Goal: Information Seeking & Learning: Learn about a topic

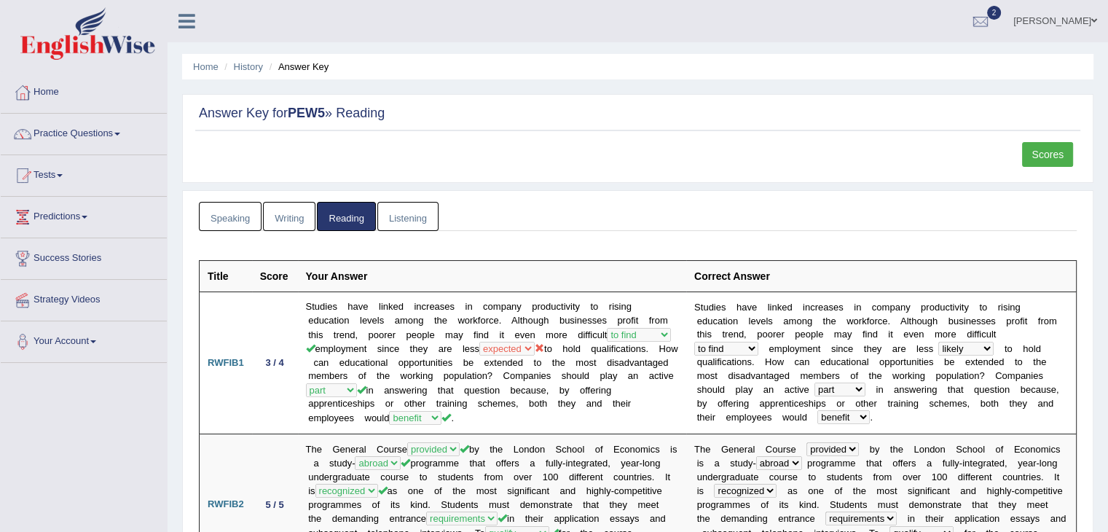
click at [1045, 160] on link "Scores" at bounding box center [1047, 154] width 51 height 25
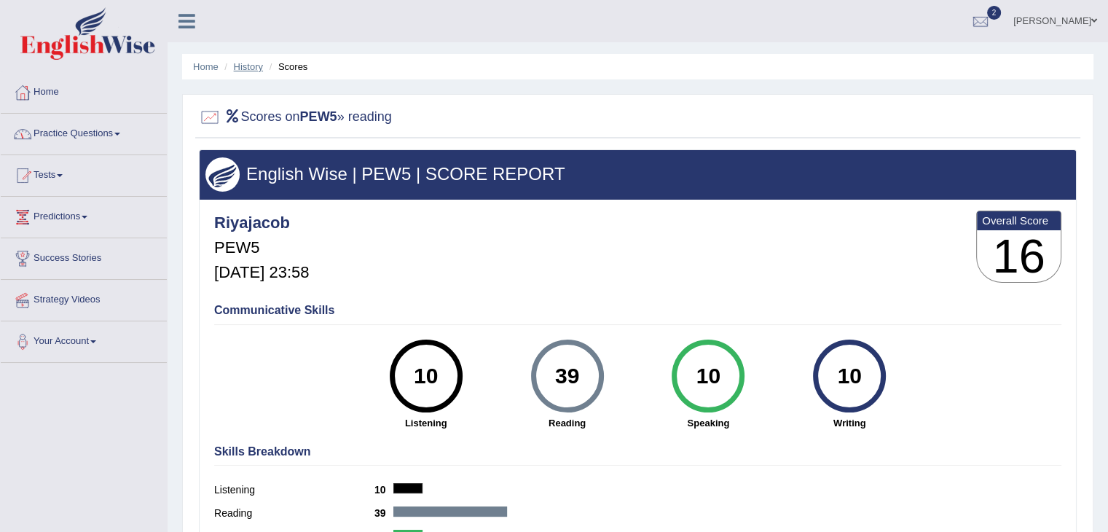
click at [240, 65] on link "History" at bounding box center [248, 66] width 29 height 11
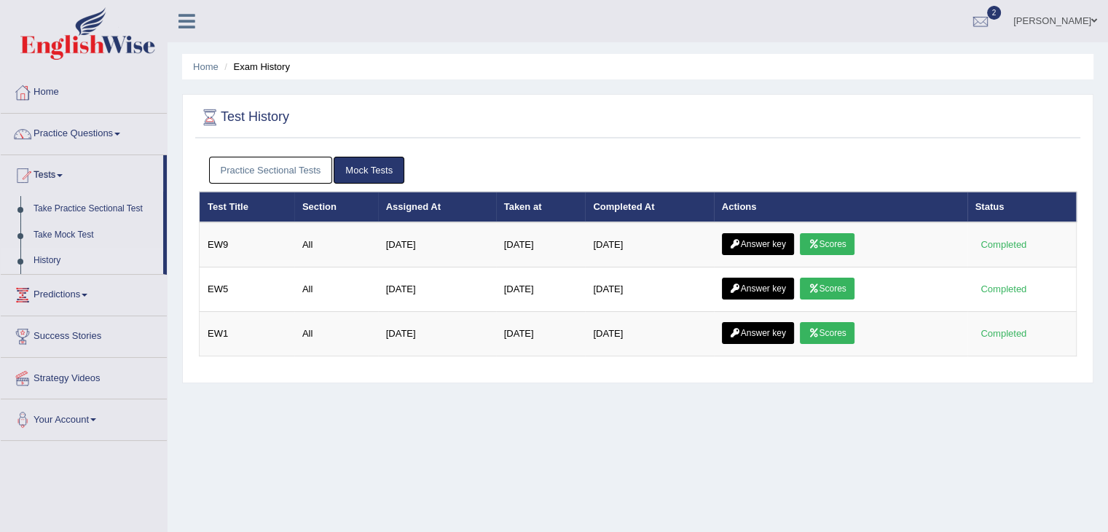
click at [291, 172] on link "Practice Sectional Tests" at bounding box center [271, 170] width 124 height 27
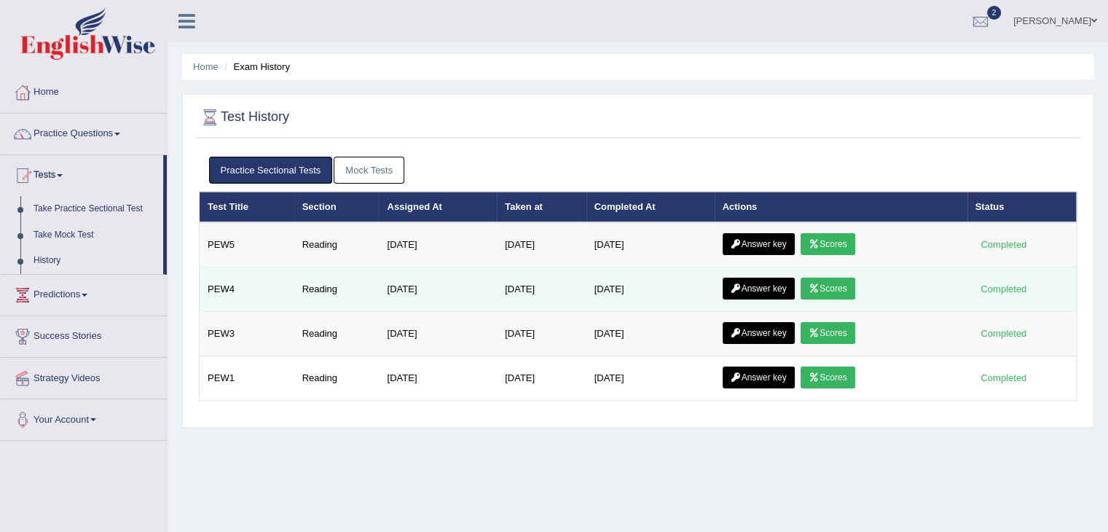
scroll to position [101, 0]
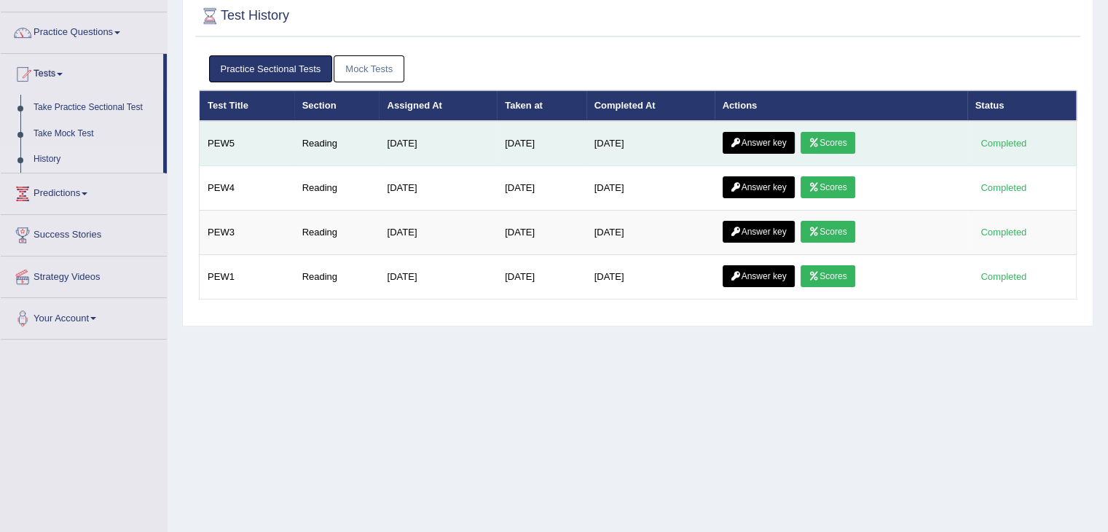
click at [775, 141] on link "Answer key" at bounding box center [759, 143] width 72 height 22
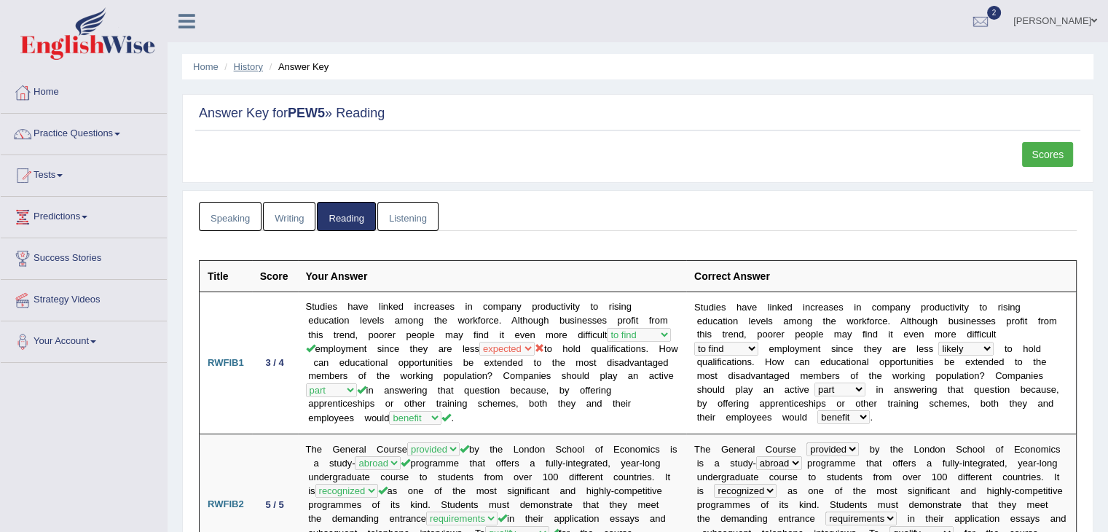
click at [242, 68] on link "History" at bounding box center [248, 66] width 29 height 11
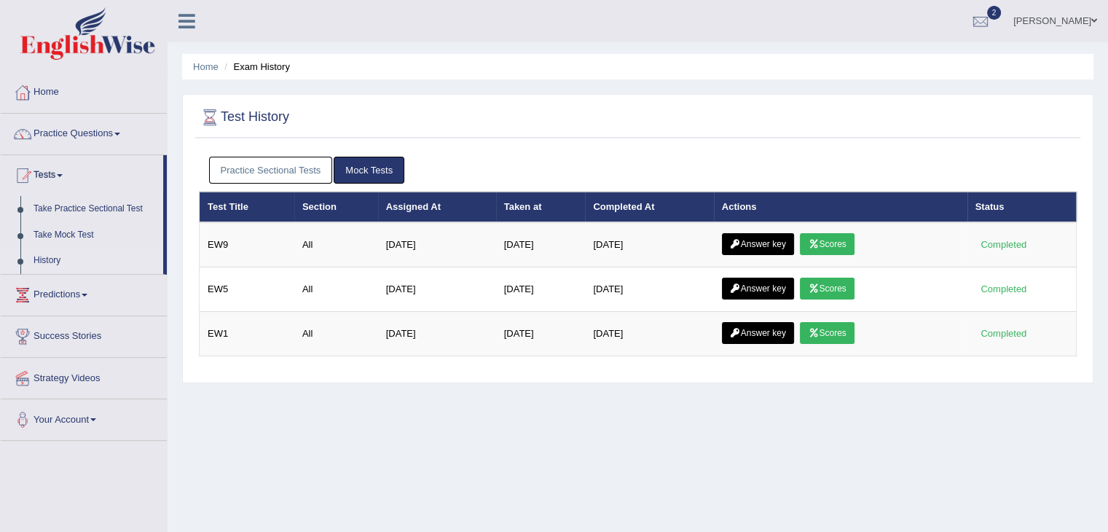
click at [251, 177] on link "Practice Sectional Tests" at bounding box center [271, 170] width 124 height 27
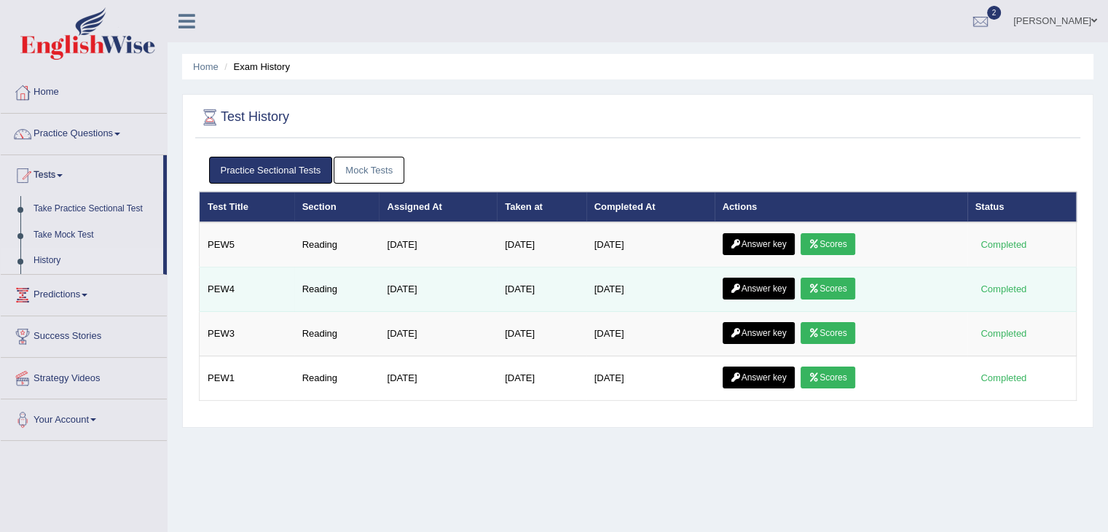
click at [770, 288] on link "Answer key" at bounding box center [759, 289] width 72 height 22
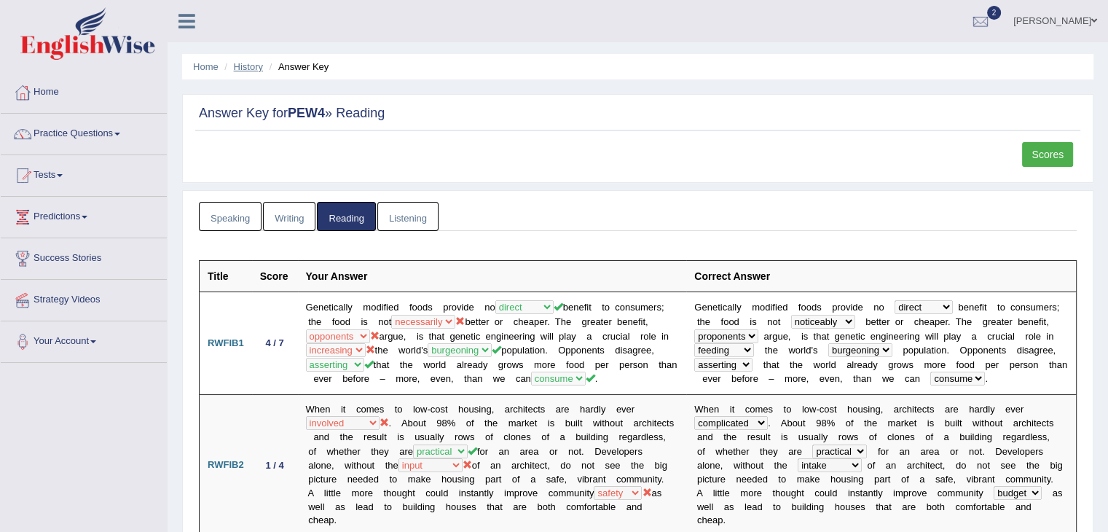
click at [239, 63] on link "History" at bounding box center [248, 66] width 29 height 11
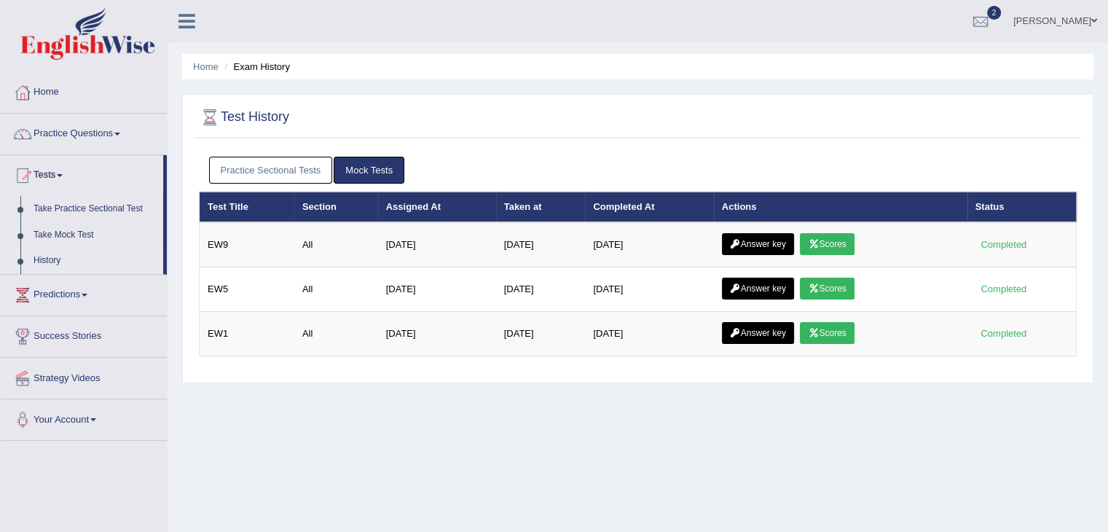
click at [300, 173] on link "Practice Sectional Tests" at bounding box center [271, 170] width 124 height 27
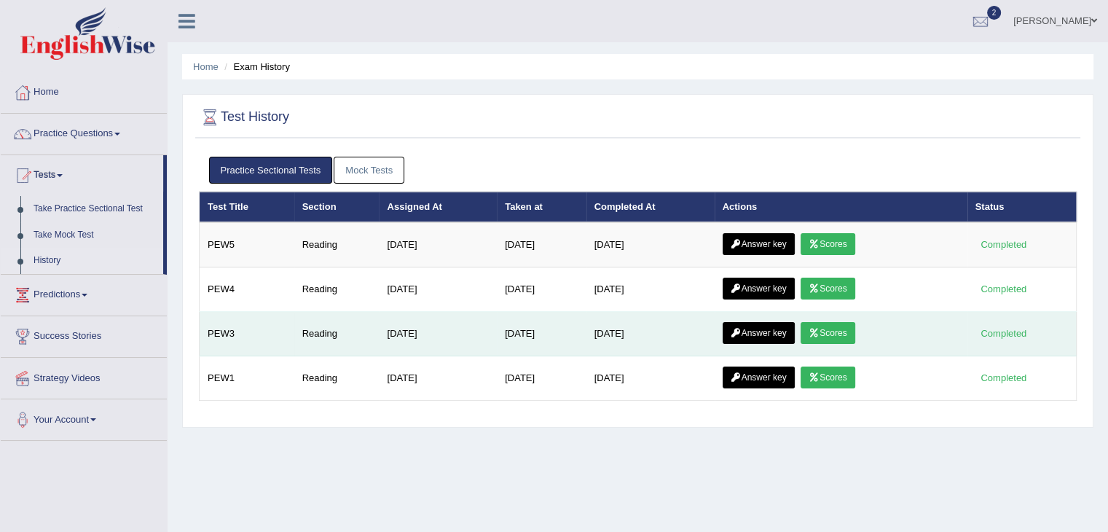
click at [763, 335] on link "Answer key" at bounding box center [759, 333] width 72 height 22
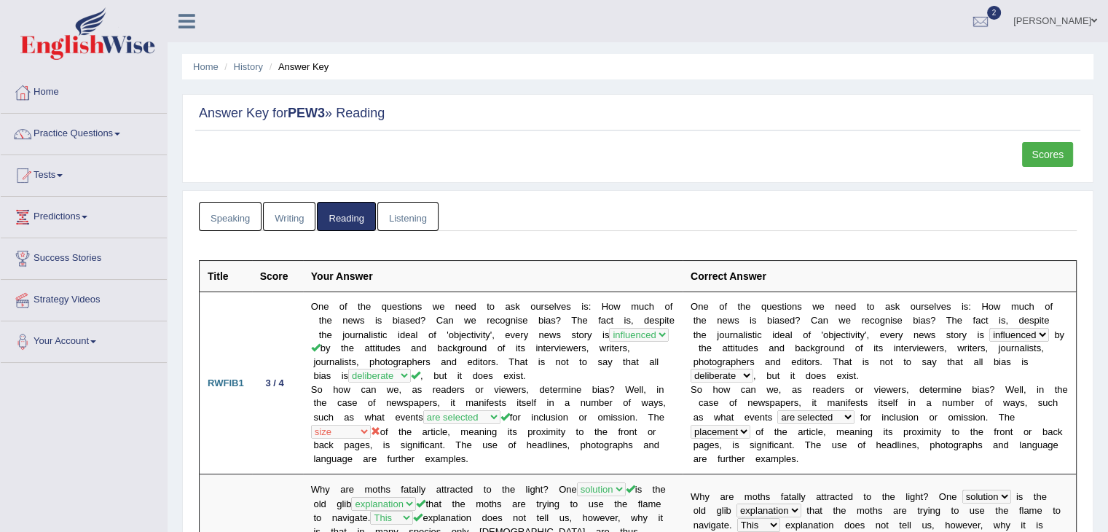
click at [50, 170] on link "Tests" at bounding box center [84, 173] width 166 height 36
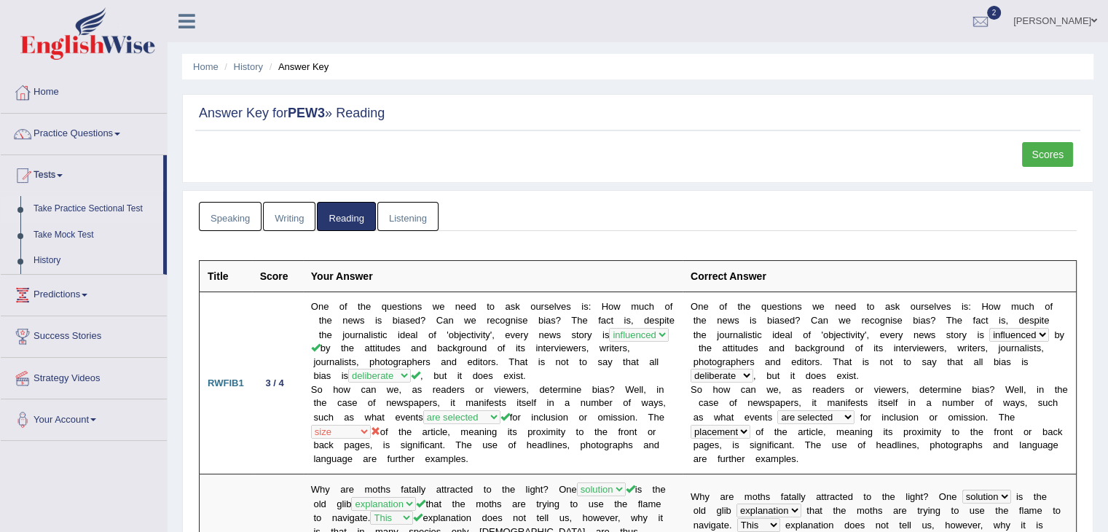
click at [69, 208] on link "Take Practice Sectional Test" at bounding box center [95, 209] width 136 height 26
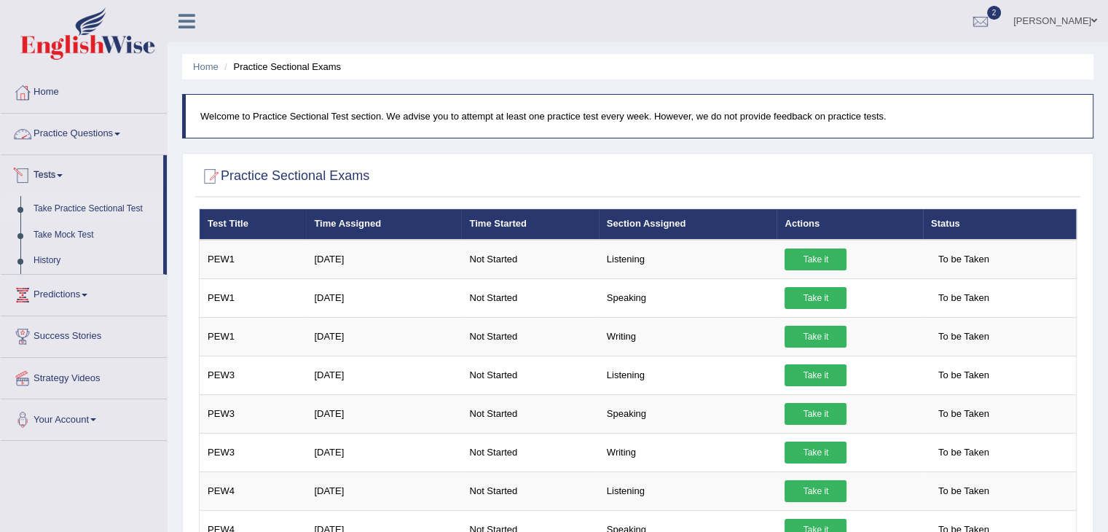
click at [58, 132] on link "Practice Questions" at bounding box center [84, 132] width 166 height 36
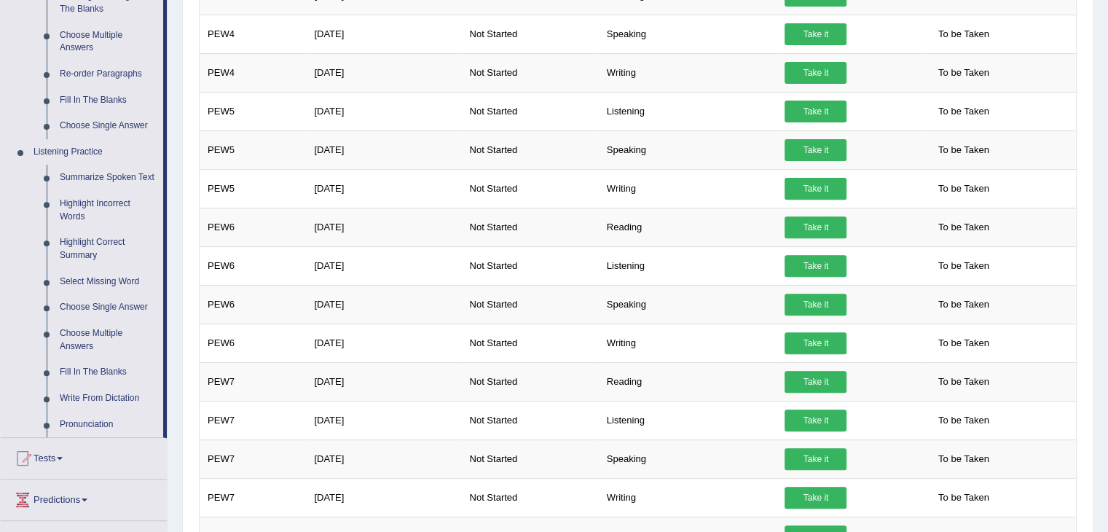
scroll to position [495, 0]
click at [102, 176] on link "Summarize Spoken Text" at bounding box center [108, 178] width 110 height 26
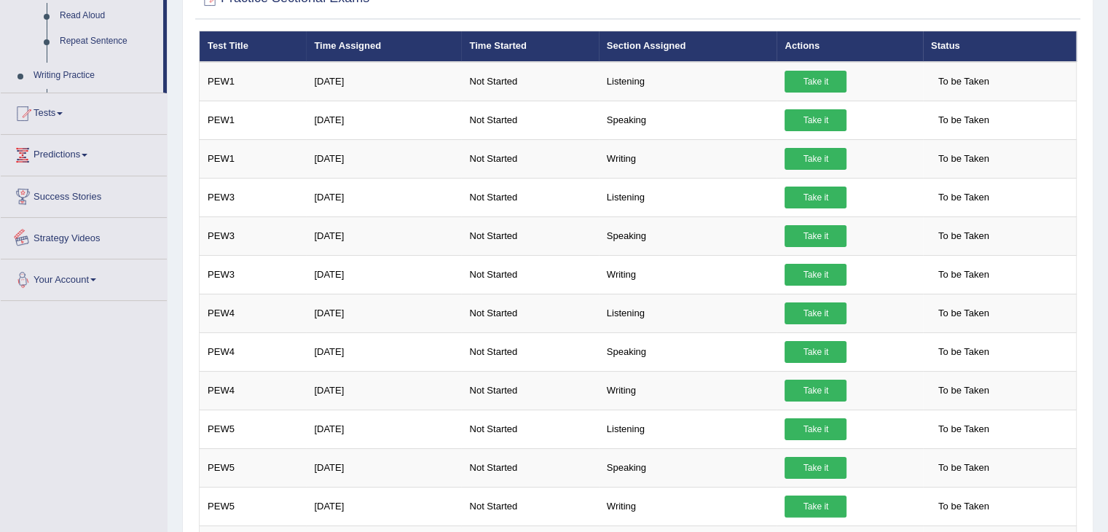
scroll to position [304, 0]
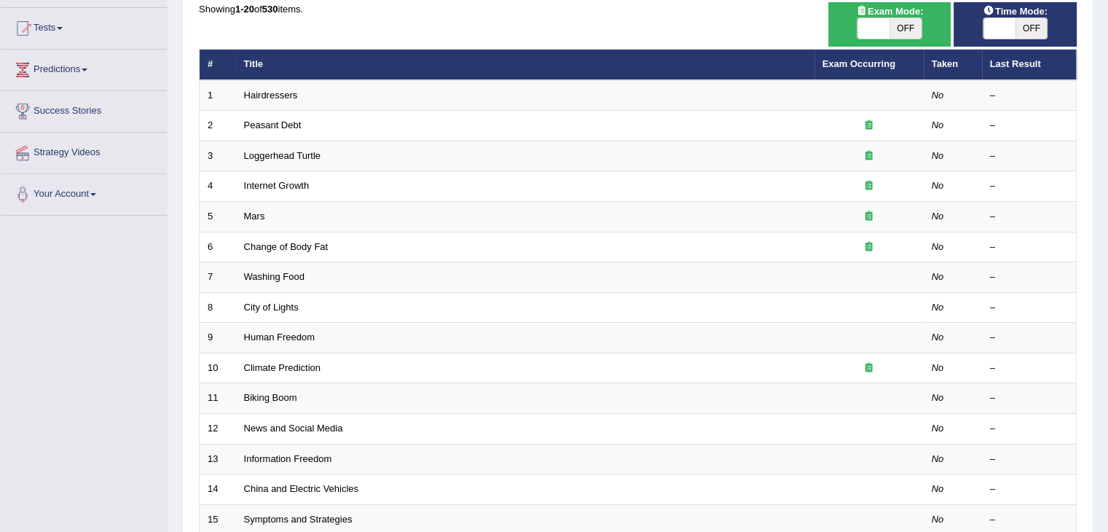
scroll to position [149, 0]
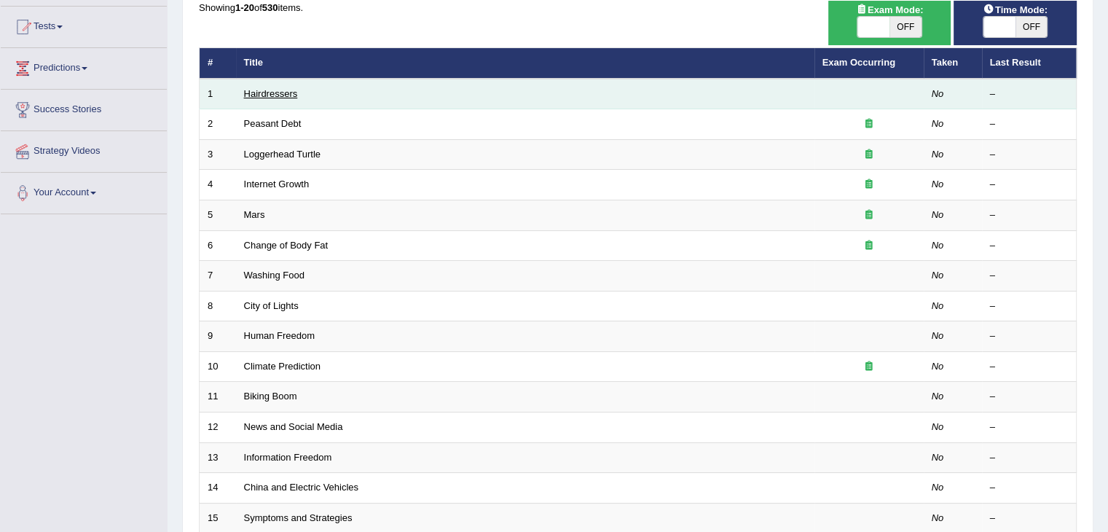
click at [267, 92] on link "Hairdressers" at bounding box center [271, 93] width 54 height 11
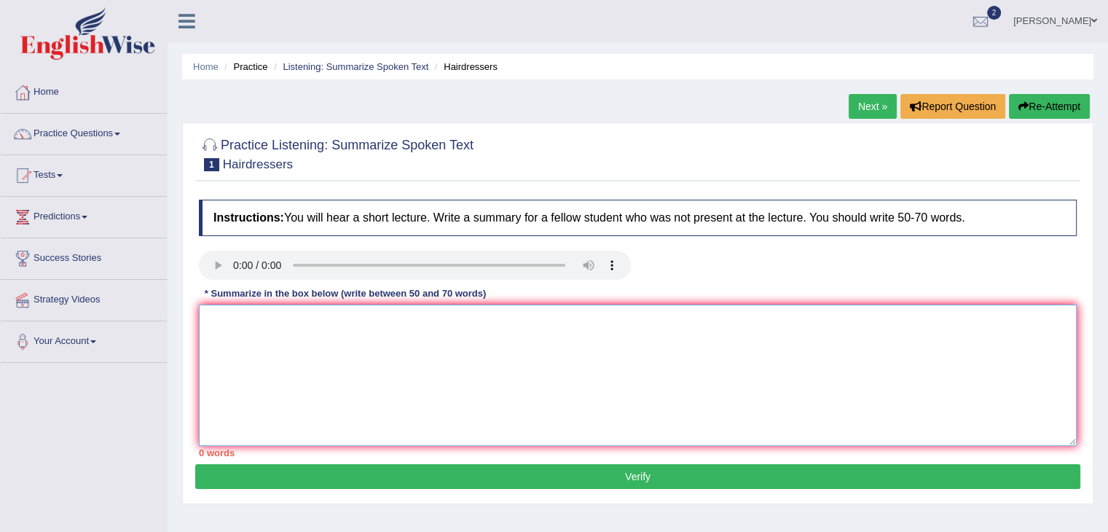
click at [865, 424] on textarea at bounding box center [638, 374] width 878 height 141
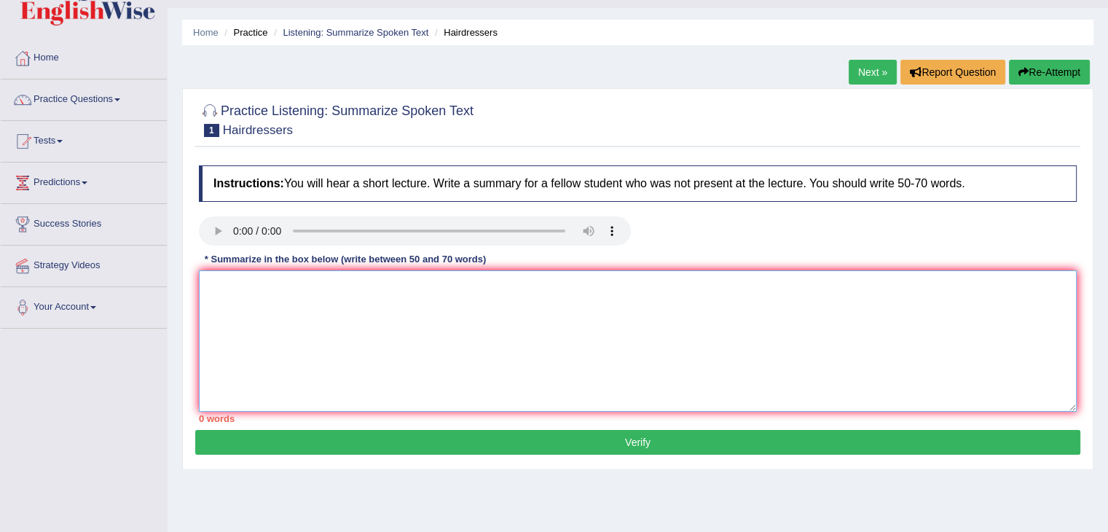
scroll to position [35, 0]
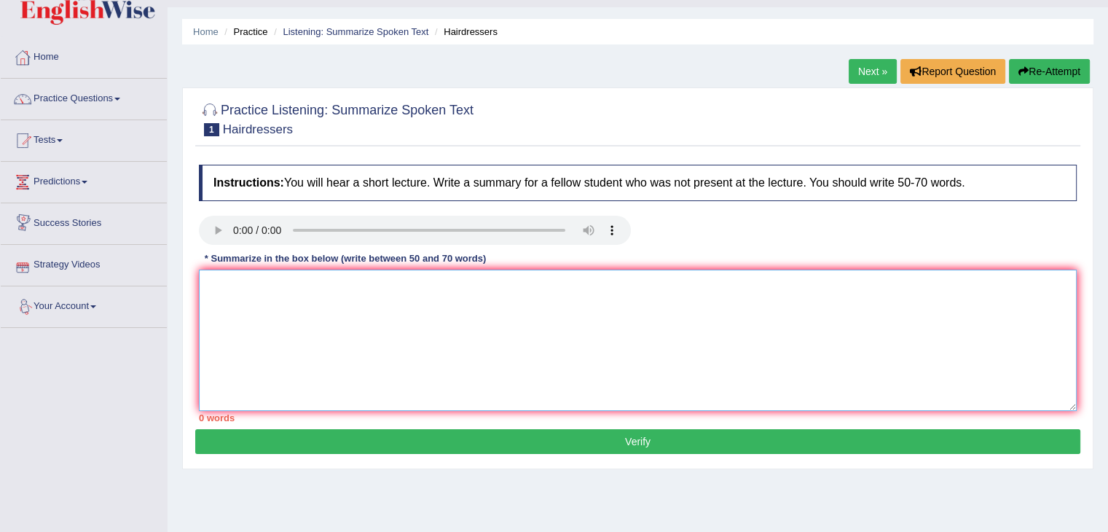
click at [258, 293] on textarea at bounding box center [638, 340] width 878 height 141
type textarea "t"
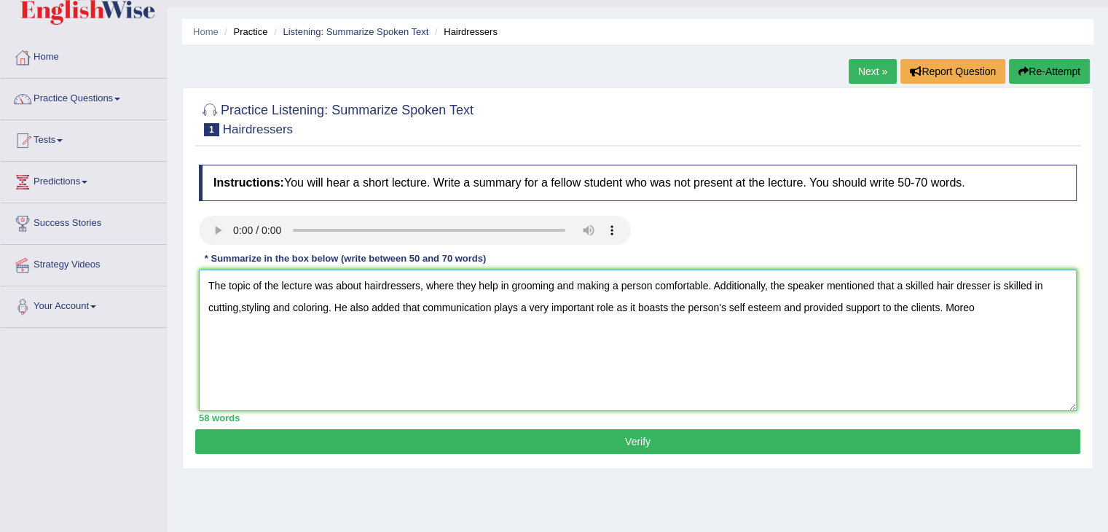
click at [1025, 297] on textarea "The topic of the lecture was about hairdressers, where they help in grooming an…" at bounding box center [638, 340] width 878 height 141
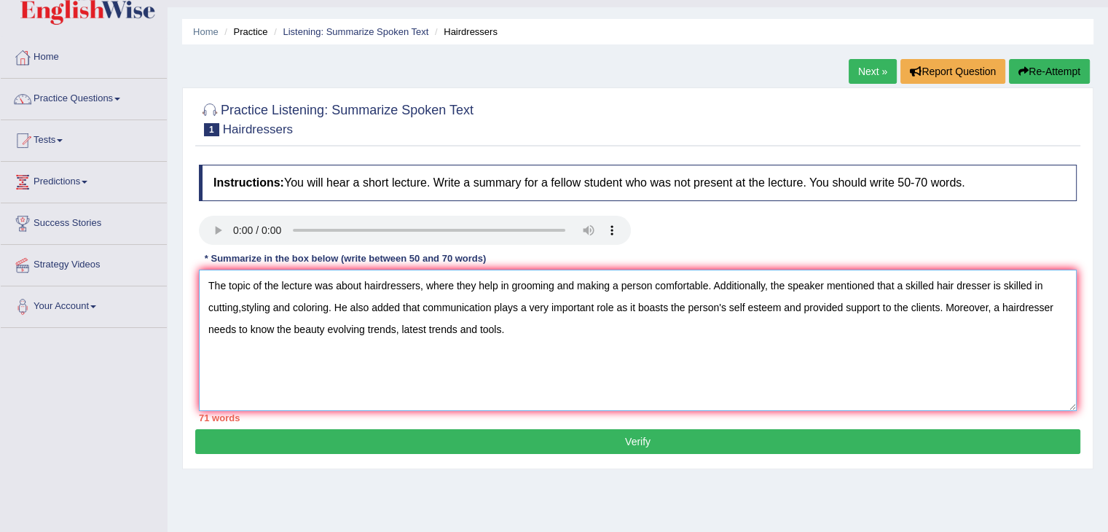
click at [991, 304] on textarea "The topic of the lecture was about hairdressers, where they help in grooming an…" at bounding box center [638, 340] width 878 height 141
click at [1031, 309] on textarea "The topic of the lecture was about hairdressers, where they help in grooming an…" at bounding box center [638, 340] width 878 height 141
click at [1039, 307] on textarea "The topic of the lecture was about hairdressers, where they help in grooming an…" at bounding box center [638, 340] width 878 height 141
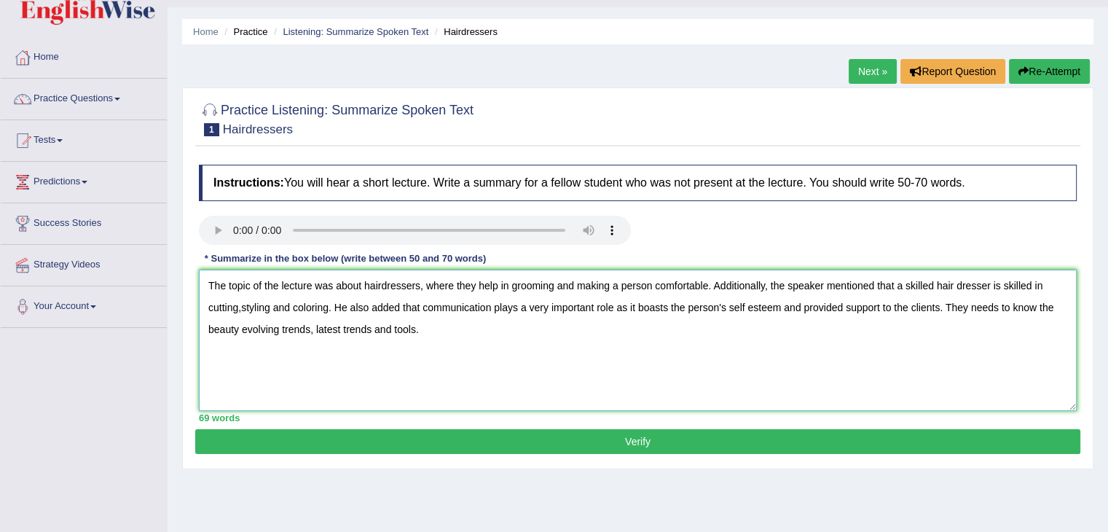
click at [997, 307] on textarea "The topic of the lecture was about hairdressers, where they help in grooming an…" at bounding box center [638, 340] width 878 height 141
click at [438, 327] on textarea "The topic of the lecture was about hairdressers, where they help in grooming an…" at bounding box center [638, 340] width 878 height 141
click at [1051, 286] on textarea "The topic of the lecture was about hairdressers, where they help in grooming an…" at bounding box center [638, 340] width 878 height 141
click at [333, 303] on textarea "The topic of the lecture was about hairdressers, where they help in grooming an…" at bounding box center [638, 340] width 878 height 141
click at [500, 347] on textarea "The topic of the lecture was about hairdressers, where they help in grooming an…" at bounding box center [638, 340] width 878 height 141
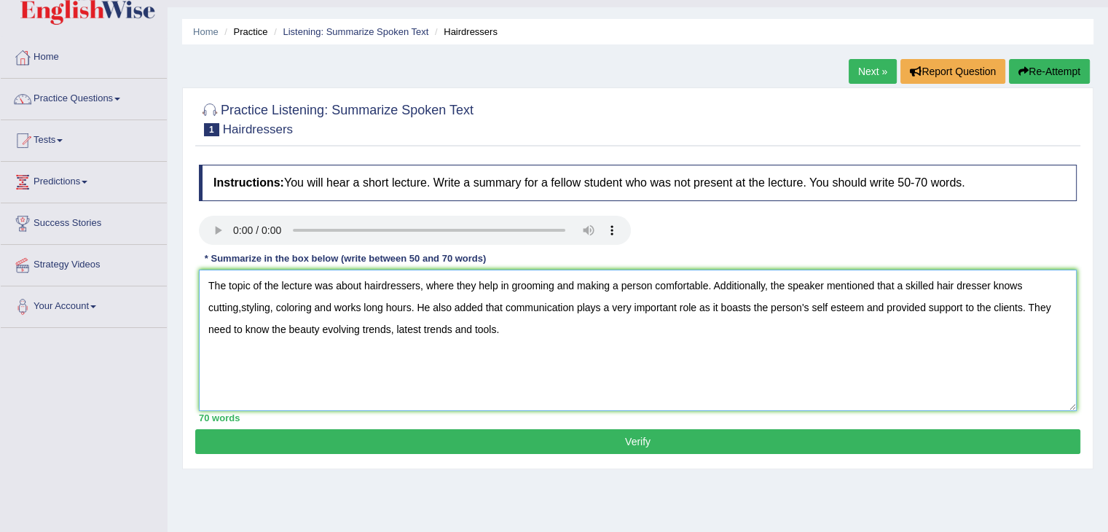
type textarea "The topic of the lecture was about hairdressers, where they help in grooming an…"
click at [607, 442] on button "Verify" at bounding box center [637, 441] width 885 height 25
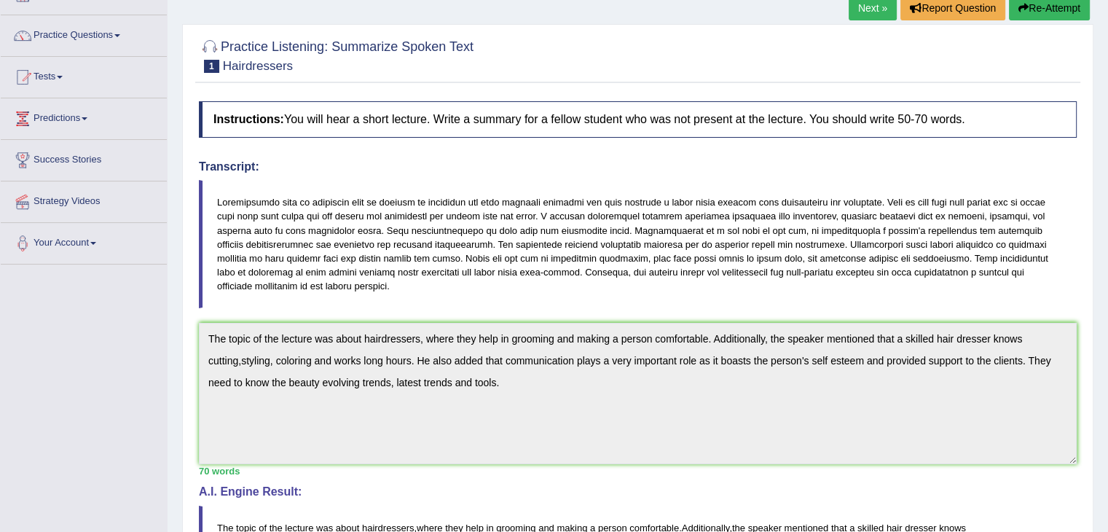
scroll to position [0, 0]
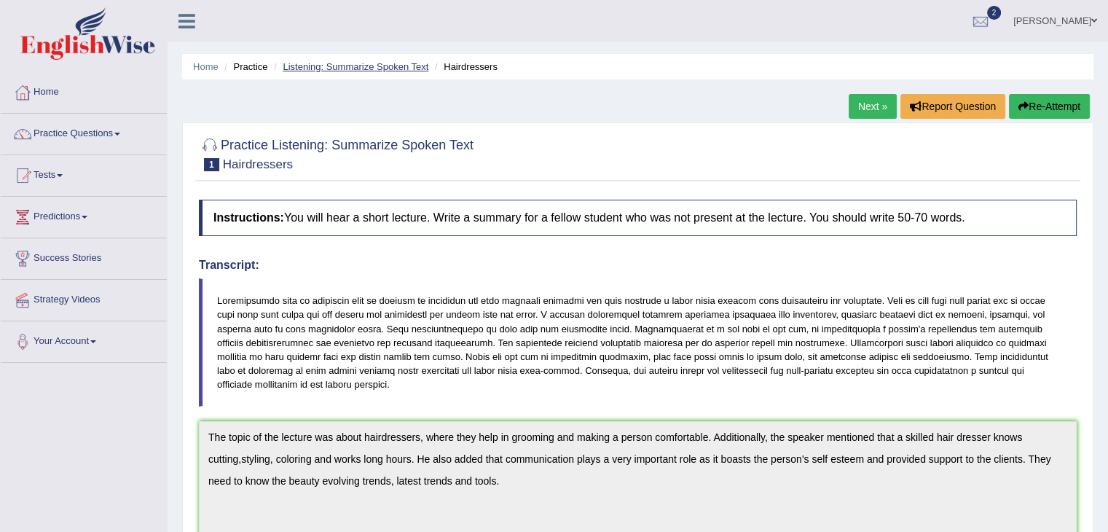
click at [321, 68] on link "Listening: Summarize Spoken Text" at bounding box center [356, 66] width 146 height 11
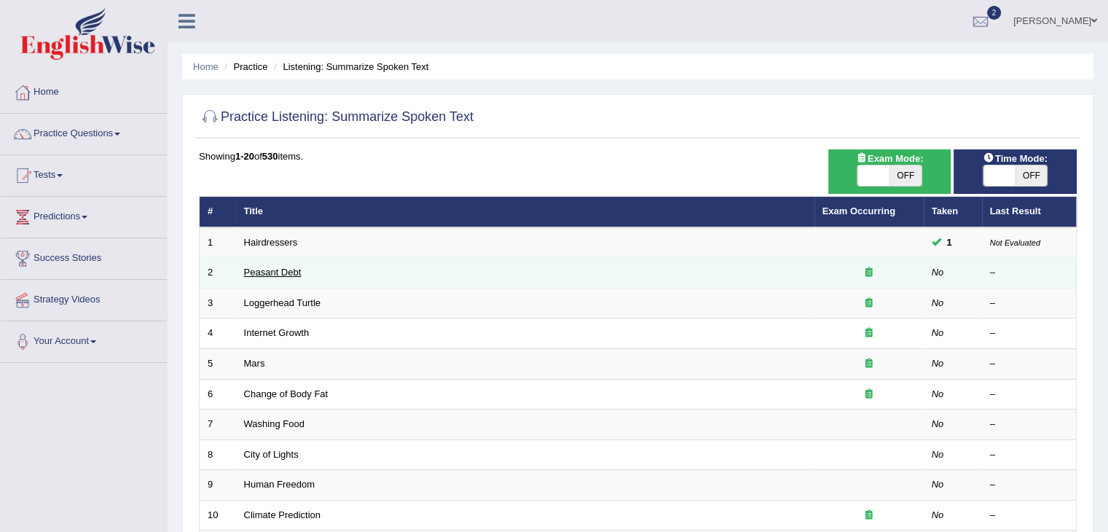
click at [250, 273] on link "Peasant Debt" at bounding box center [273, 272] width 58 height 11
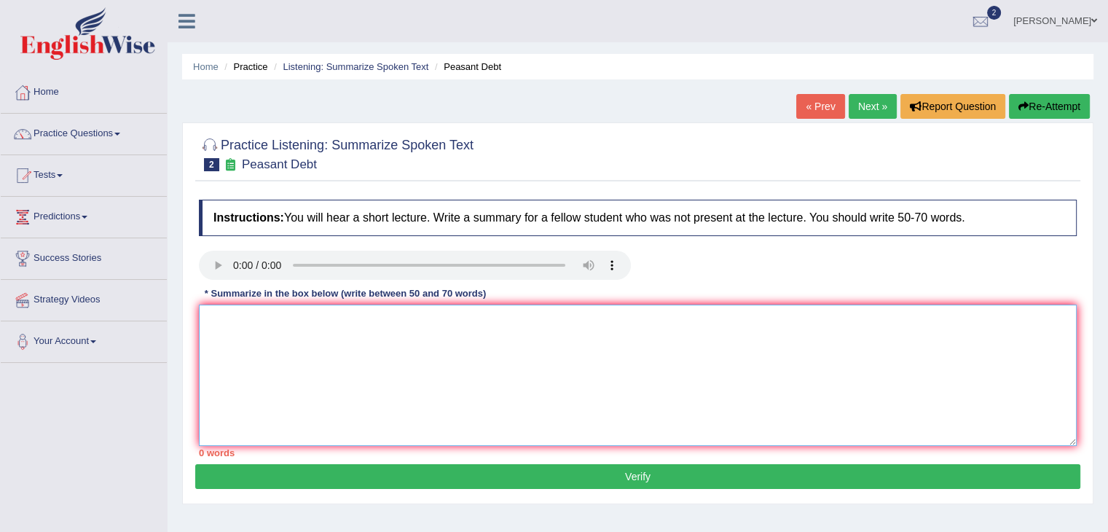
click at [300, 336] on textarea at bounding box center [638, 374] width 878 height 141
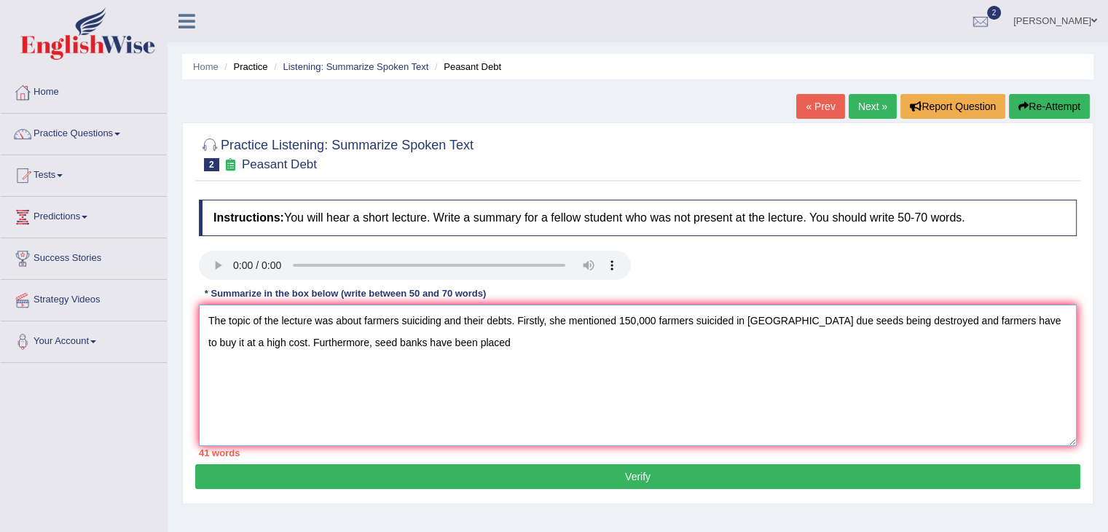
click at [300, 336] on textarea "The topic of the lecture was about farmers suiciding and their debts. Firstly, …" at bounding box center [638, 374] width 878 height 141
click at [294, 338] on textarea "The topic of the lecture was about farmers suiciding and their debts. Firstly, …" at bounding box center [638, 374] width 878 height 141
click at [463, 341] on textarea "The topic of the lecture was about farmers suiciding and their debts. Firstly, …" at bounding box center [638, 374] width 878 height 141
click at [329, 345] on textarea "The topic of the lecture was about farmers suiciding and their debts. Firstly, …" at bounding box center [638, 374] width 878 height 141
click at [546, 345] on textarea "The topic of the lecture was about farmers suiciding and their debts. Firstly, …" at bounding box center [638, 374] width 878 height 141
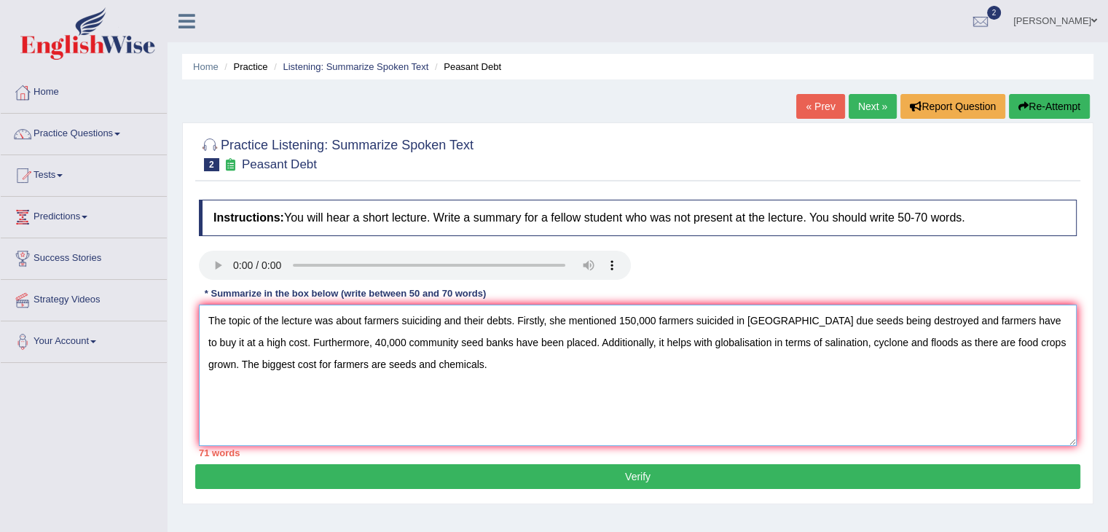
click at [933, 344] on textarea "The topic of the lecture was about farmers suiciding and their debts. Firstly, …" at bounding box center [638, 374] width 878 height 141
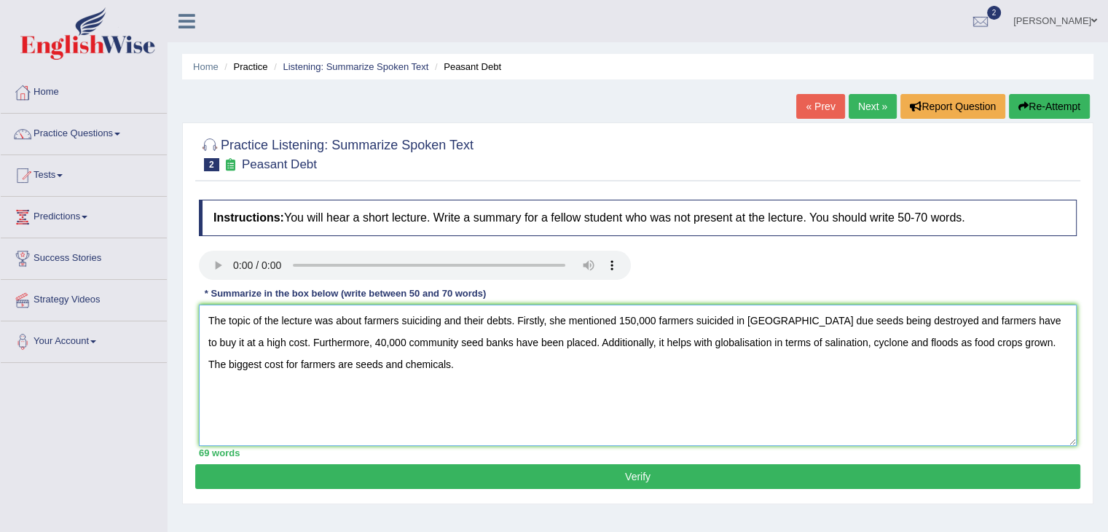
click at [941, 341] on textarea "The topic of the lecture was about farmers suiciding and their debts. Firstly, …" at bounding box center [638, 374] width 878 height 141
click at [453, 363] on textarea "The topic of the lecture was about farmers suiciding and their debts. Firstly, …" at bounding box center [638, 374] width 878 height 141
click at [975, 321] on textarea "The topic of the lecture was about farmers suiciding and their debts. Firstly, …" at bounding box center [638, 374] width 878 height 141
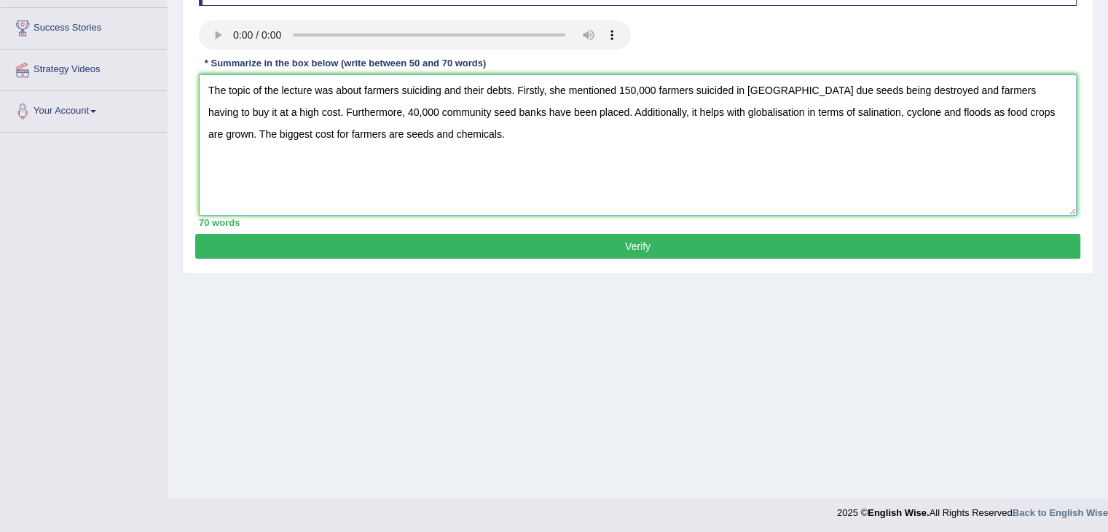
scroll to position [233, 0]
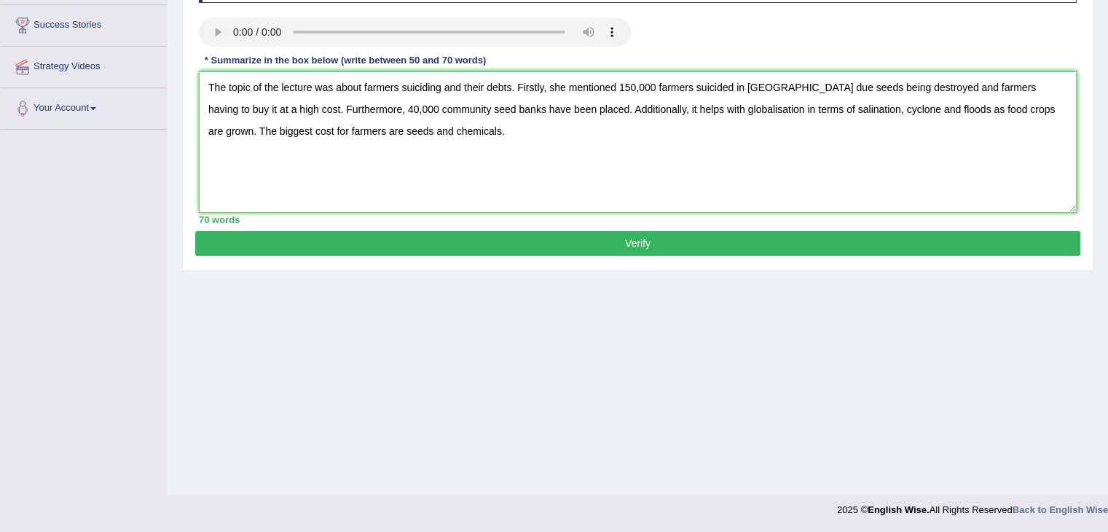
type textarea "The topic of the lecture was about farmers suiciding and their debts. Firstly, …"
click at [622, 242] on button "Verify" at bounding box center [637, 243] width 885 height 25
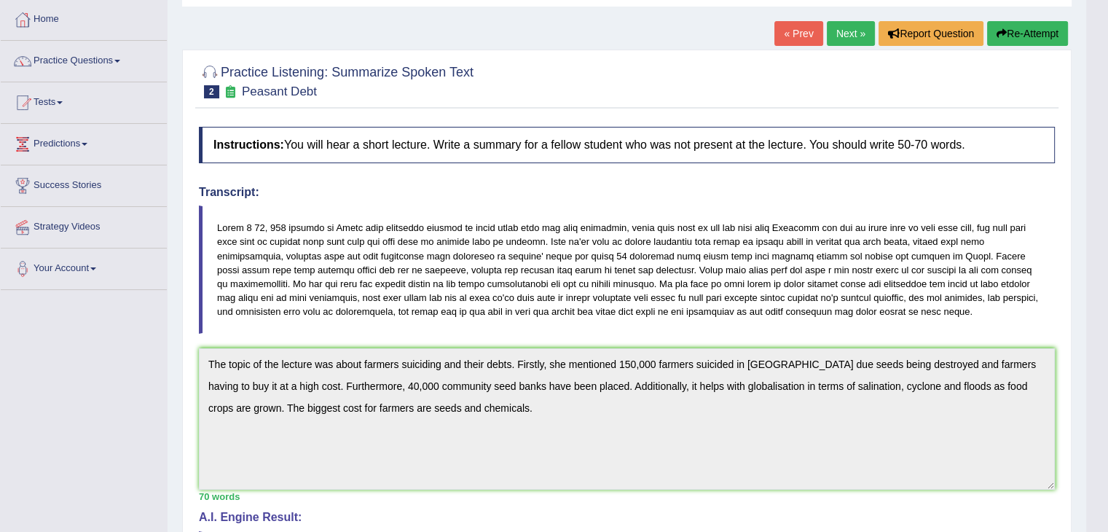
scroll to position [73, 0]
click at [455, 312] on blockquote at bounding box center [627, 269] width 856 height 128
drag, startPoint x: 428, startPoint y: 309, endPoint x: 459, endPoint y: 308, distance: 30.6
click at [459, 308] on blockquote at bounding box center [627, 269] width 856 height 128
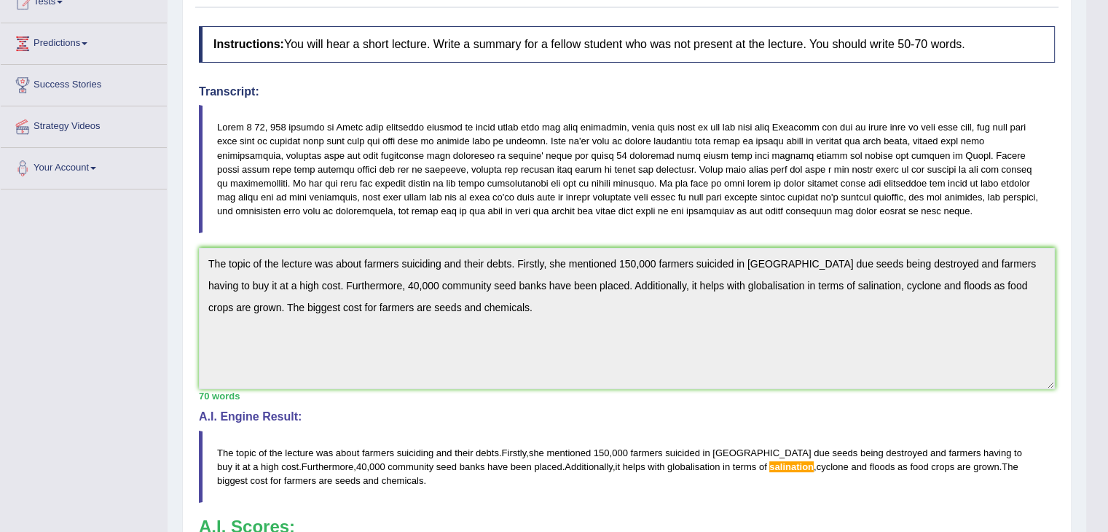
scroll to position [0, 0]
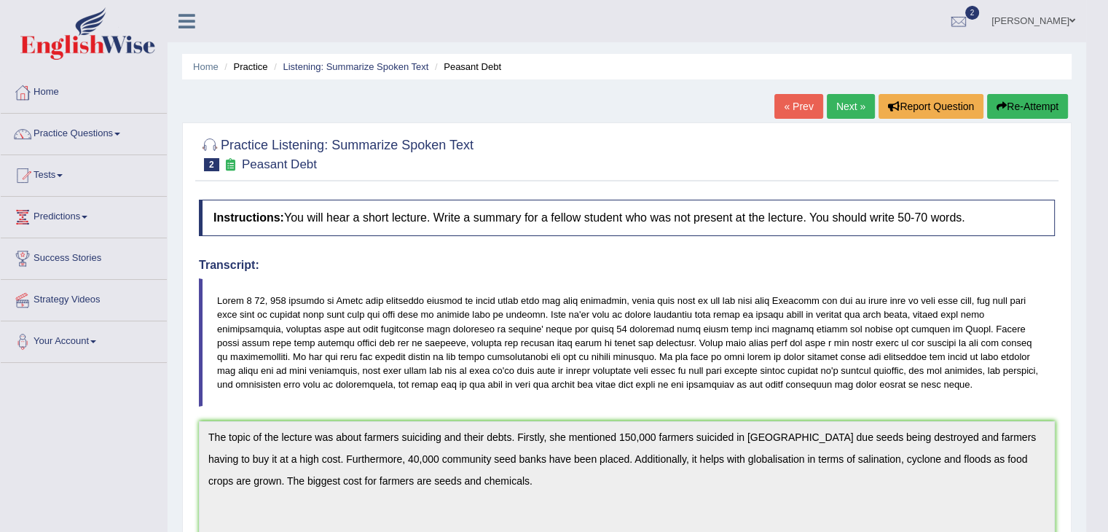
click at [63, 143] on link "Practice Questions" at bounding box center [84, 132] width 166 height 36
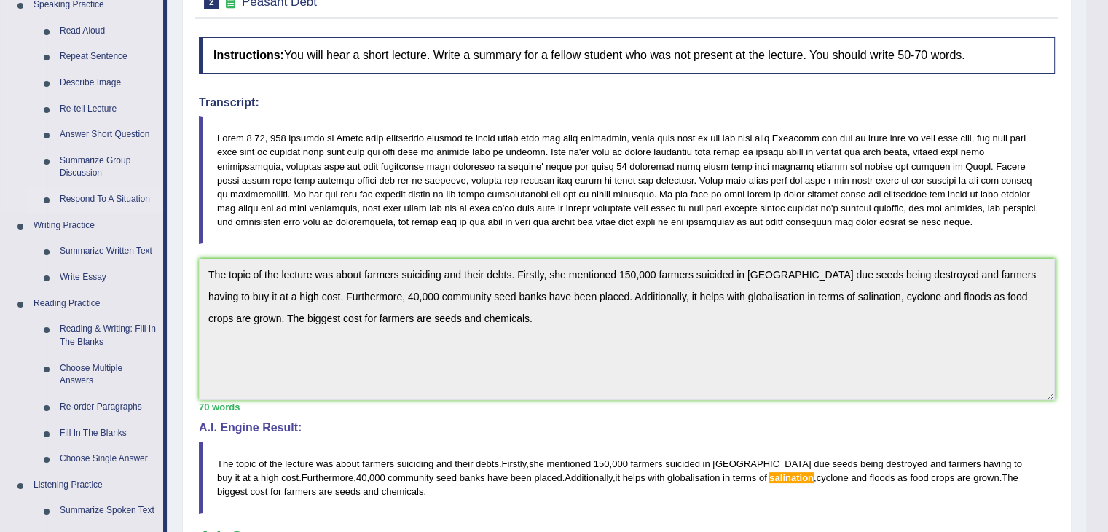
scroll to position [331, 0]
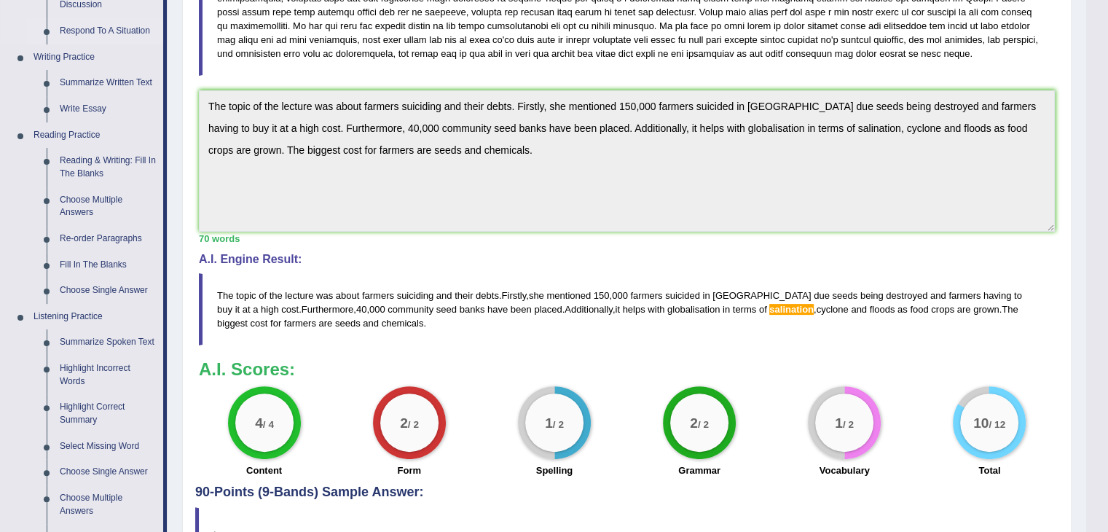
click at [90, 368] on link "Highlight Incorrect Words" at bounding box center [108, 374] width 110 height 39
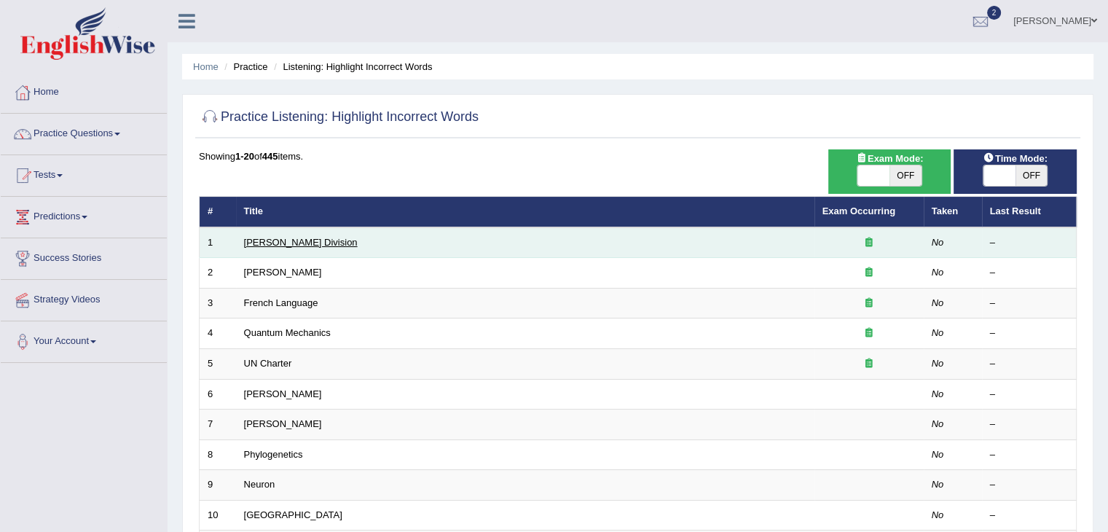
click at [283, 237] on link "[PERSON_NAME] Division" at bounding box center [301, 242] width 114 height 11
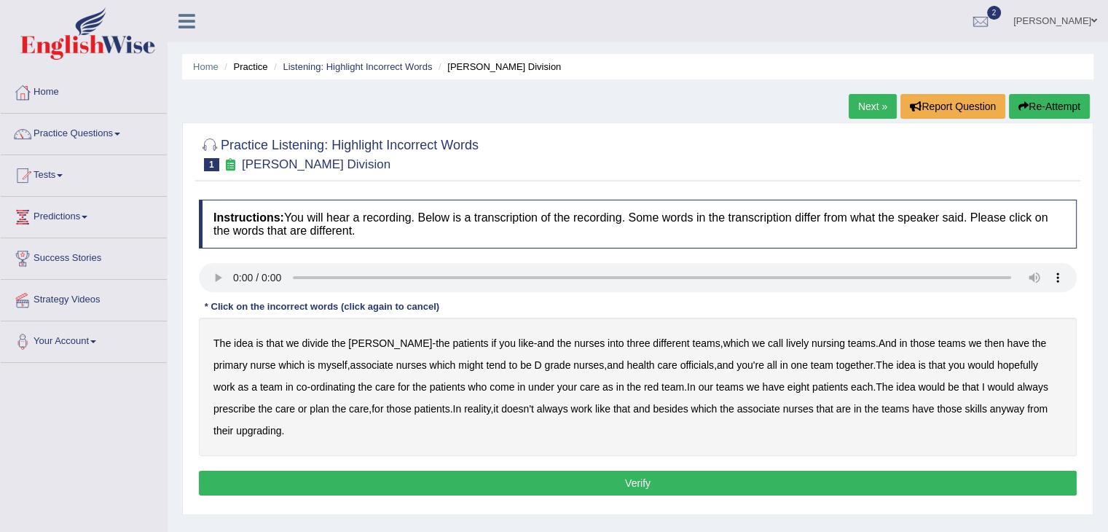
scroll to position [99, 0]
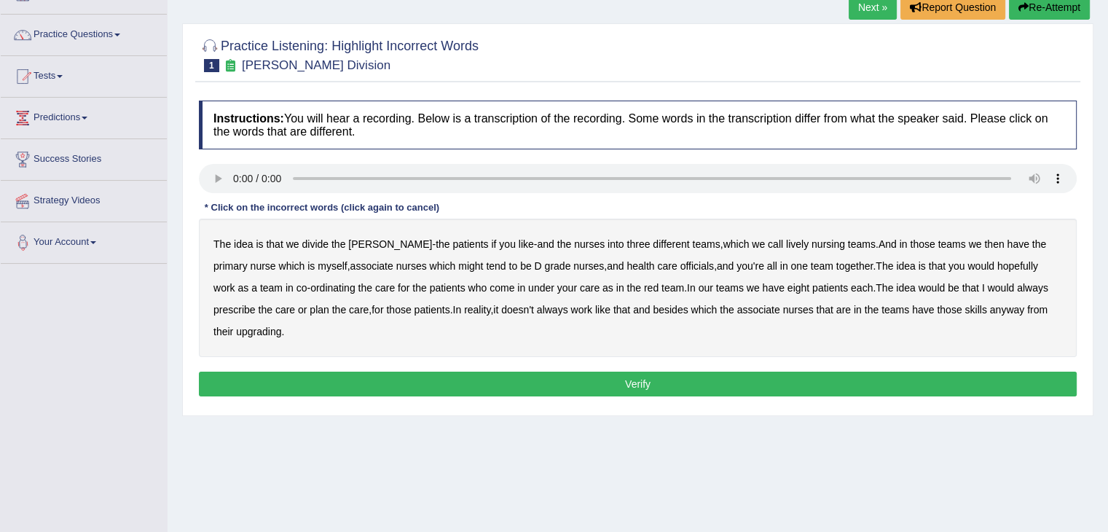
drag, startPoint x: 133, startPoint y: 354, endPoint x: 356, endPoint y: 380, distance: 225.2
click at [344, 385] on div "Instructions: You will hear a recording. Below is a transcription of the record…" at bounding box center [637, 250] width 885 height 315
click at [786, 244] on b "lively" at bounding box center [797, 244] width 23 height 12
click at [472, 263] on div "The idea is that we divide the ward - the patients if you like - and the nurses…" at bounding box center [638, 288] width 878 height 138
click at [486, 263] on b "tend" at bounding box center [496, 266] width 20 height 12
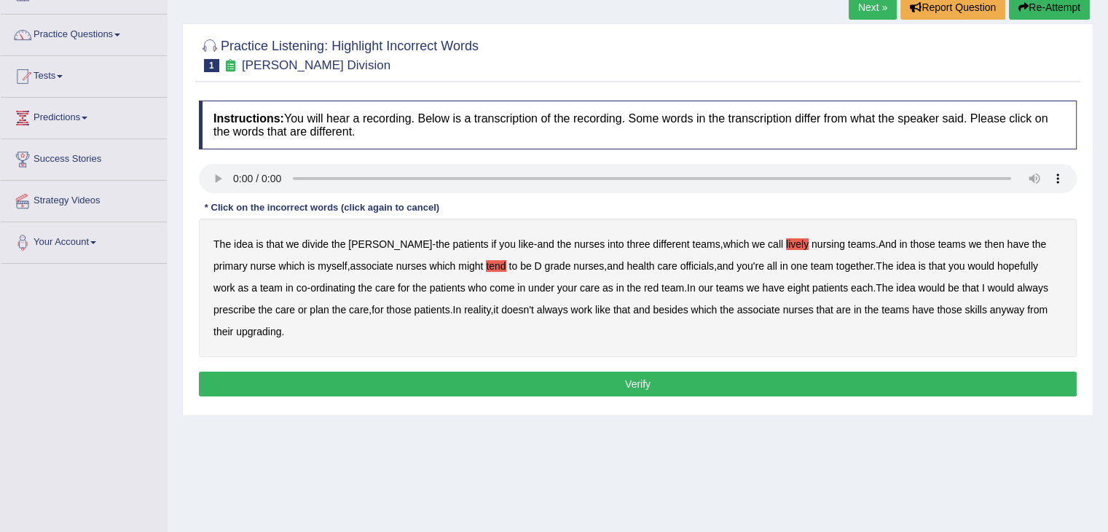
click at [680, 262] on b "officials" at bounding box center [697, 266] width 34 height 12
click at [1017, 286] on b "always" at bounding box center [1032, 288] width 31 height 12
click at [836, 307] on b "are" at bounding box center [843, 310] width 15 height 12
click at [599, 374] on button "Verify" at bounding box center [638, 384] width 878 height 25
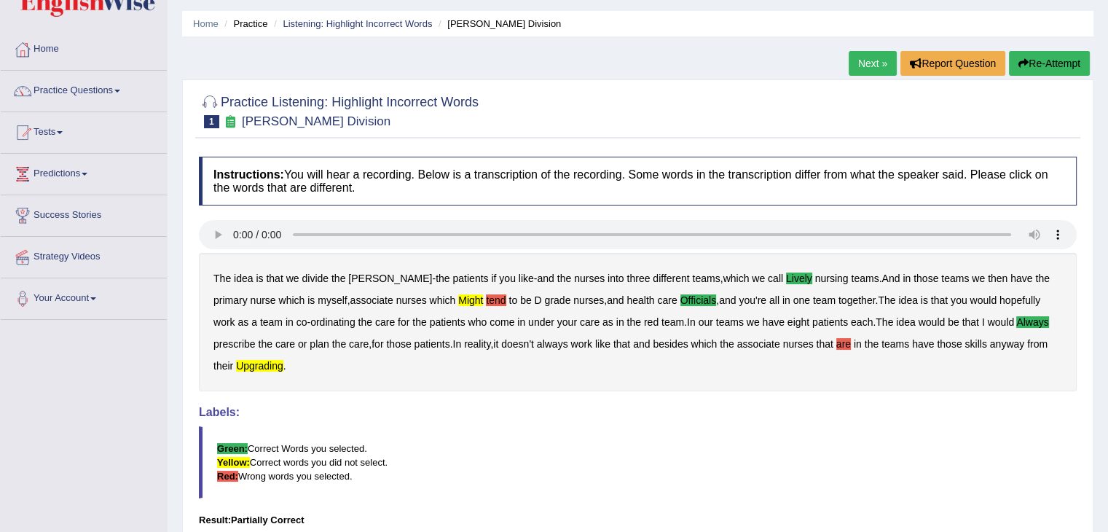
scroll to position [0, 0]
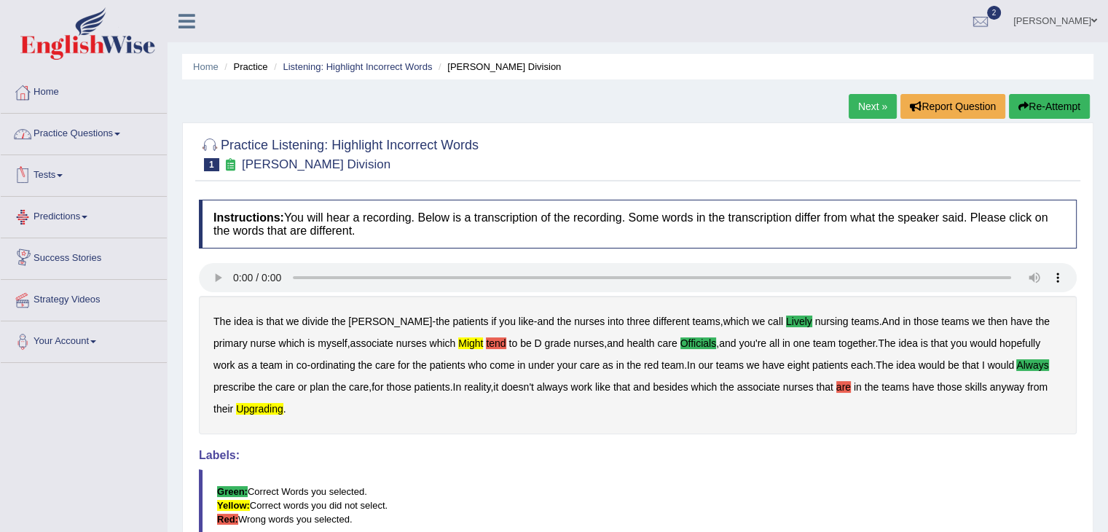
click at [63, 139] on link "Practice Questions" at bounding box center [84, 132] width 166 height 36
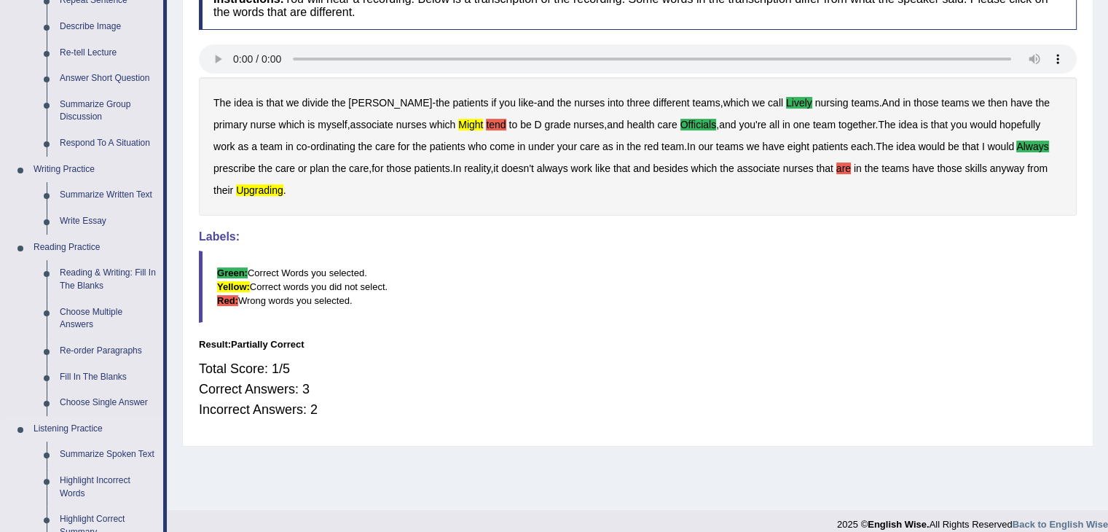
scroll to position [364, 0]
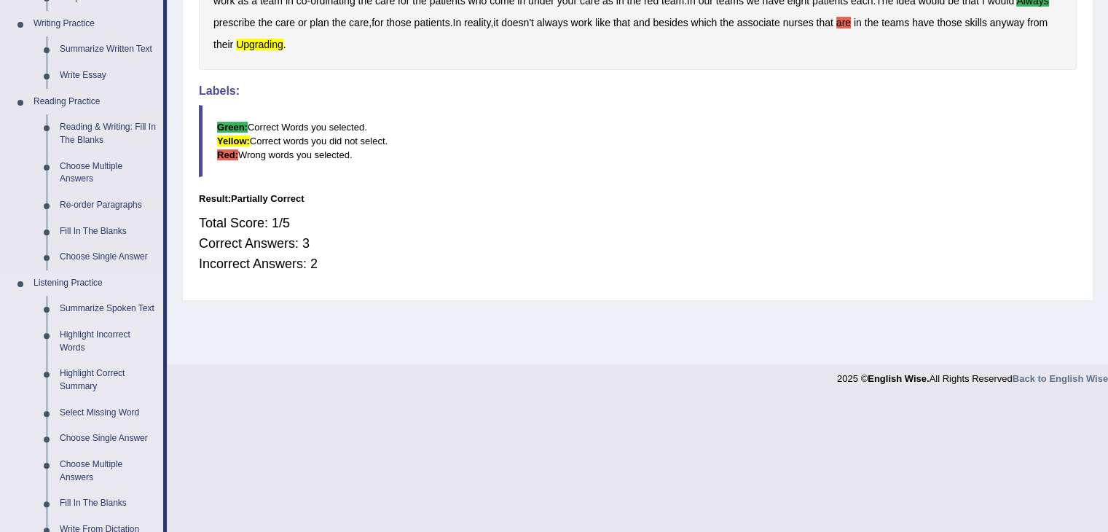
click at [87, 337] on link "Highlight Incorrect Words" at bounding box center [108, 341] width 110 height 39
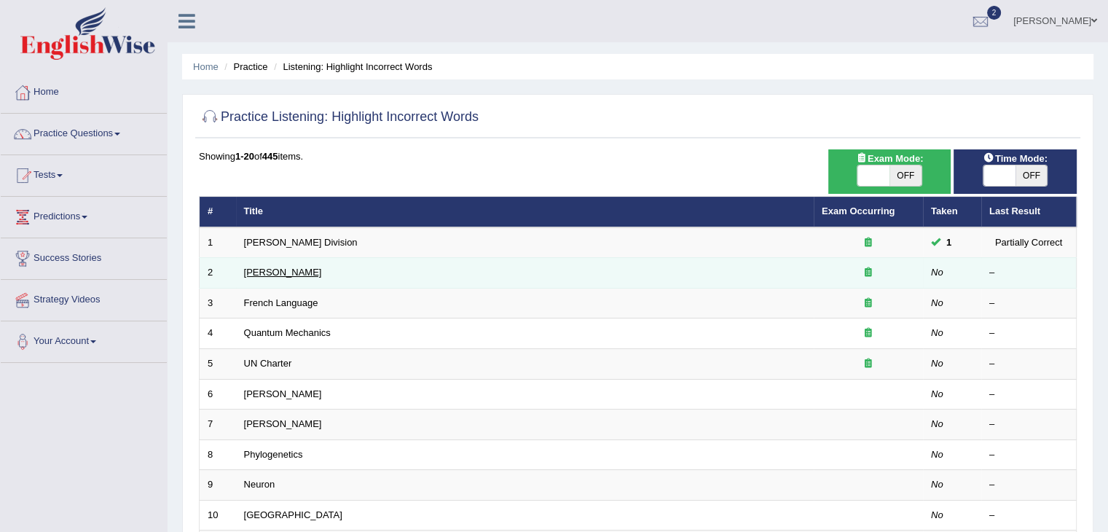
click at [280, 267] on link "[PERSON_NAME]" at bounding box center [283, 272] width 78 height 11
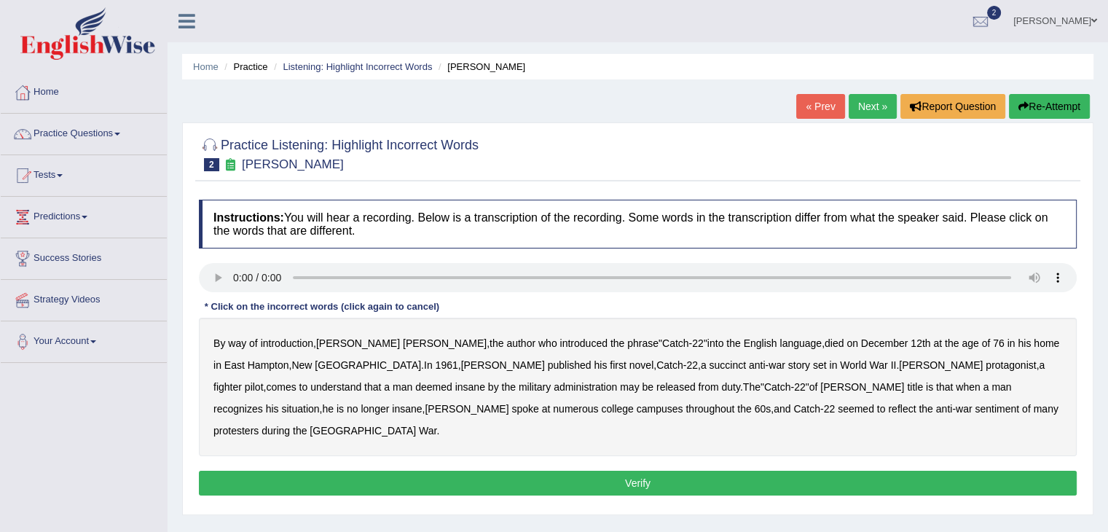
click at [709, 364] on b "succinct" at bounding box center [727, 365] width 37 height 12
click at [554, 386] on b "administration" at bounding box center [585, 387] width 63 height 12
click at [319, 403] on b "situation" at bounding box center [300, 409] width 38 height 12
click at [888, 404] on b "reflect" at bounding box center [902, 409] width 28 height 12
click at [650, 471] on button "Verify" at bounding box center [638, 483] width 878 height 25
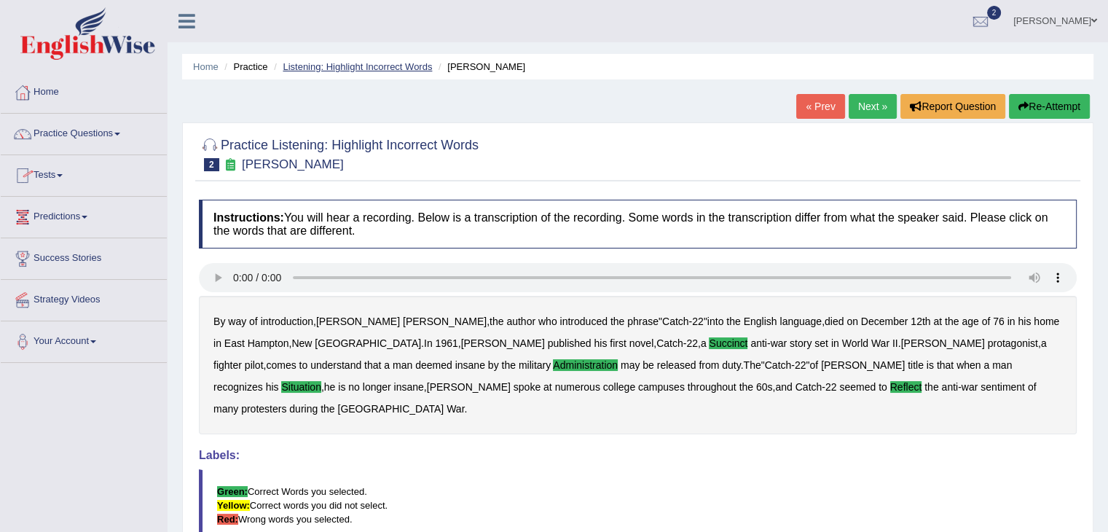
click at [379, 62] on link "Listening: Highlight Incorrect Words" at bounding box center [357, 66] width 149 height 11
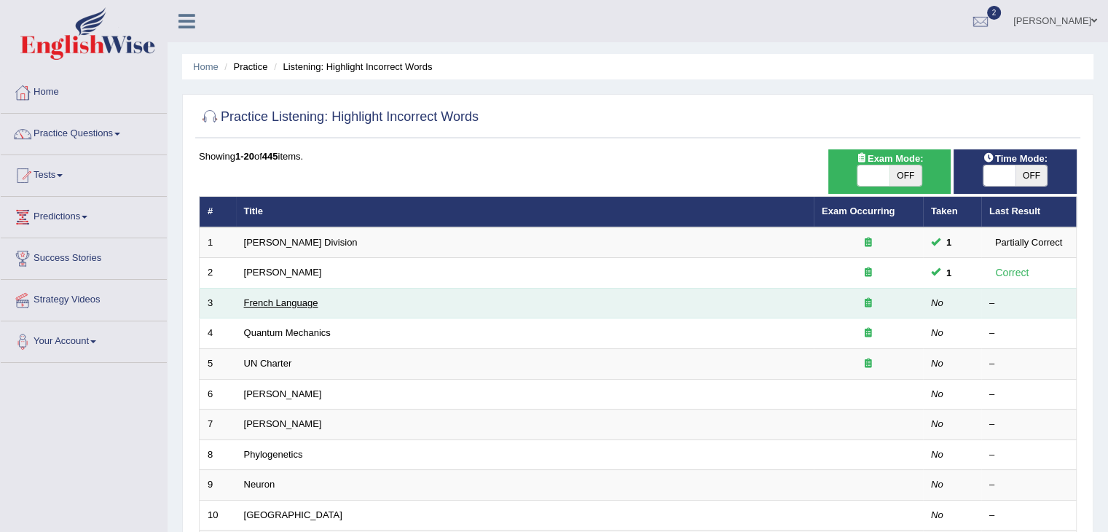
click at [294, 299] on link "French Language" at bounding box center [281, 302] width 74 height 11
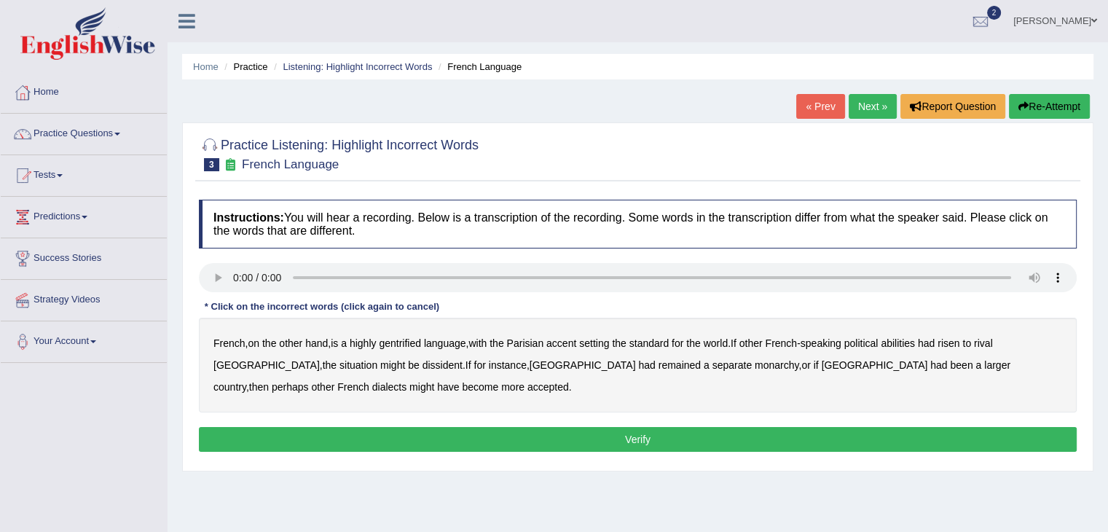
click at [421, 345] on b "gentrified" at bounding box center [400, 343] width 42 height 12
click at [902, 339] on b "abilities" at bounding box center [898, 343] width 34 height 12
click at [422, 364] on b "dissident" at bounding box center [442, 365] width 40 height 12
click at [755, 362] on b "monarchy" at bounding box center [777, 365] width 44 height 12
click at [539, 433] on button "Verify" at bounding box center [638, 439] width 878 height 25
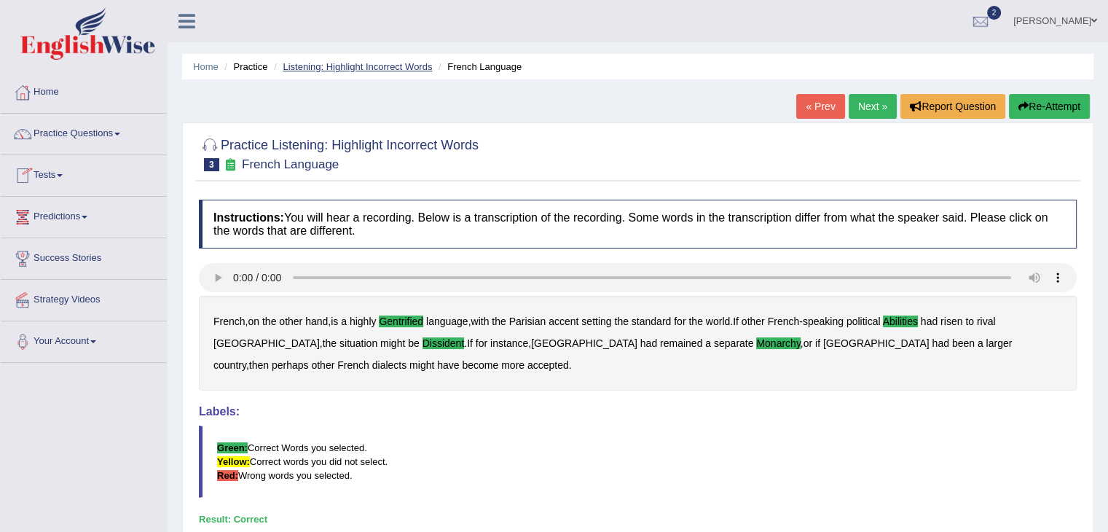
click at [345, 69] on link "Listening: Highlight Incorrect Words" at bounding box center [357, 66] width 149 height 11
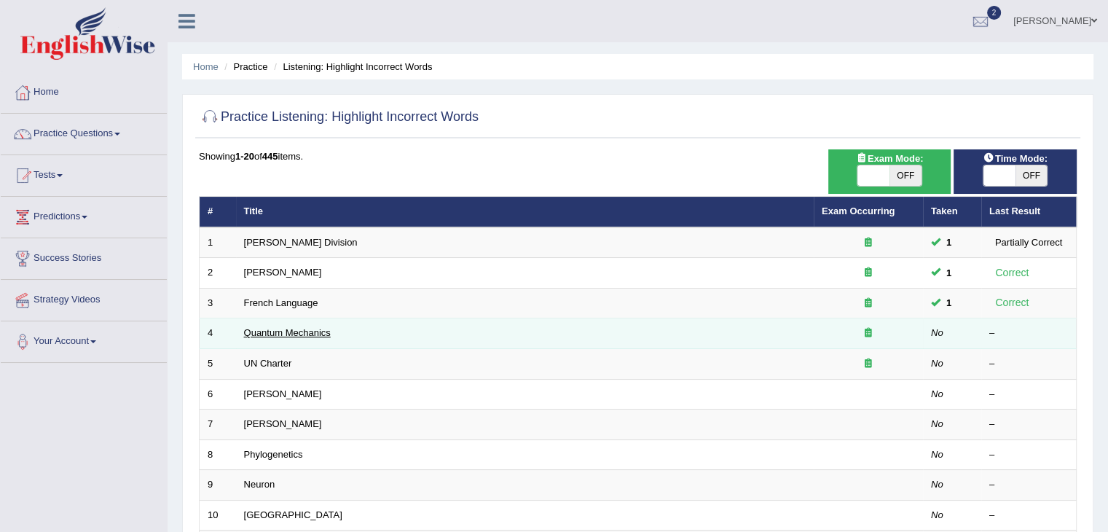
click at [307, 334] on link "Quantum Mechanics" at bounding box center [287, 332] width 87 height 11
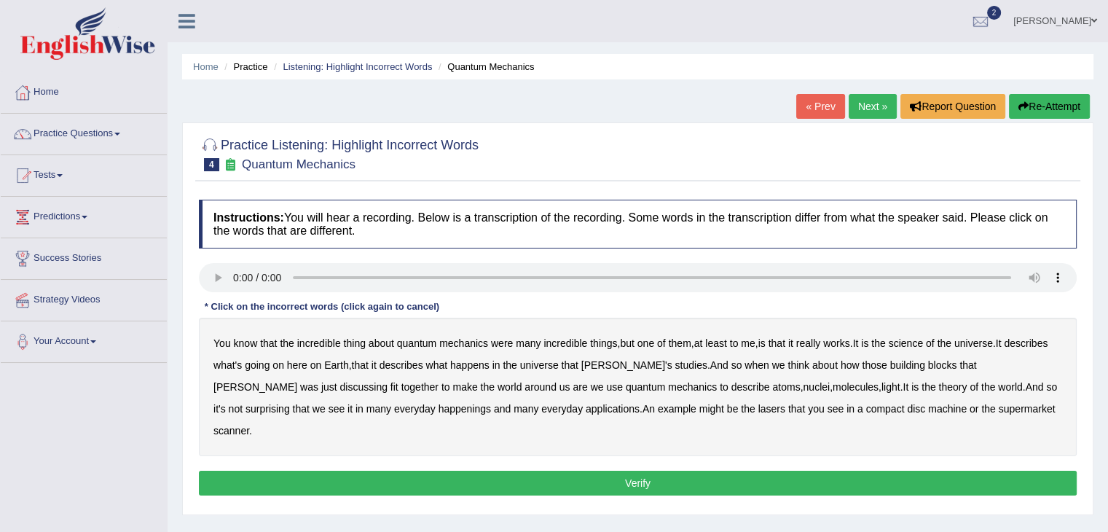
click at [923, 340] on b "science" at bounding box center [906, 343] width 34 height 12
click at [388, 381] on b "discussing" at bounding box center [363, 387] width 47 height 12
click at [439, 408] on b "happenings" at bounding box center [465, 409] width 52 height 12
click at [654, 471] on button "Verify" at bounding box center [638, 483] width 878 height 25
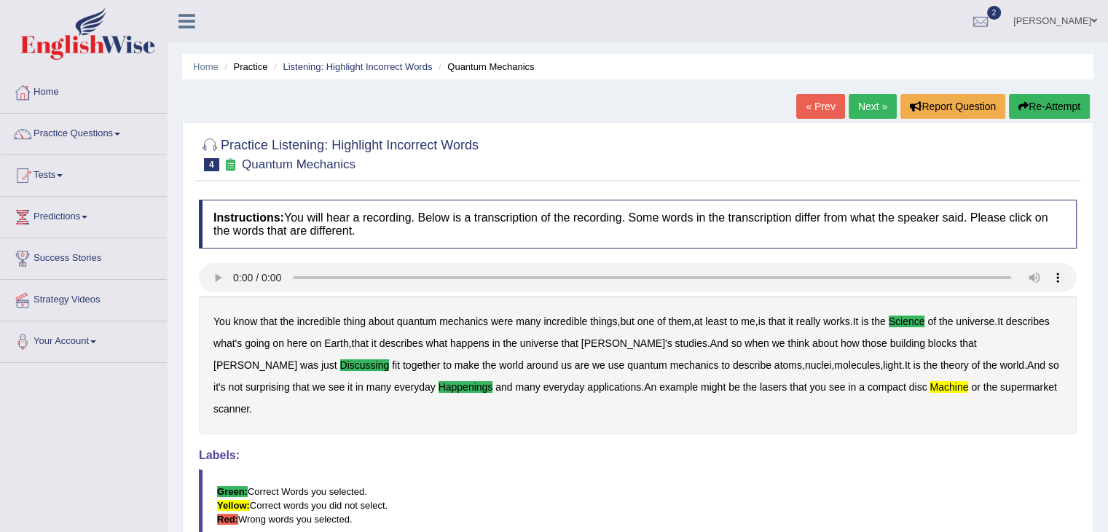
click at [253, 68] on li "Practice" at bounding box center [244, 67] width 47 height 14
click at [84, 136] on link "Practice Questions" at bounding box center [84, 132] width 166 height 36
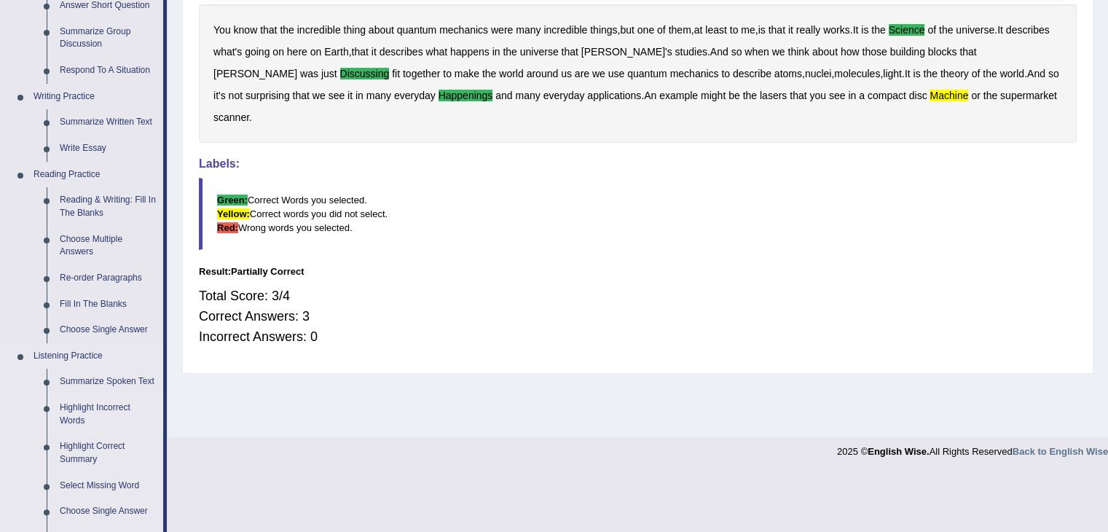
scroll to position [437, 0]
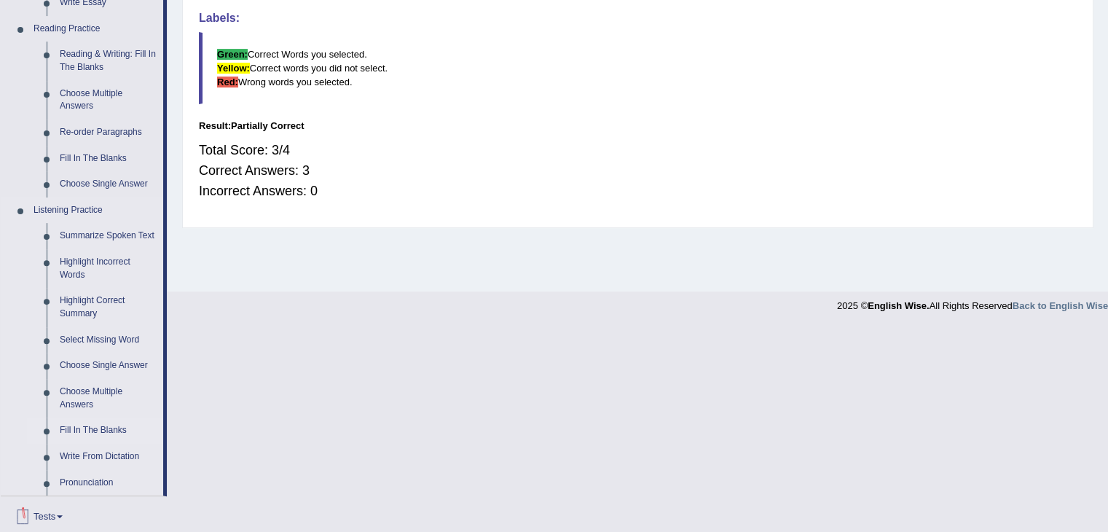
click at [94, 428] on link "Fill In The Blanks" at bounding box center [108, 430] width 110 height 26
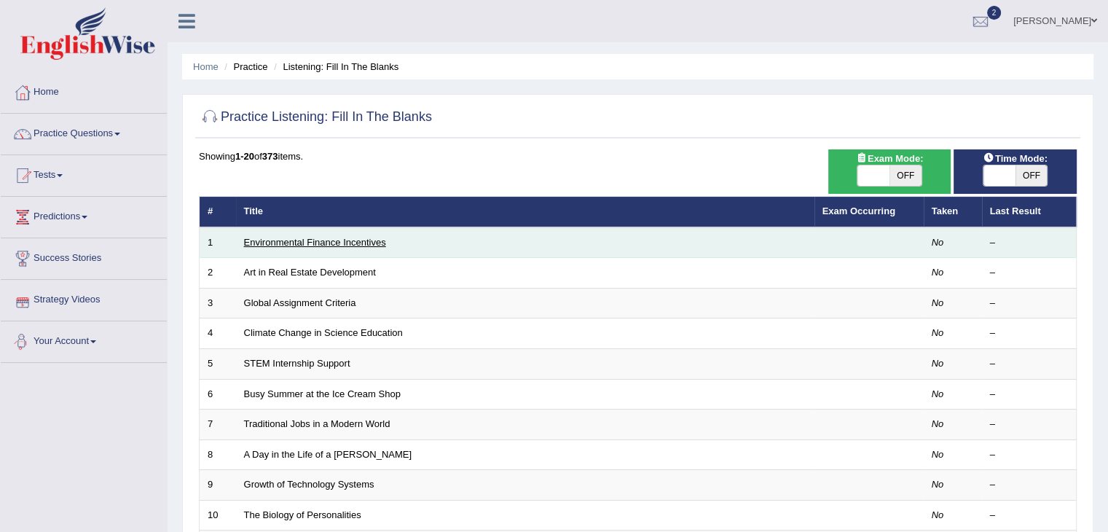
click at [294, 237] on link "Environmental Finance Incentives" at bounding box center [315, 242] width 142 height 11
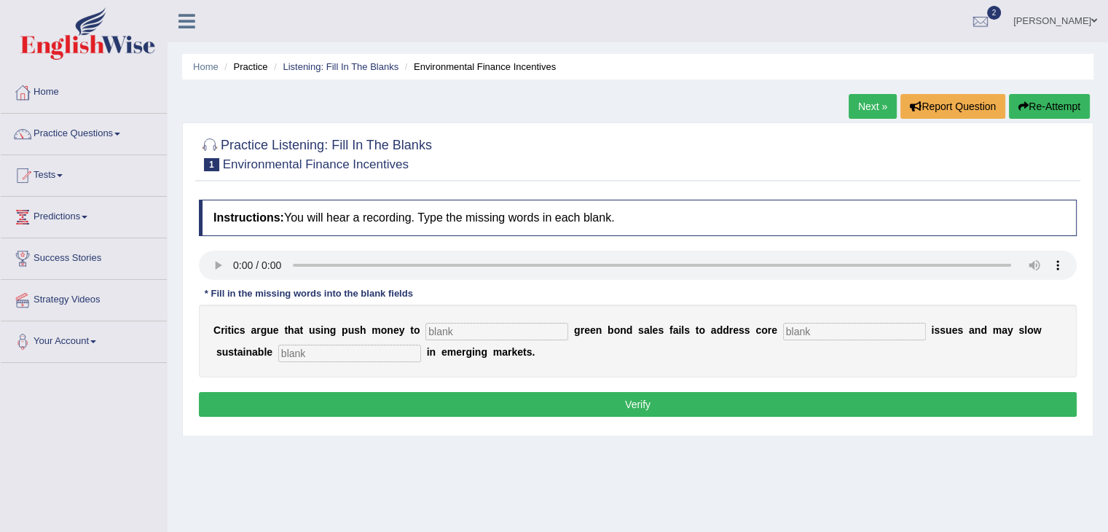
scroll to position [146, 0]
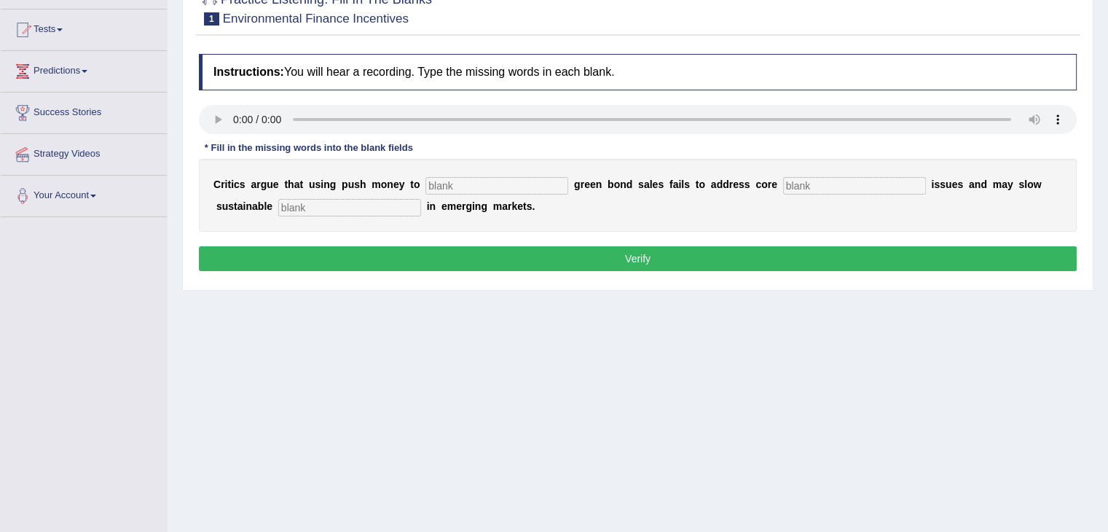
click at [444, 186] on input "text" at bounding box center [496, 185] width 143 height 17
type input "boost"
click at [825, 181] on input "text" at bounding box center [854, 185] width 143 height 17
type input "climate"
click at [340, 205] on input "text" at bounding box center [349, 207] width 143 height 17
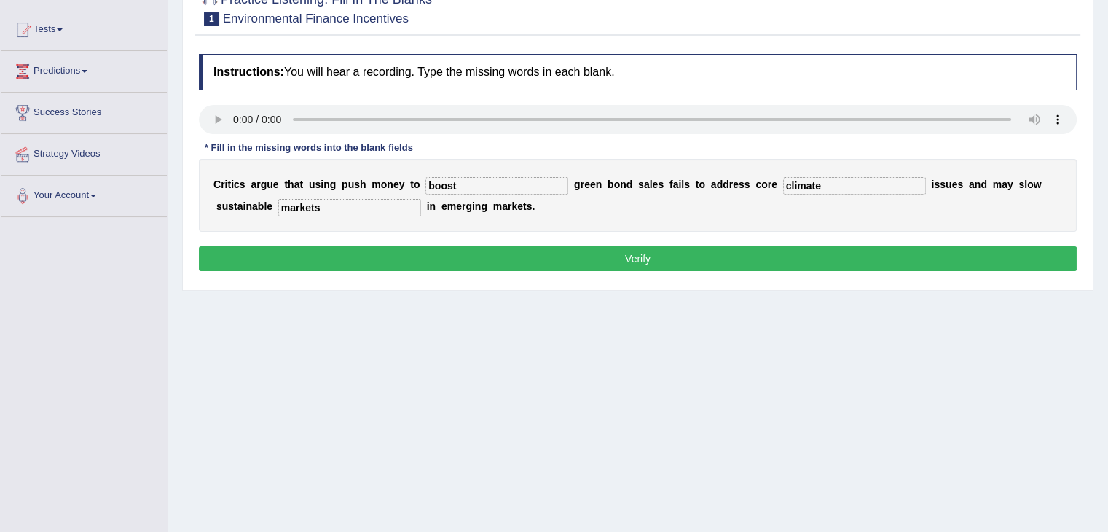
click at [369, 213] on input "markets" at bounding box center [349, 207] width 143 height 17
type input "markets"
click at [492, 243] on div "Instructions: You will hear a recording. Type the missing words in each blank. …" at bounding box center [637, 165] width 885 height 236
click at [495, 255] on button "Verify" at bounding box center [638, 258] width 878 height 25
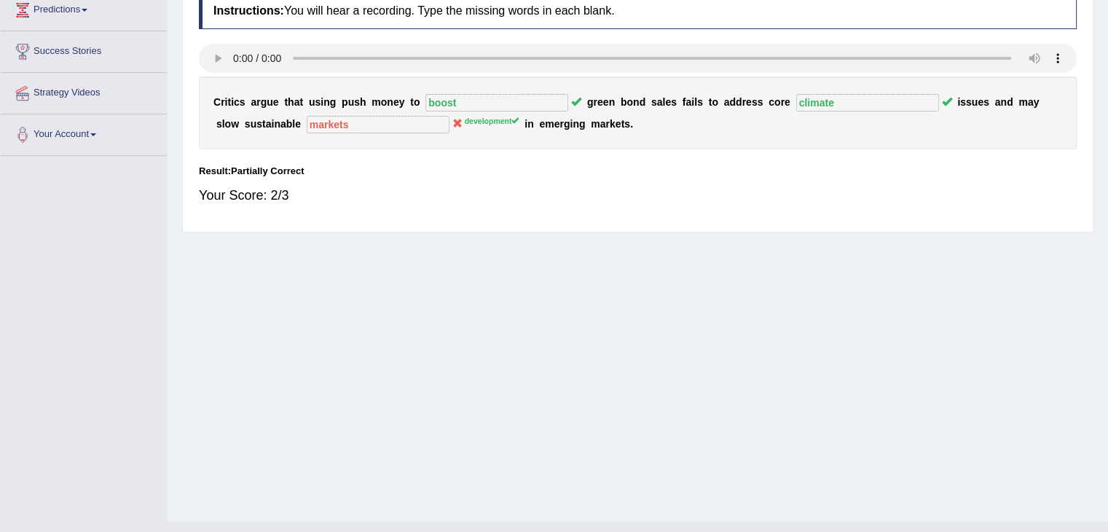
scroll to position [0, 0]
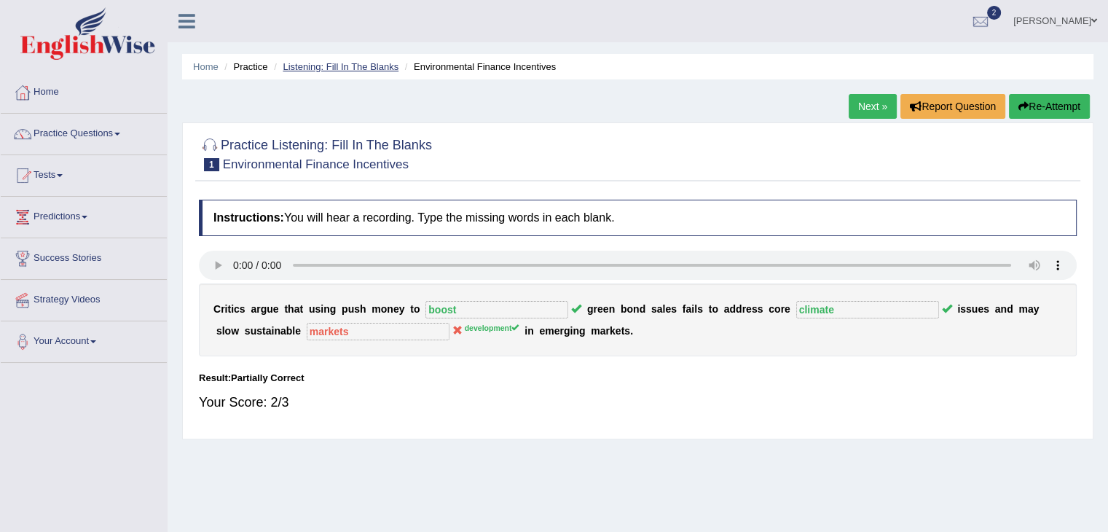
click at [321, 66] on link "Listening: Fill In The Blanks" at bounding box center [341, 66] width 116 height 11
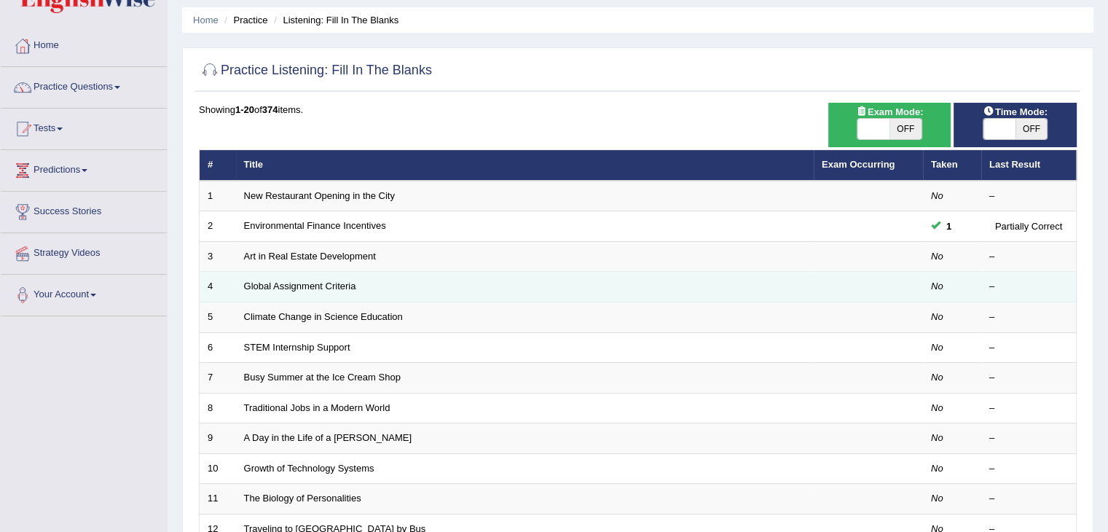
scroll to position [73, 0]
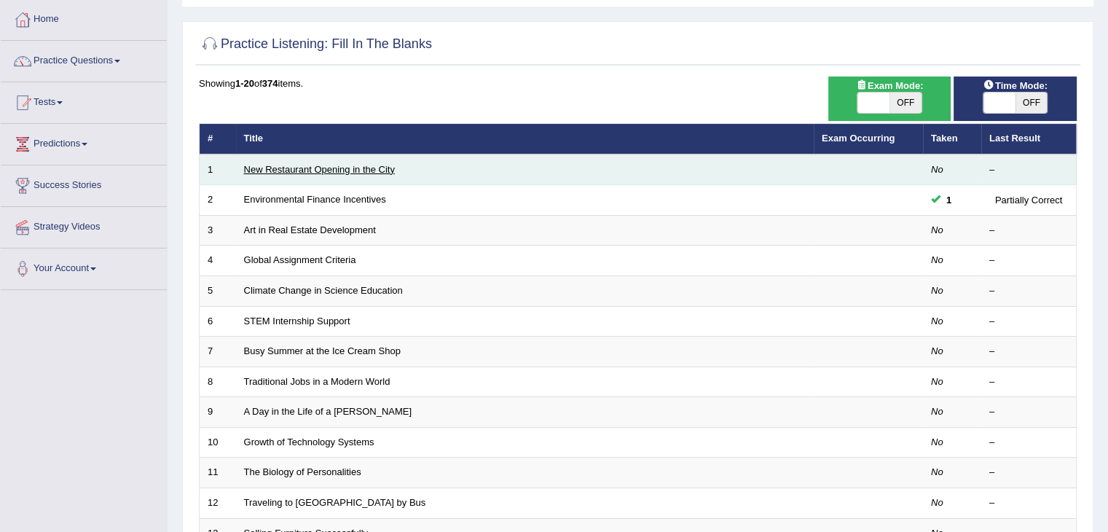
click at [312, 169] on link "New Restaurant Opening in the City" at bounding box center [319, 169] width 151 height 11
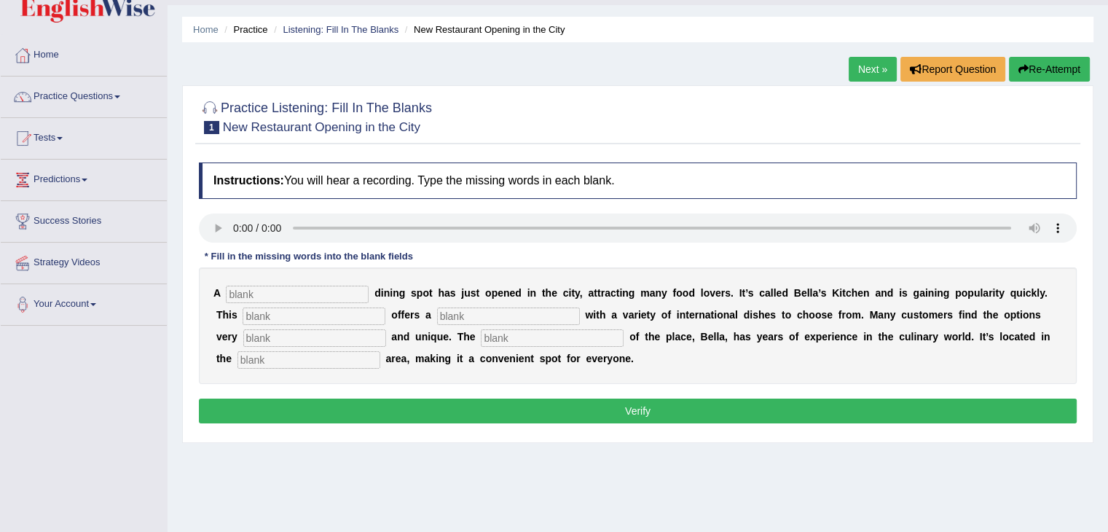
scroll to position [146, 0]
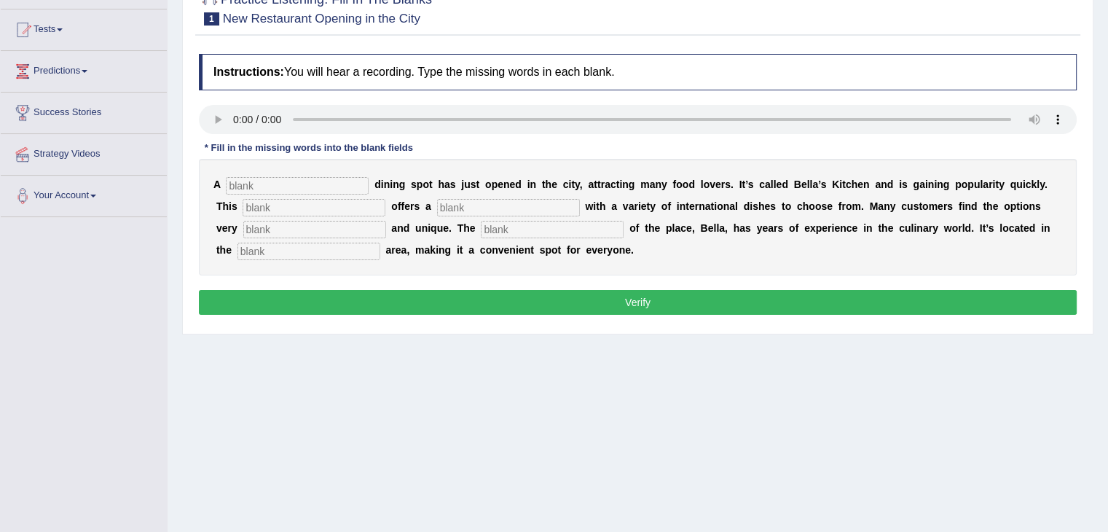
click at [245, 179] on input "text" at bounding box center [297, 185] width 143 height 17
type input "new"
click at [264, 205] on input "text" at bounding box center [314, 207] width 143 height 17
type input "restaurant"
click at [458, 204] on input "text" at bounding box center [508, 207] width 143 height 17
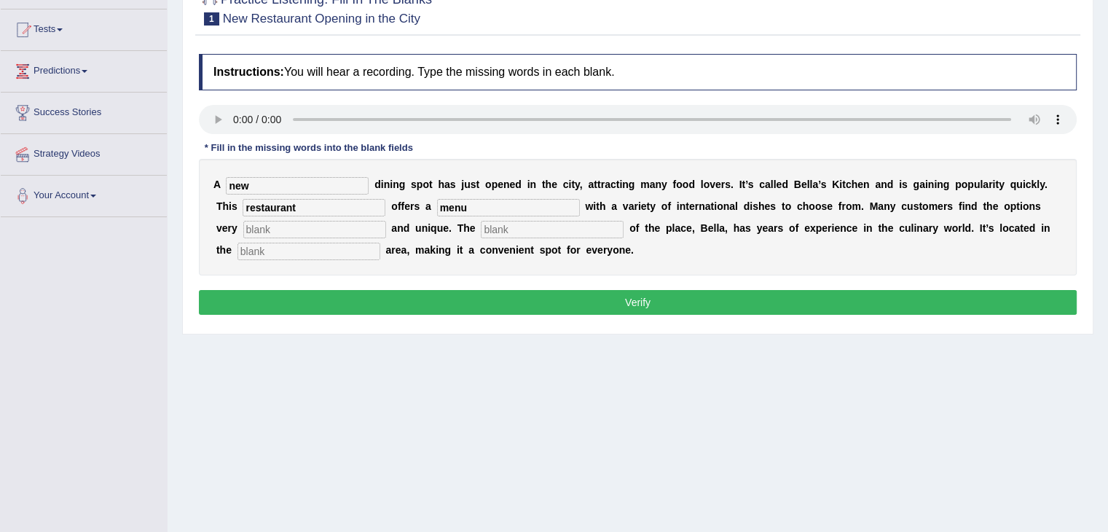
type input "menu"
click at [329, 225] on input "text" at bounding box center [314, 229] width 143 height 17
type input "interesting"
click at [530, 226] on input "text" at bounding box center [552, 229] width 143 height 17
type input "owner"
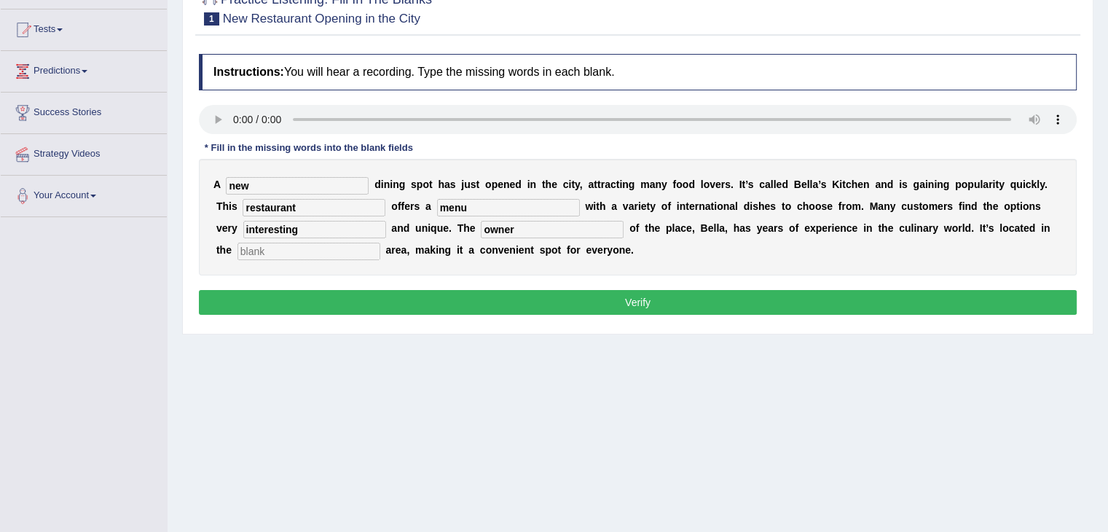
click at [311, 252] on input "text" at bounding box center [308, 251] width 143 height 17
type input "downtown"
click at [523, 299] on button "Verify" at bounding box center [638, 302] width 878 height 25
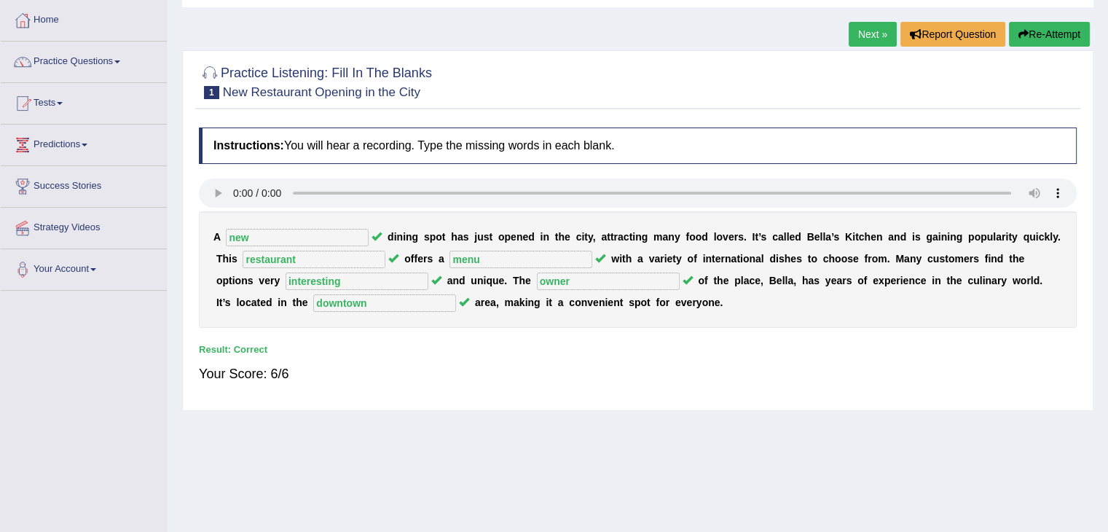
scroll to position [73, 0]
click at [71, 66] on link "Practice Questions" at bounding box center [84, 59] width 166 height 36
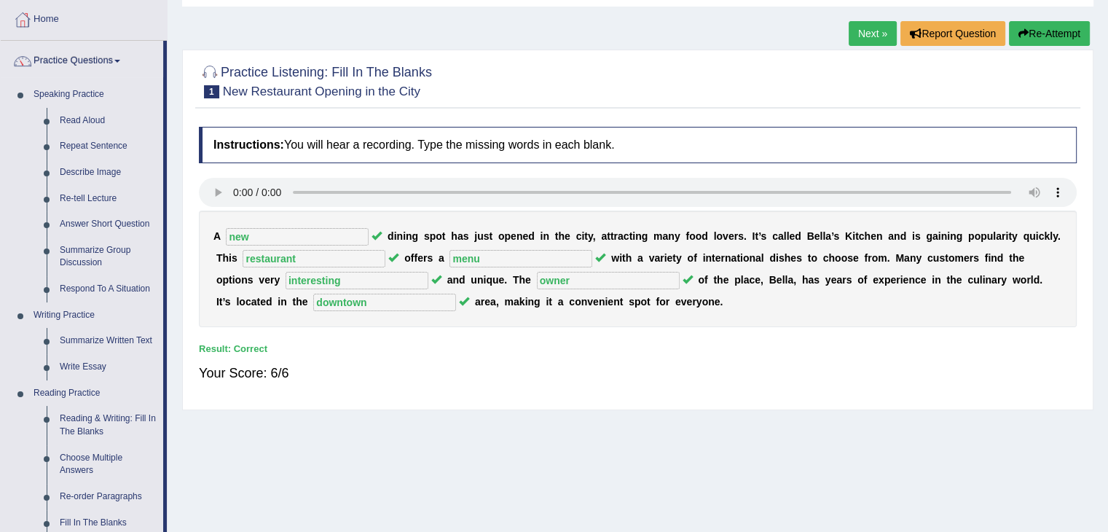
click at [466, 98] on div at bounding box center [638, 80] width 878 height 44
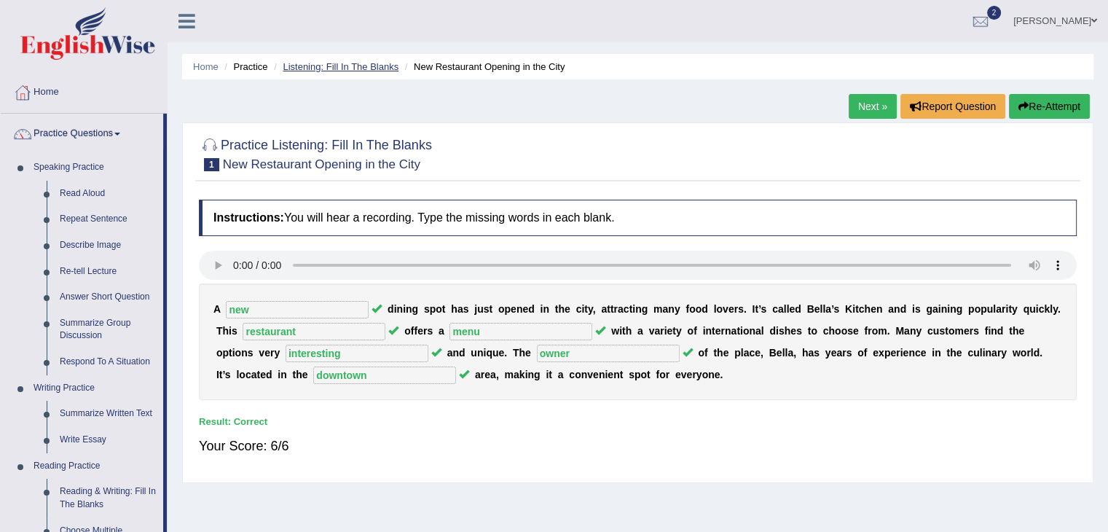
click at [366, 65] on link "Listening: Fill In The Blanks" at bounding box center [341, 66] width 116 height 11
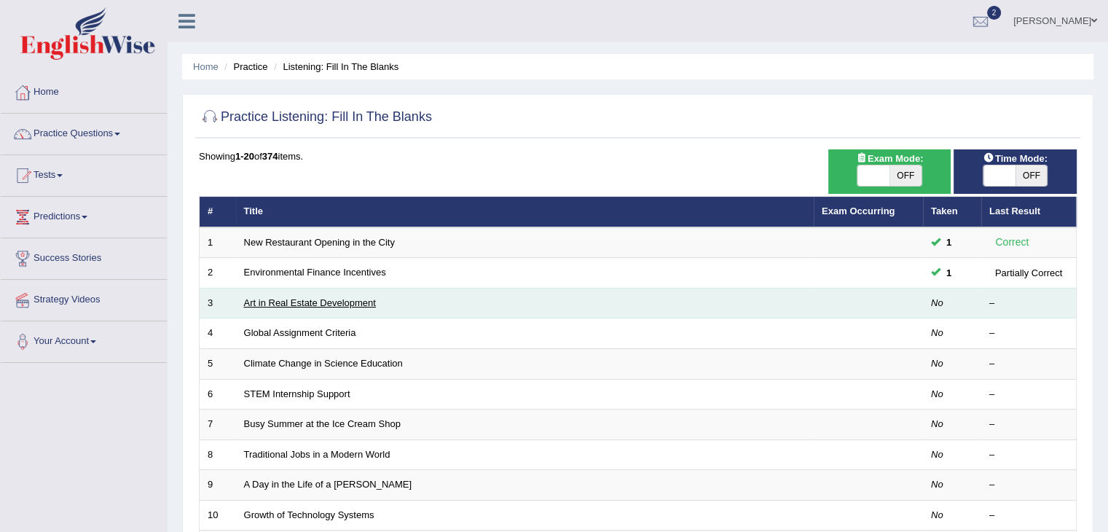
click at [307, 299] on link "Art in Real Estate Development" at bounding box center [310, 302] width 132 height 11
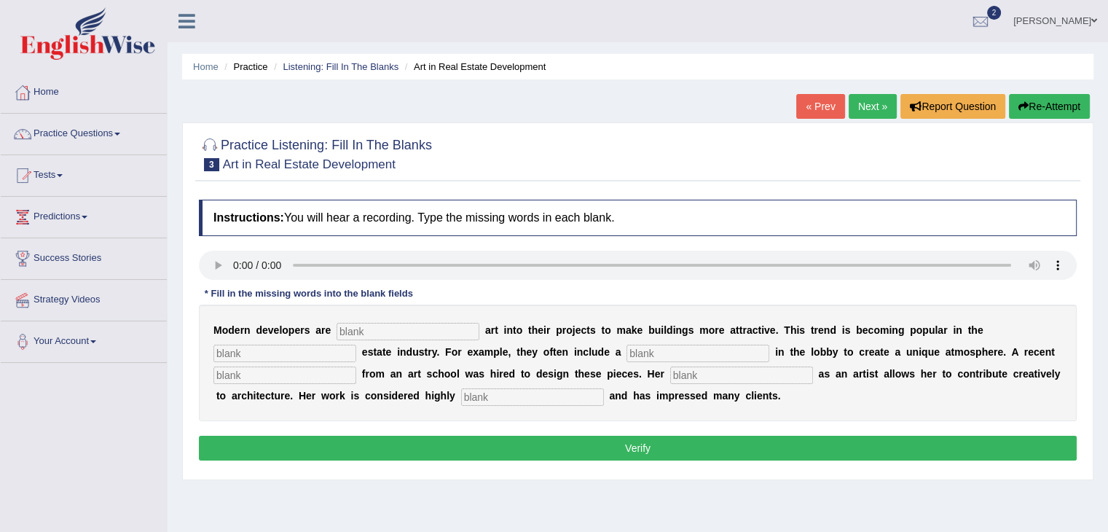
click at [344, 334] on input "text" at bounding box center [408, 331] width 143 height 17
type input "incorporating"
click at [243, 354] on input "text" at bounding box center [284, 353] width 143 height 17
type input "real"
click at [655, 352] on input "text" at bounding box center [697, 353] width 143 height 17
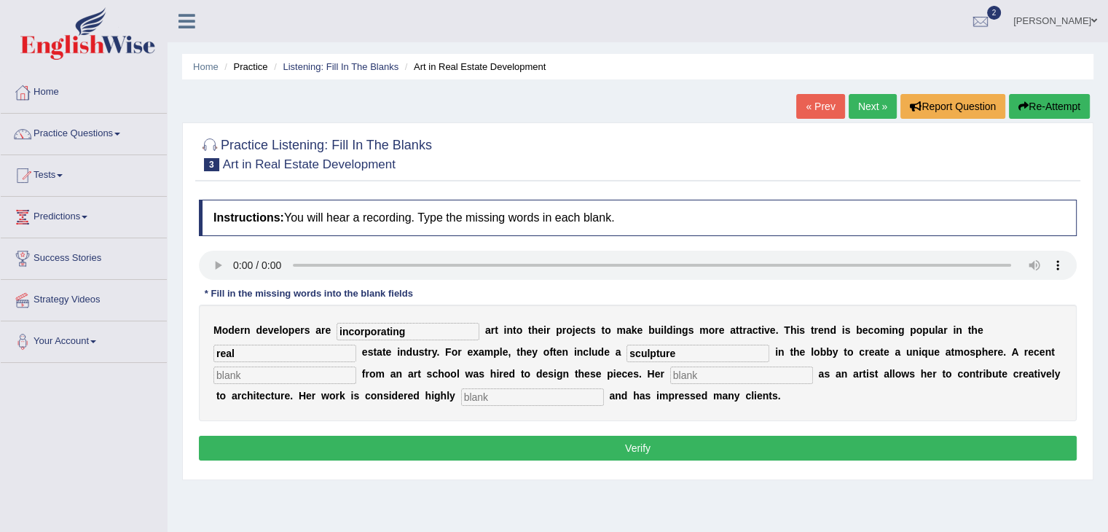
type input "sculpture"
click at [246, 374] on input "text" at bounding box center [284, 374] width 143 height 17
type input "graduate"
click at [710, 363] on div "M o d e r n d e v e l o p e r s a r e incorporating a r t i n t o t h e i r p r…" at bounding box center [638, 362] width 878 height 117
click at [699, 374] on input "text" at bounding box center [741, 374] width 143 height 17
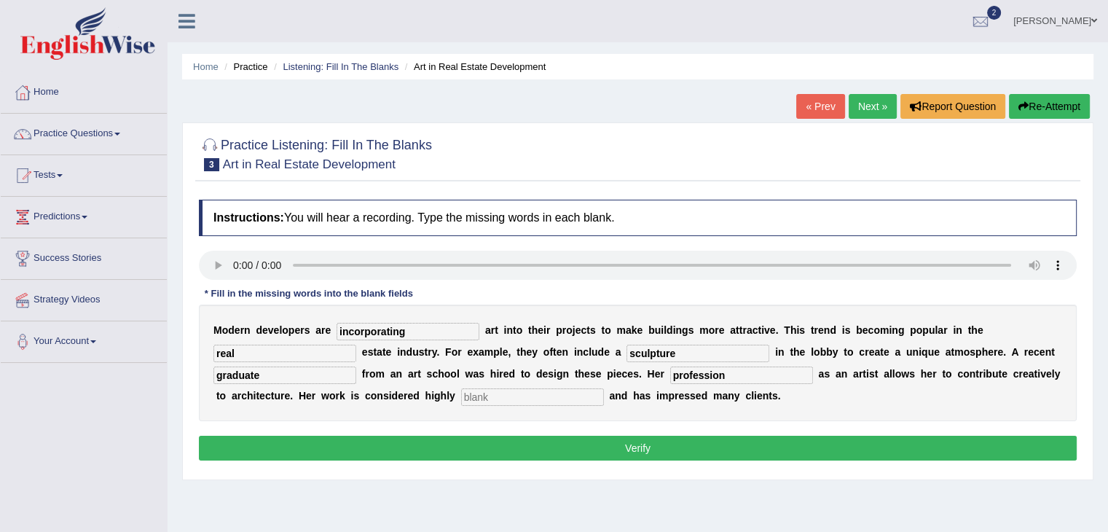
type input "profession"
click at [487, 399] on input "text" at bounding box center [532, 396] width 143 height 17
type input "professional"
click at [664, 454] on button "Verify" at bounding box center [638, 448] width 878 height 25
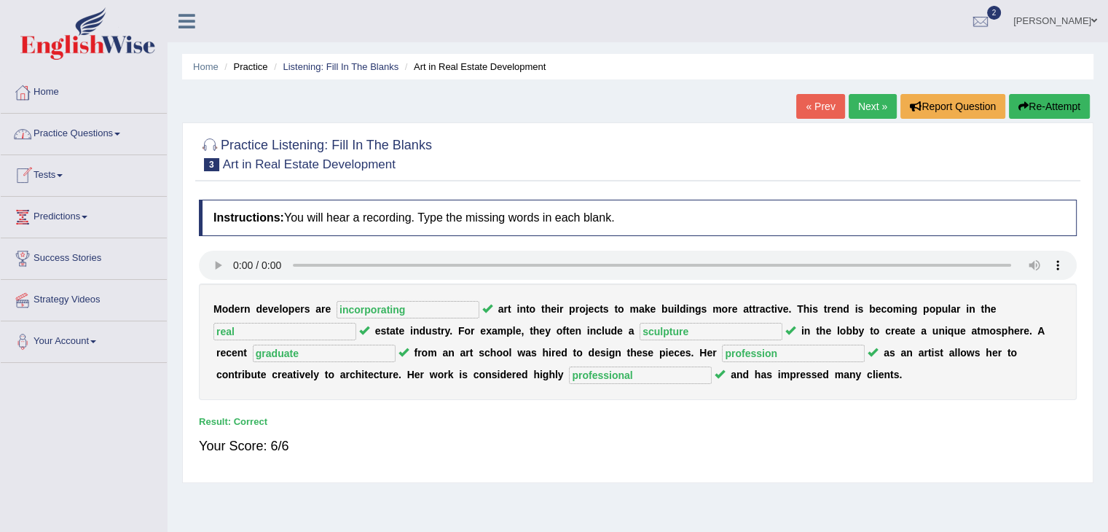
click at [98, 130] on link "Practice Questions" at bounding box center [84, 132] width 166 height 36
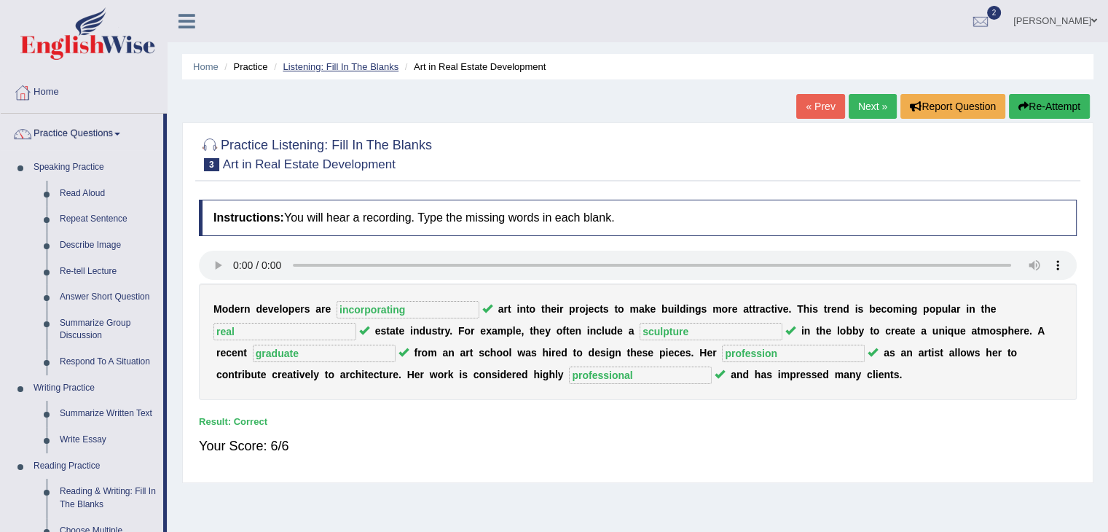
click at [302, 66] on link "Listening: Fill In The Blanks" at bounding box center [341, 66] width 116 height 11
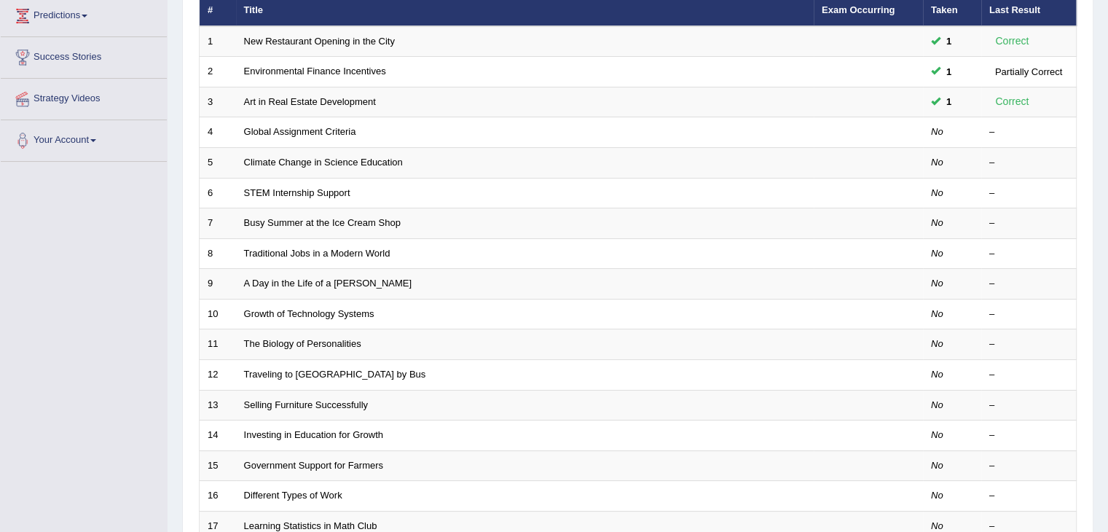
scroll to position [203, 0]
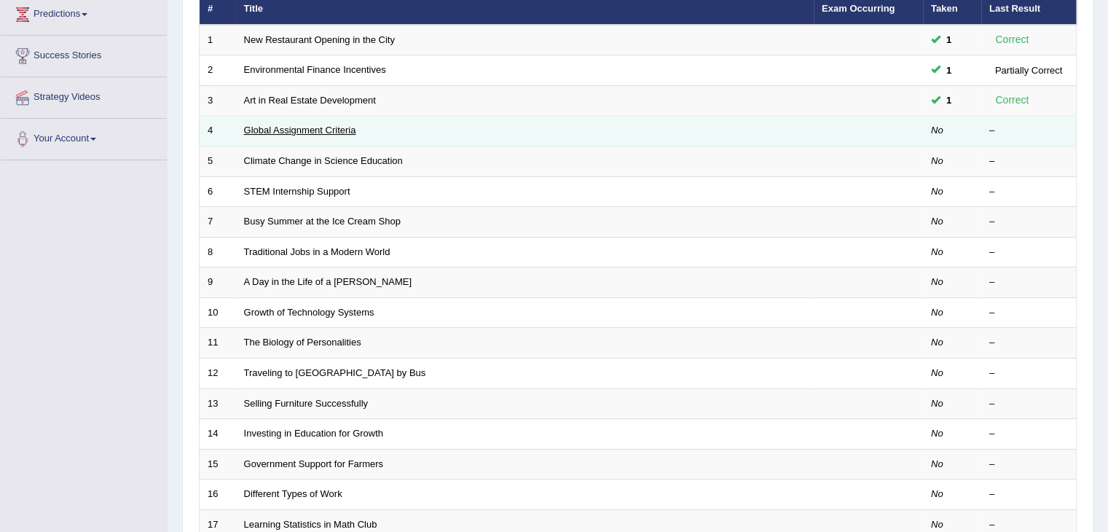
click at [321, 129] on link "Global Assignment Criteria" at bounding box center [300, 130] width 112 height 11
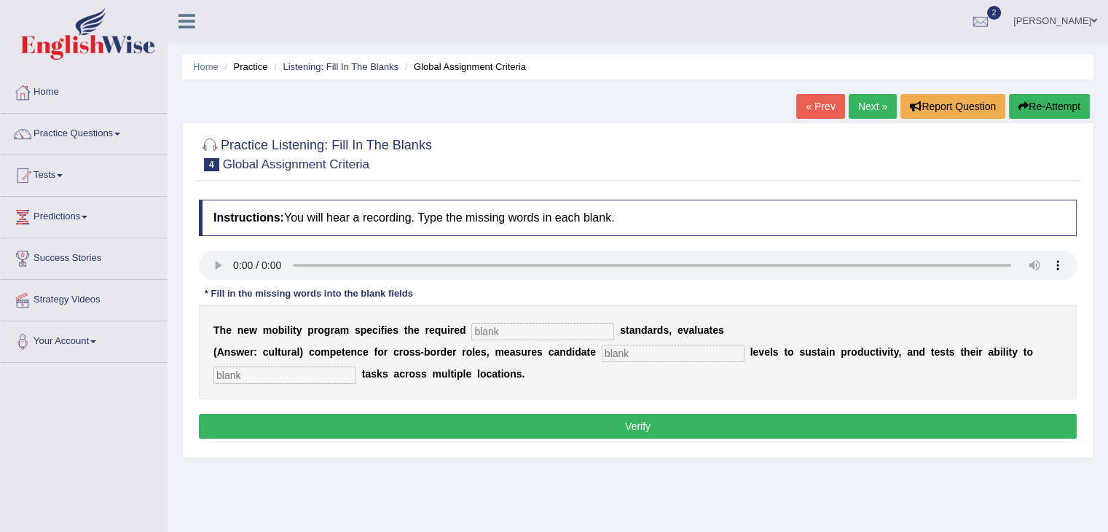
click at [983, 181] on div "Practice Listening: Fill In The Blanks 4 Global Assignment Criteria Instruction…" at bounding box center [637, 290] width 911 height 336
click at [750, 302] on div "Instructions: You will hear a recording. Type the missing words in each blank. …" at bounding box center [637, 321] width 885 height 258
click at [525, 339] on div "T h e n e w m o b i l i t y p r o g r a m s p e c i f i e s t h e r e q u i r e…" at bounding box center [638, 351] width 878 height 95
click at [519, 334] on input "text" at bounding box center [542, 331] width 143 height 17
type input "occupational"
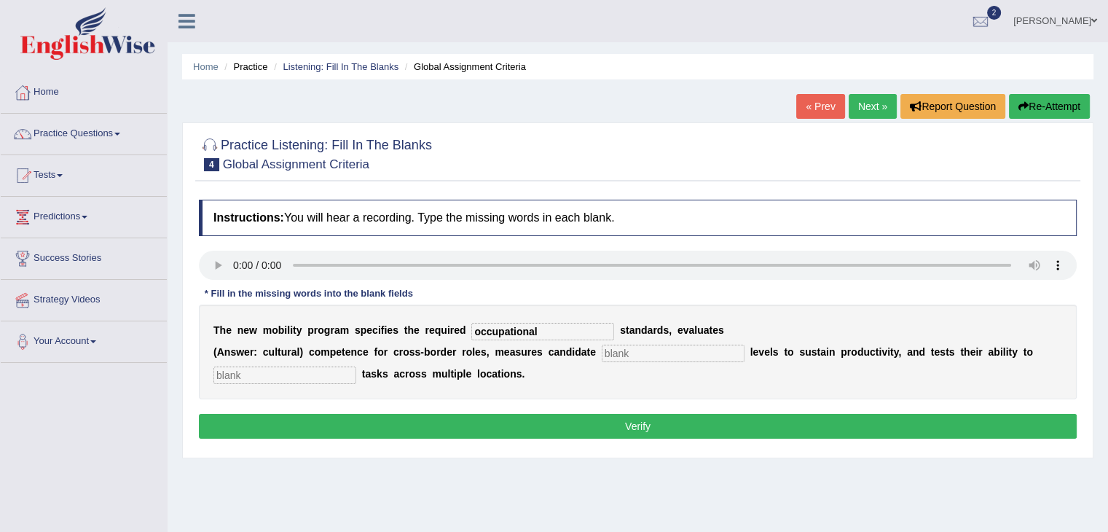
click at [645, 353] on input "text" at bounding box center [673, 353] width 143 height 17
type input "energy"
click at [265, 377] on input "text" at bounding box center [284, 374] width 143 height 17
type input "distribute"
click at [585, 418] on button "Verify" at bounding box center [638, 426] width 878 height 25
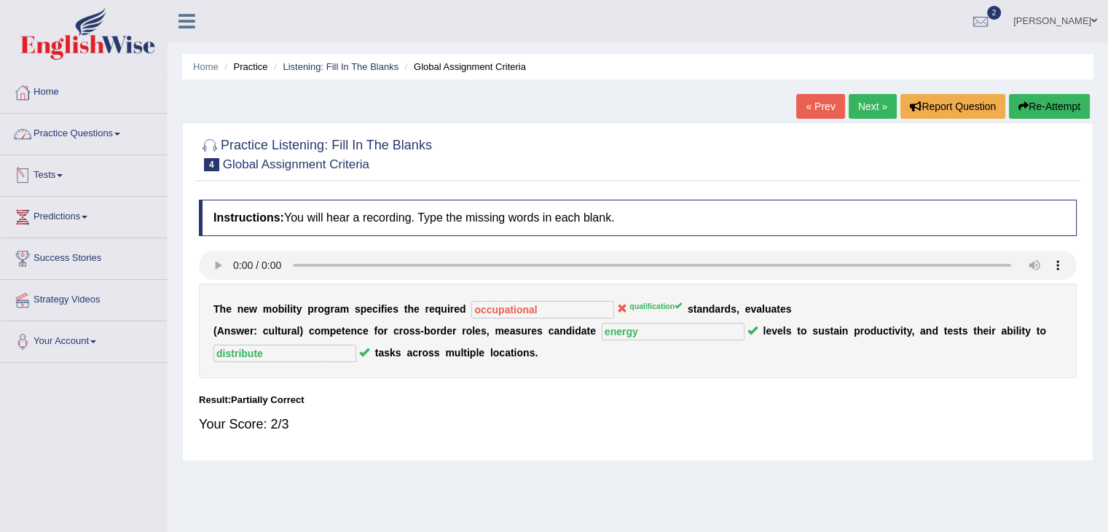
click at [68, 139] on link "Practice Questions" at bounding box center [84, 132] width 166 height 36
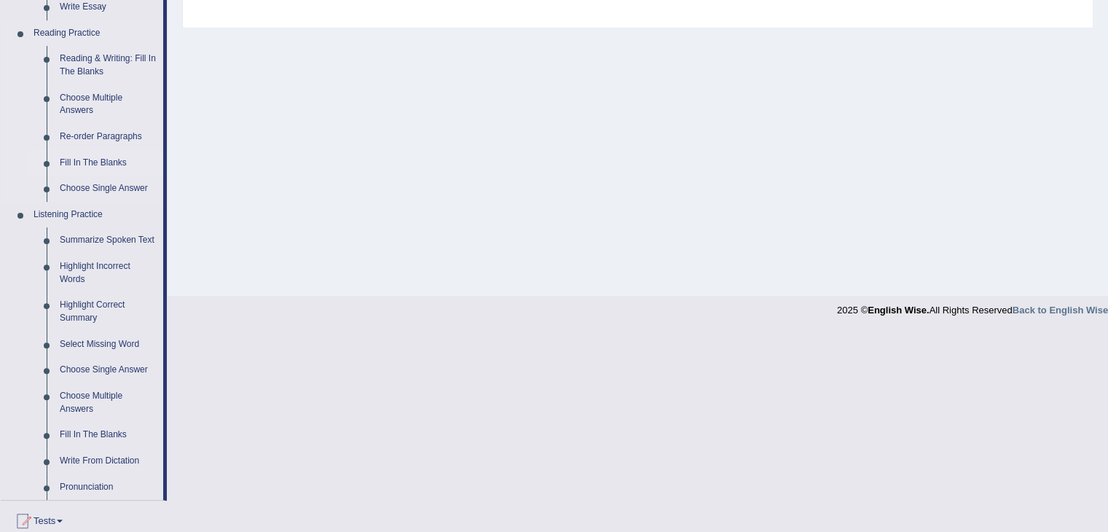
scroll to position [510, 0]
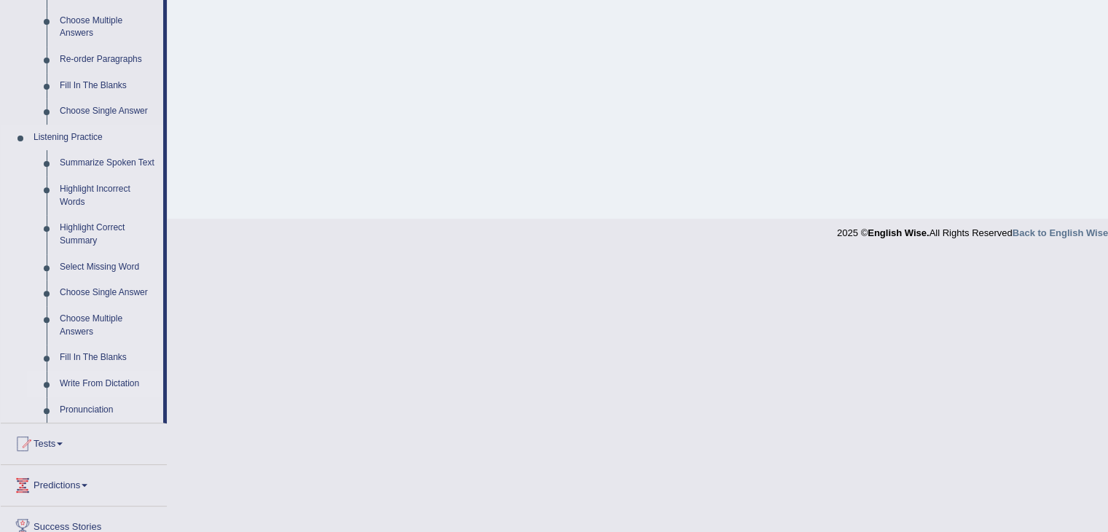
click at [89, 381] on link "Write From Dictation" at bounding box center [108, 384] width 110 height 26
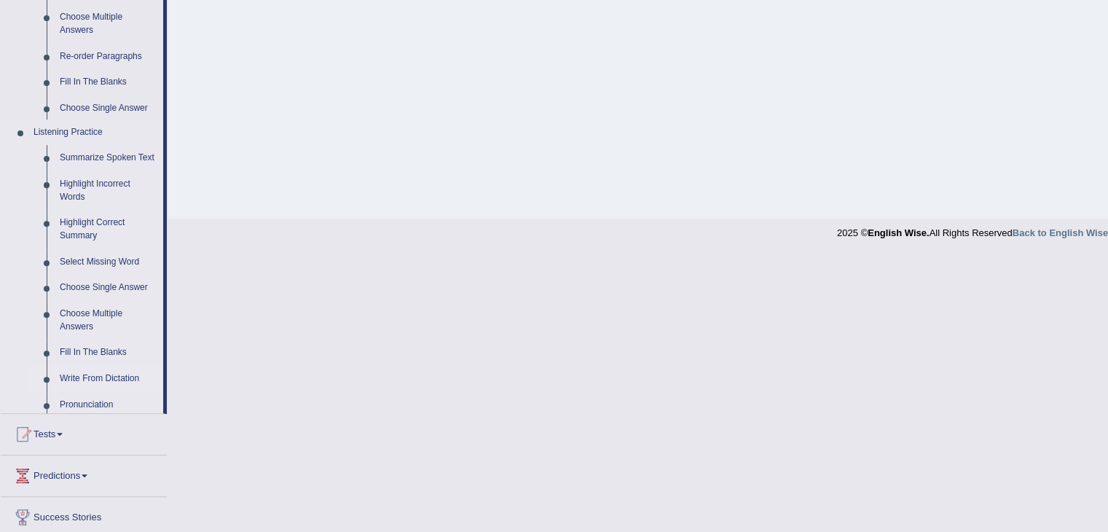
scroll to position [233, 0]
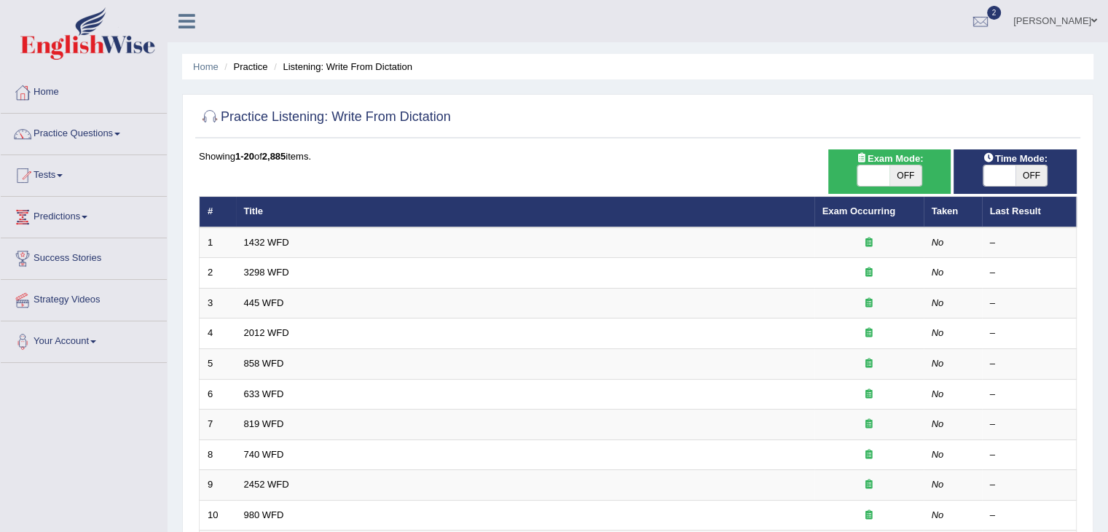
click at [913, 170] on span "OFF" at bounding box center [905, 175] width 32 height 20
checkbox input "true"
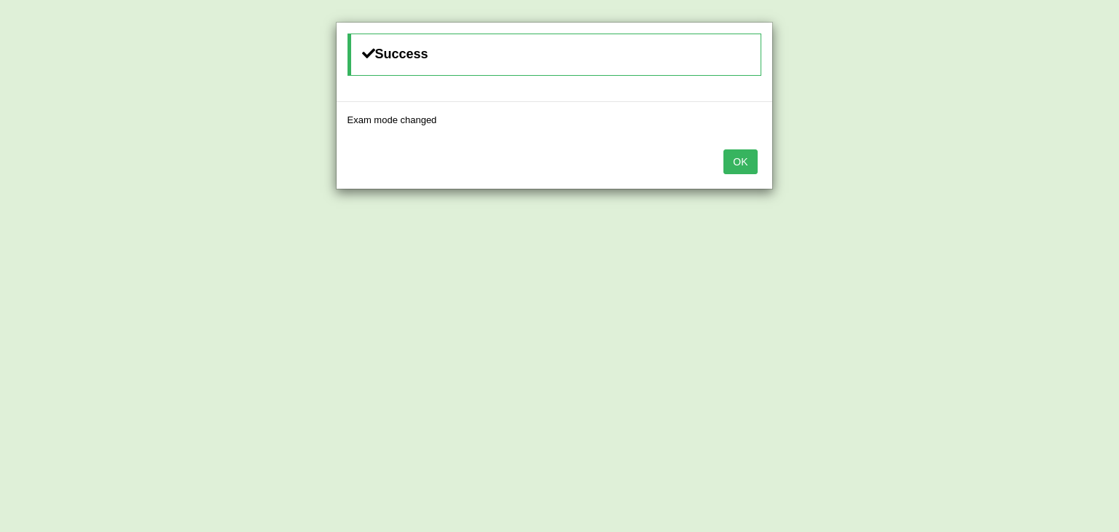
click at [724, 158] on button "OK" at bounding box center [740, 161] width 34 height 25
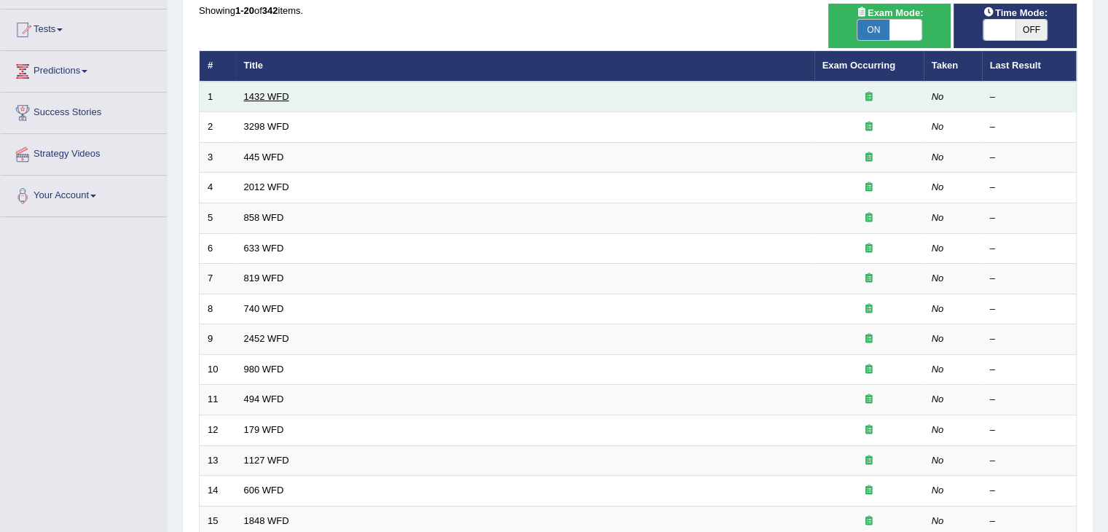
click at [271, 95] on link "1432 WFD" at bounding box center [266, 96] width 45 height 11
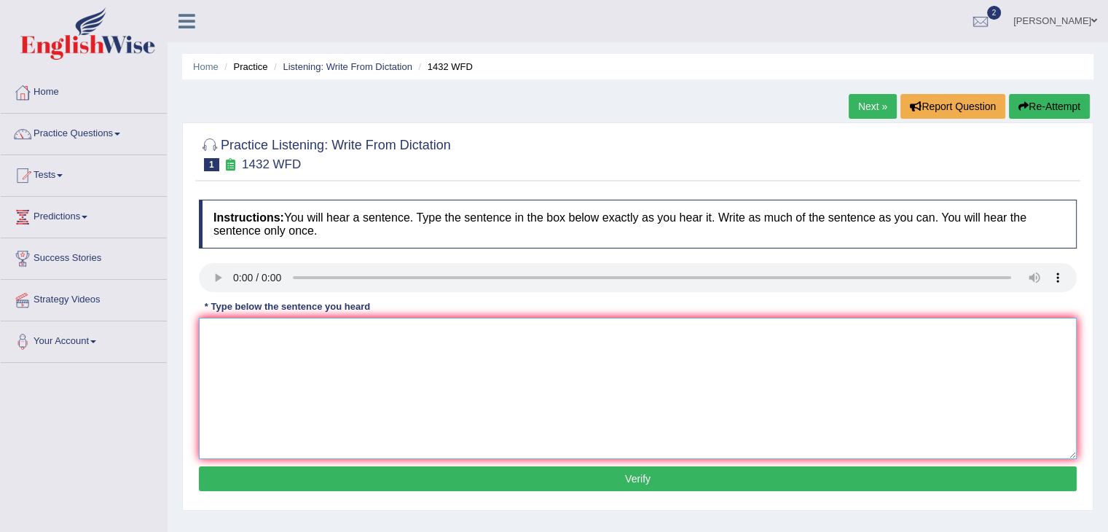
click at [210, 342] on textarea at bounding box center [638, 388] width 878 height 141
type textarea "m"
type textarea "c"
click at [564, 368] on textarea "More physical activity activities is are beneficial to your health" at bounding box center [638, 388] width 878 height 141
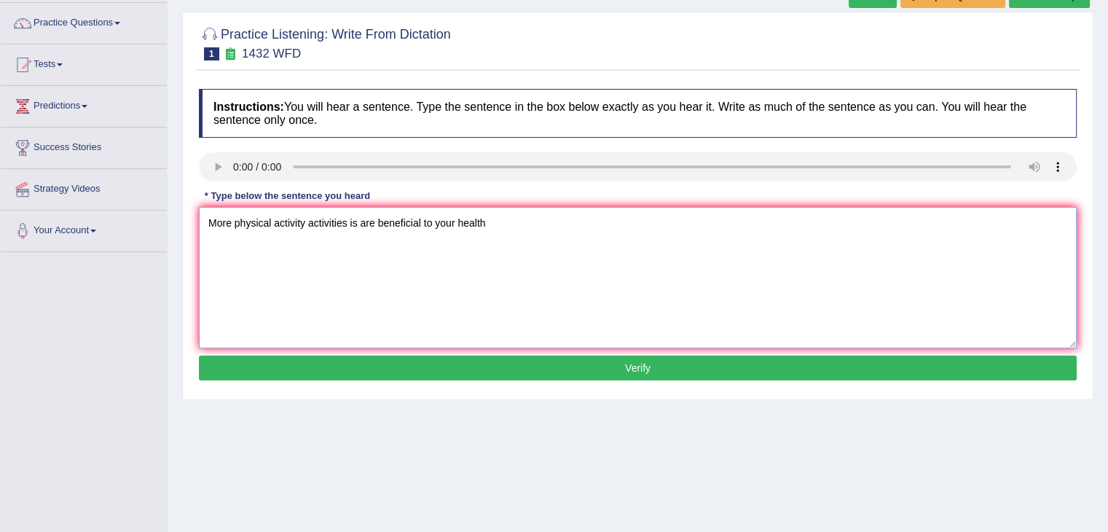
scroll to position [114, 0]
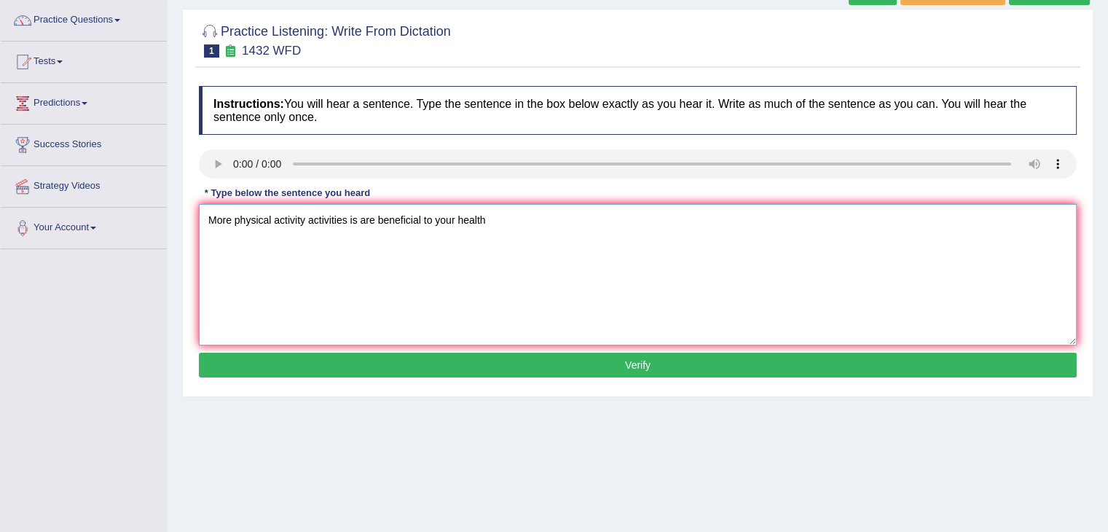
type textarea "More physical activity activities is are beneficial to your health"
click at [567, 364] on button "Verify" at bounding box center [638, 365] width 878 height 25
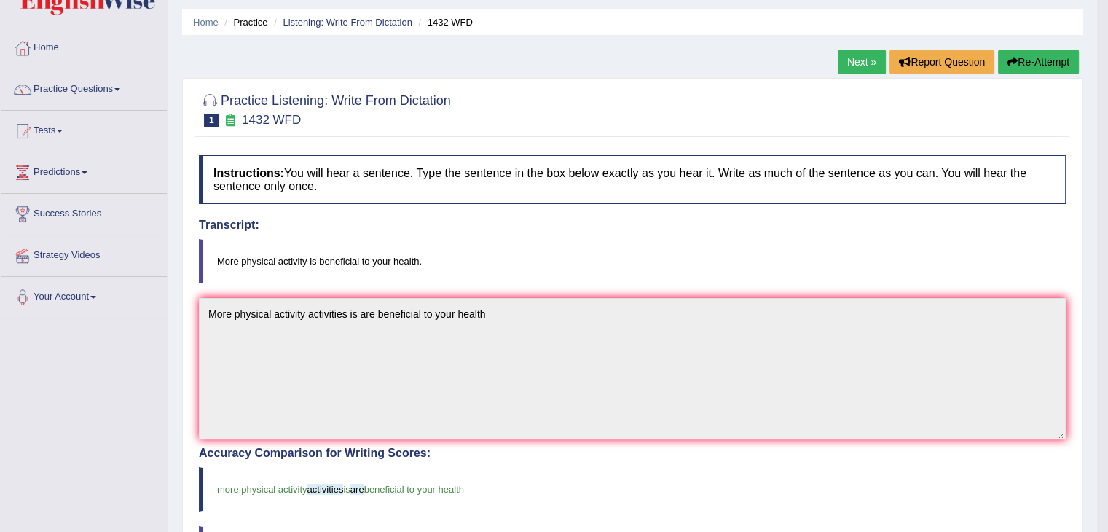
scroll to position [44, 0]
click at [854, 63] on link "Next »" at bounding box center [862, 62] width 48 height 25
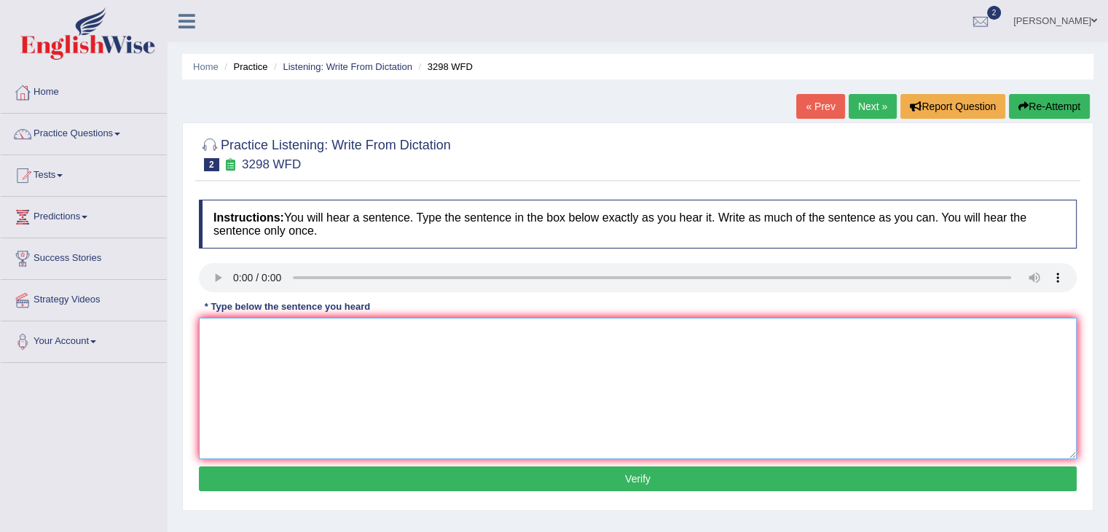
click at [235, 366] on textarea at bounding box center [638, 388] width 878 height 141
type textarea "Animal behavior distinguish differentiate different aspects to that of humans h…"
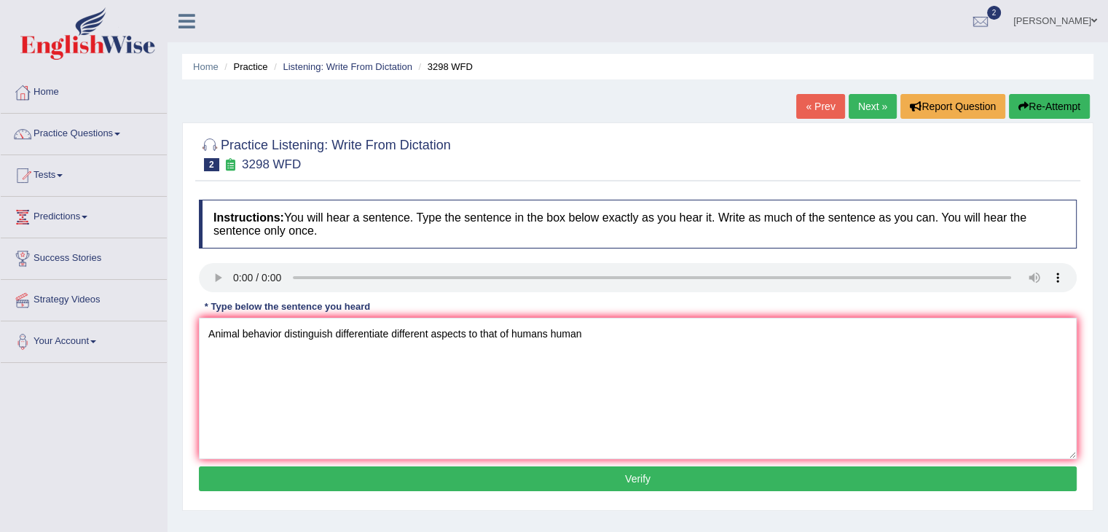
click at [467, 474] on button "Verify" at bounding box center [638, 478] width 878 height 25
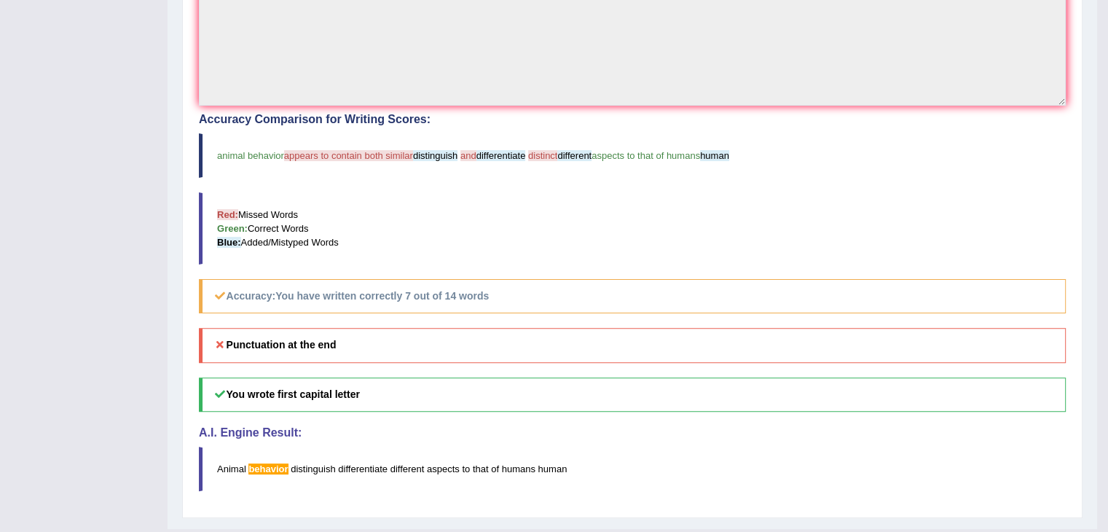
scroll to position [380, 0]
click at [495, 280] on h5 "Accuracy: You have written correctly 7 out of 14 words" at bounding box center [632, 294] width 867 height 34
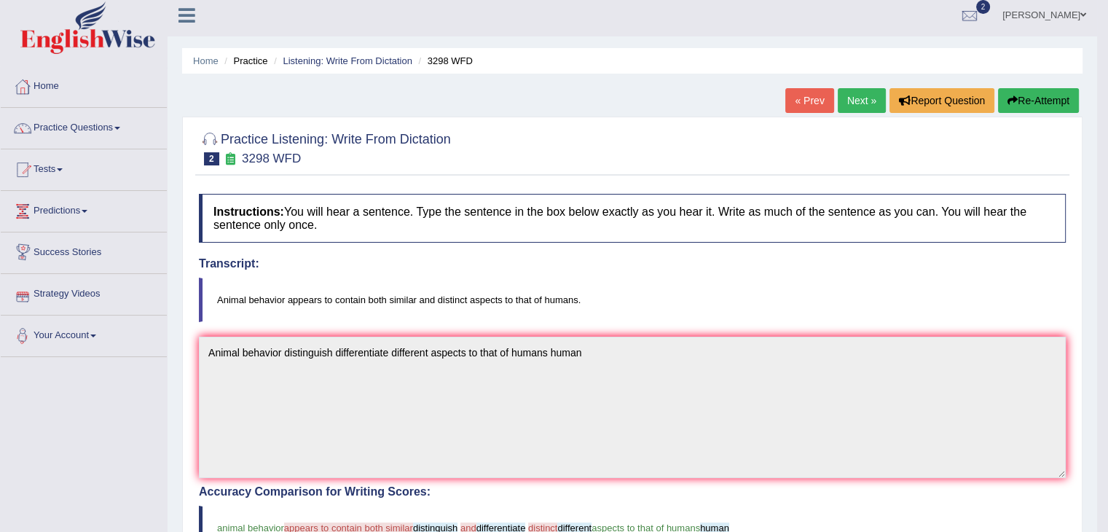
scroll to position [0, 0]
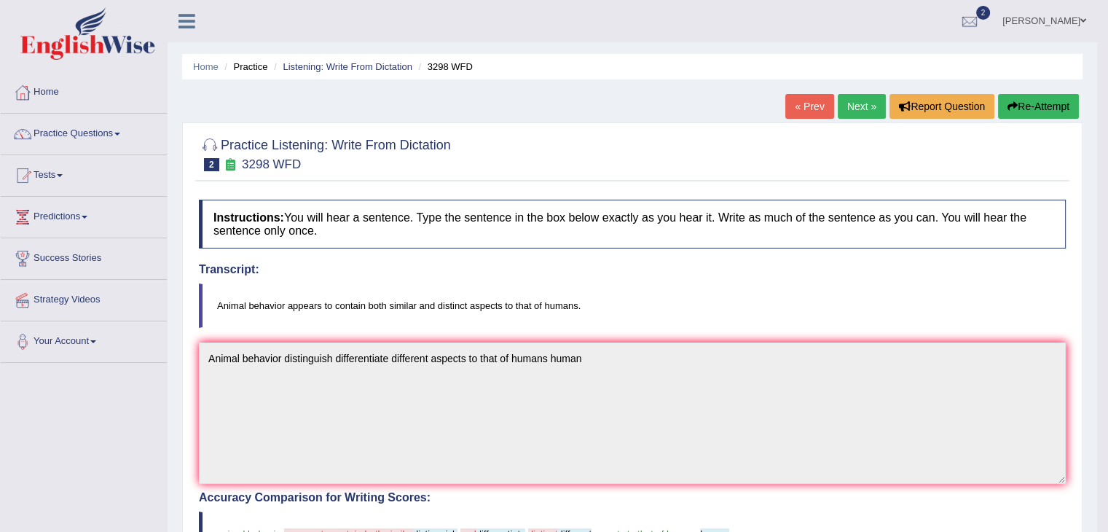
click at [857, 100] on link "Next »" at bounding box center [862, 106] width 48 height 25
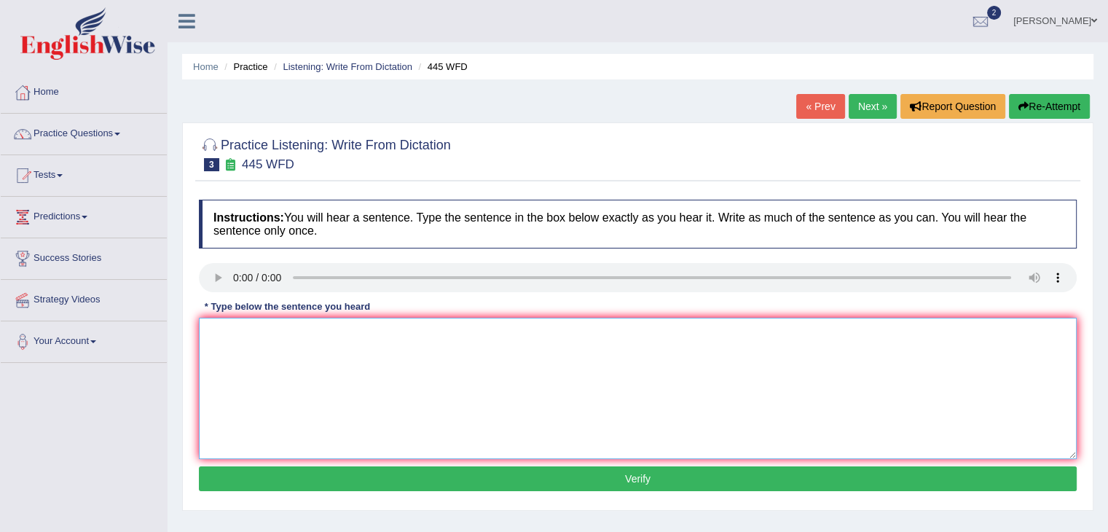
click at [232, 359] on textarea at bounding box center [638, 388] width 878 height 141
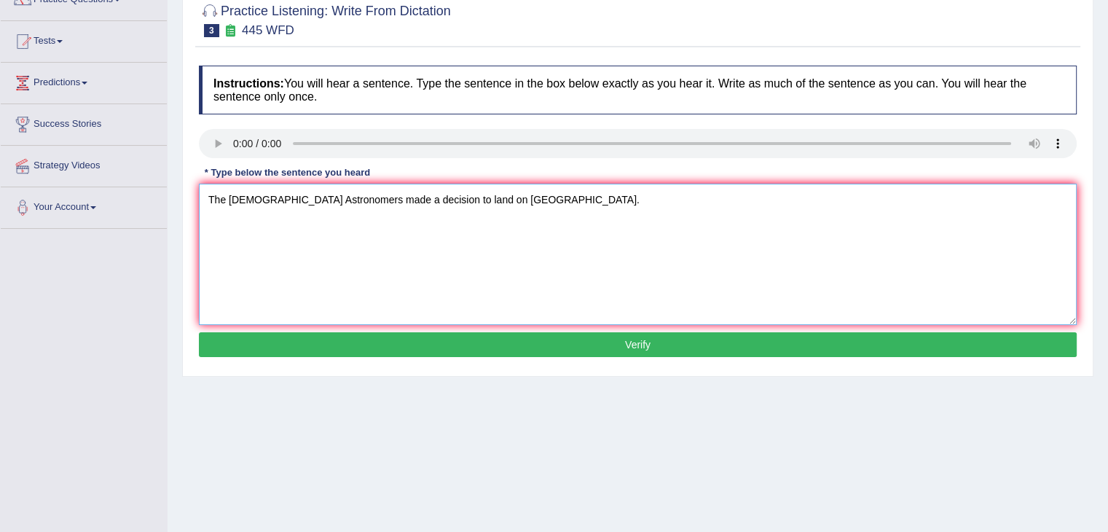
scroll to position [135, 0]
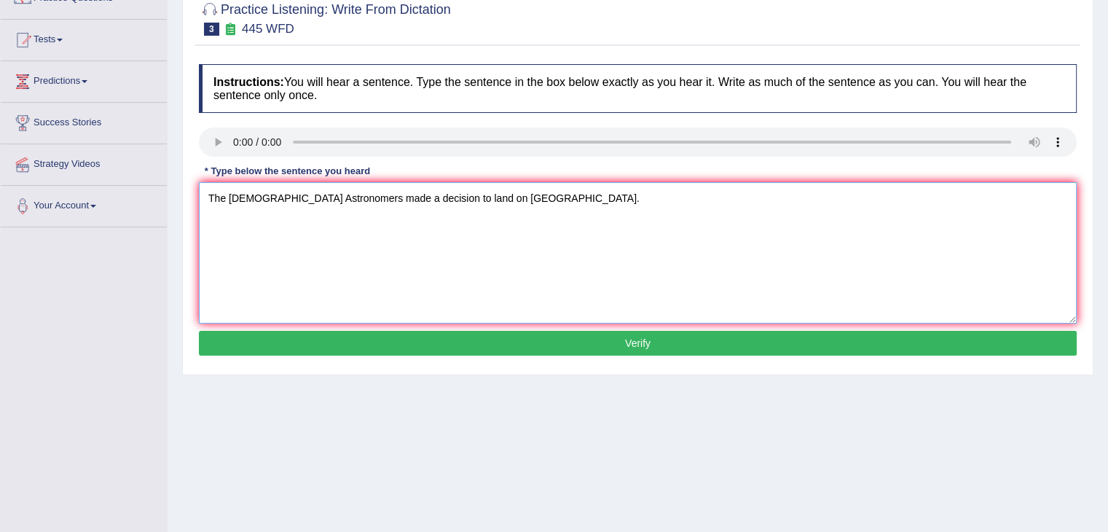
type textarea "The [DEMOGRAPHIC_DATA] Astronomers made a decision to land on [GEOGRAPHIC_DATA]."
click at [555, 334] on button "Verify" at bounding box center [638, 343] width 878 height 25
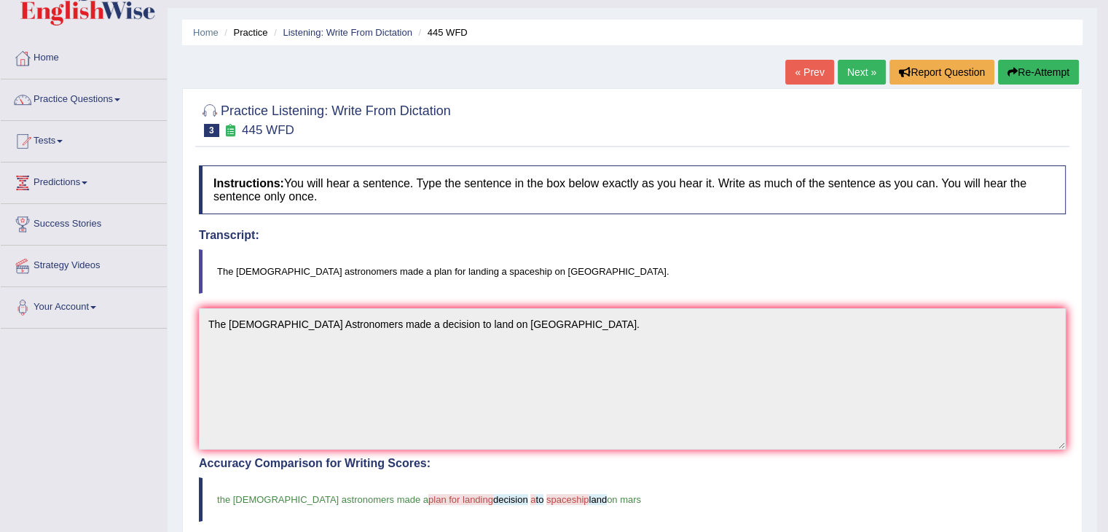
scroll to position [0, 0]
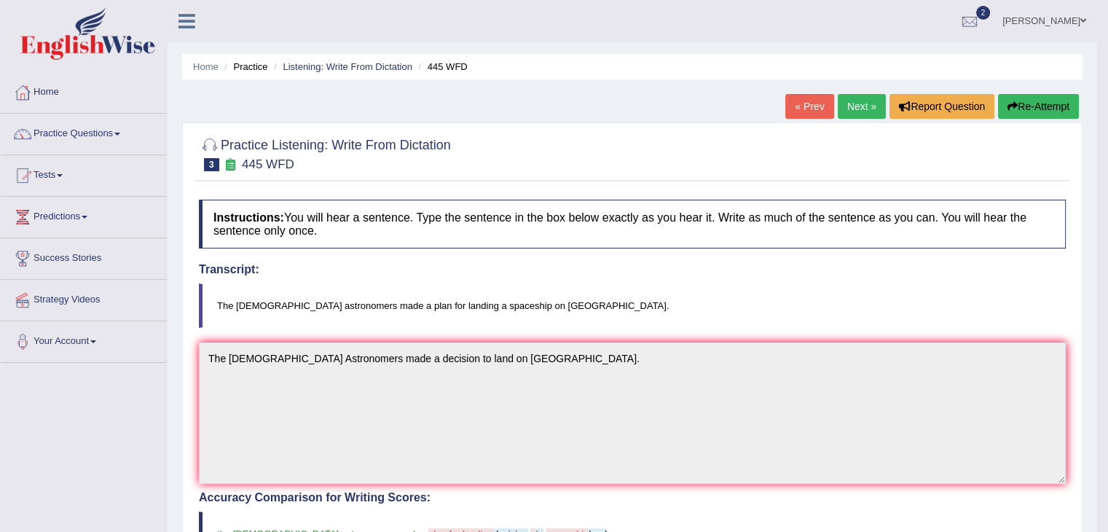
click at [848, 103] on link "Next »" at bounding box center [862, 106] width 48 height 25
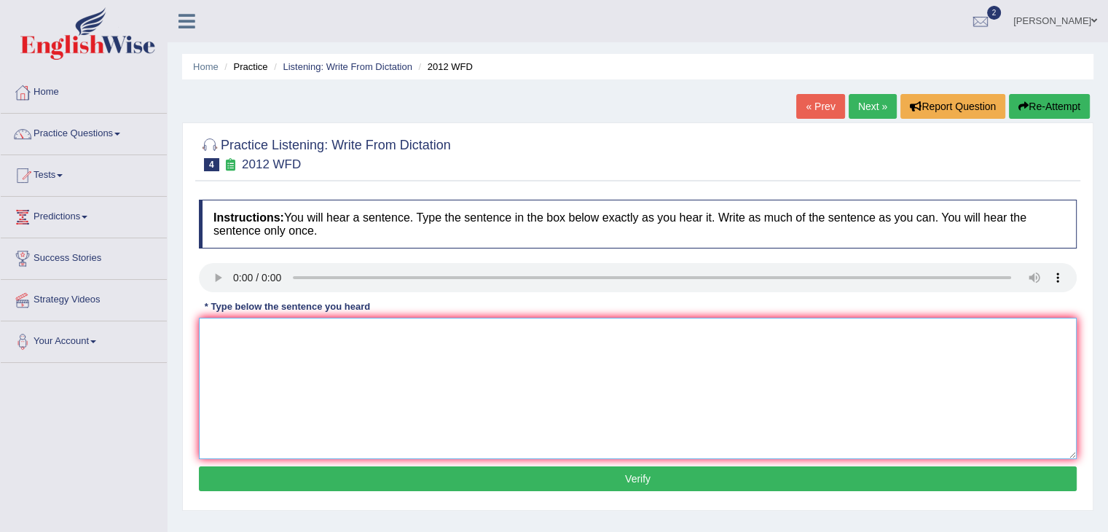
click at [222, 334] on textarea at bounding box center [638, 388] width 878 height 141
type textarea "There is a great deal of debate on this topic."
click at [416, 477] on button "Verify" at bounding box center [638, 478] width 878 height 25
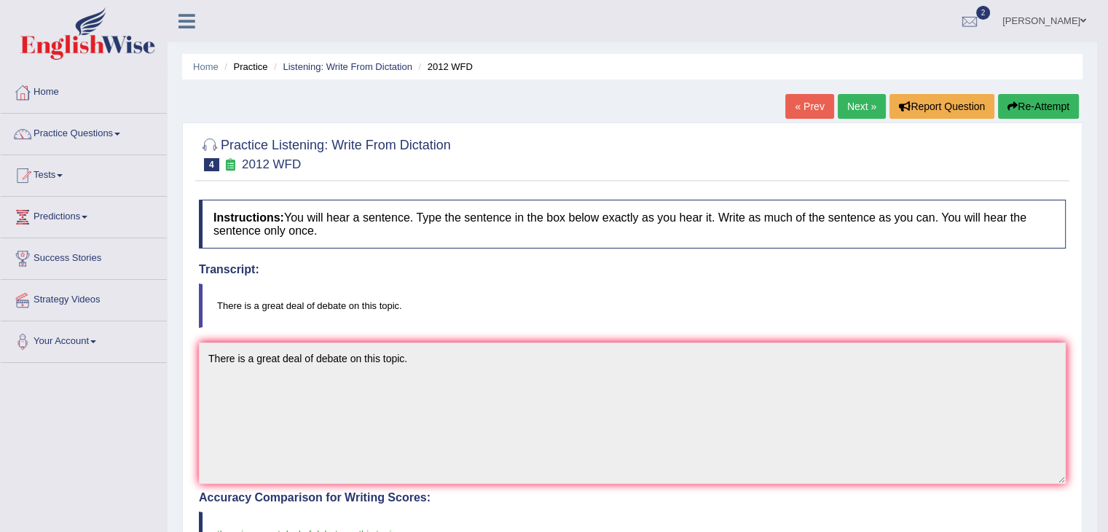
click at [844, 102] on link "Next »" at bounding box center [862, 106] width 48 height 25
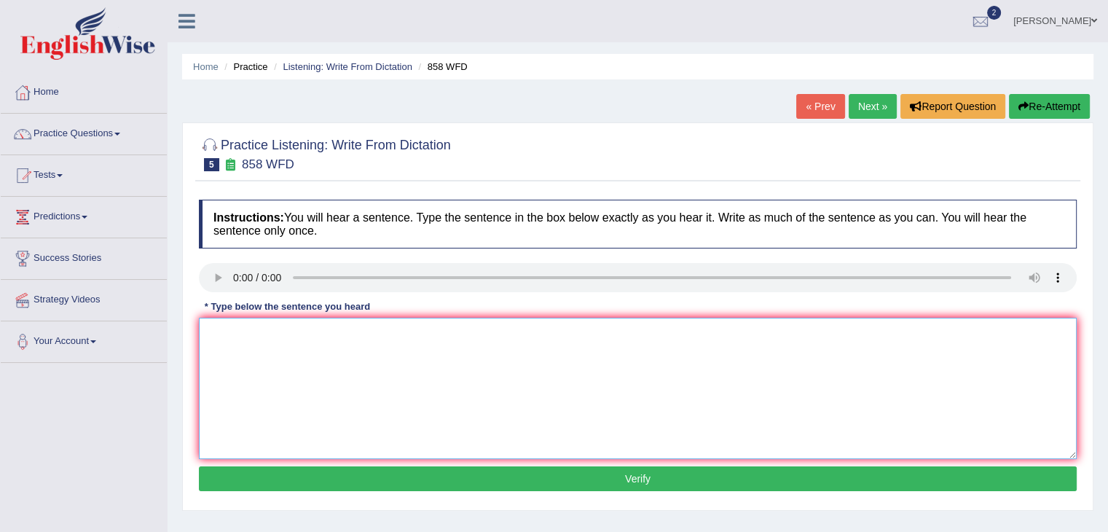
click at [270, 355] on textarea at bounding box center [638, 388] width 878 height 141
type textarea "A"
type textarea "The year of [PERSON_NAME] artifacts is the year of."
click at [506, 476] on button "Verify" at bounding box center [638, 478] width 878 height 25
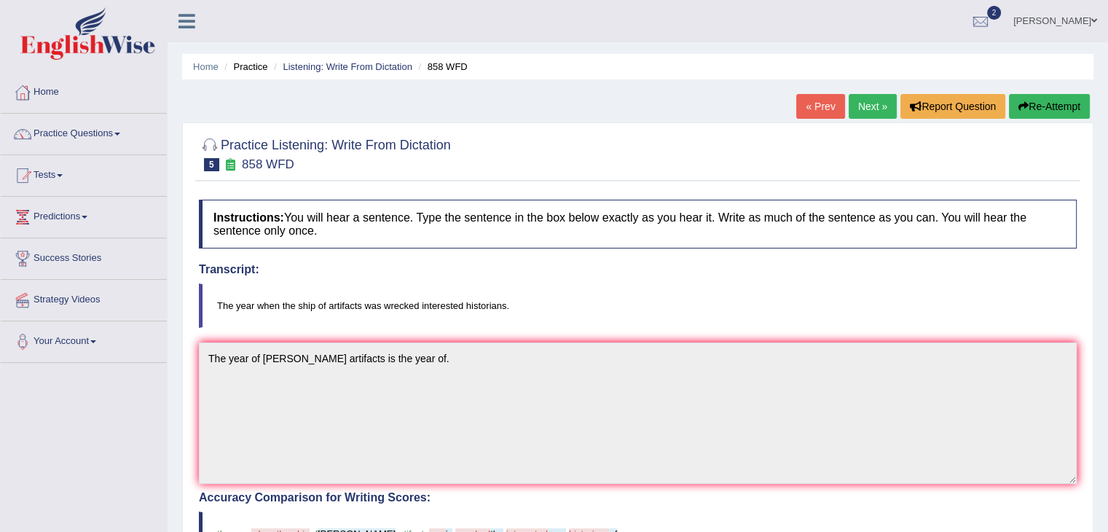
click at [876, 109] on link "Next »" at bounding box center [873, 106] width 48 height 25
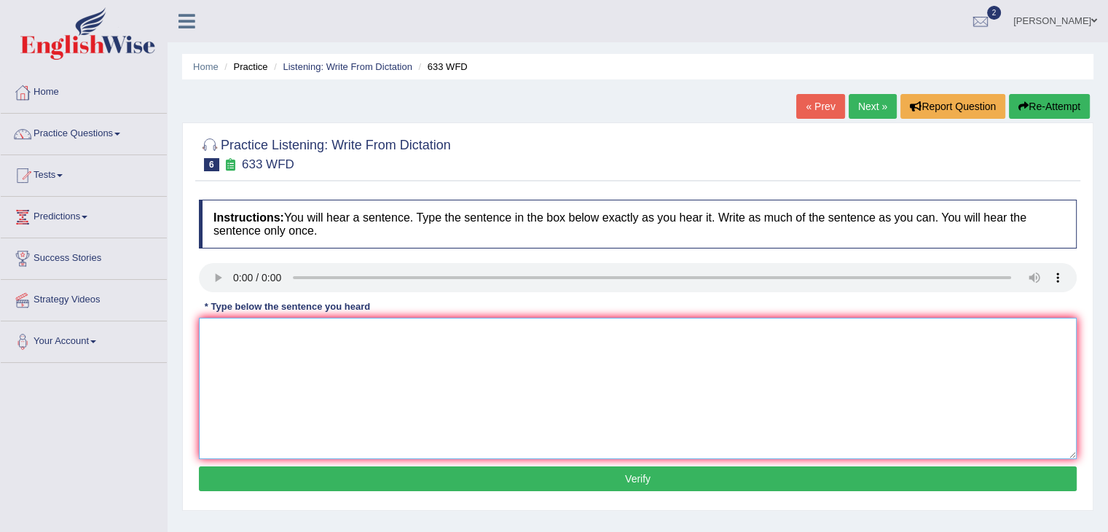
click at [230, 318] on textarea at bounding box center [638, 388] width 878 height 141
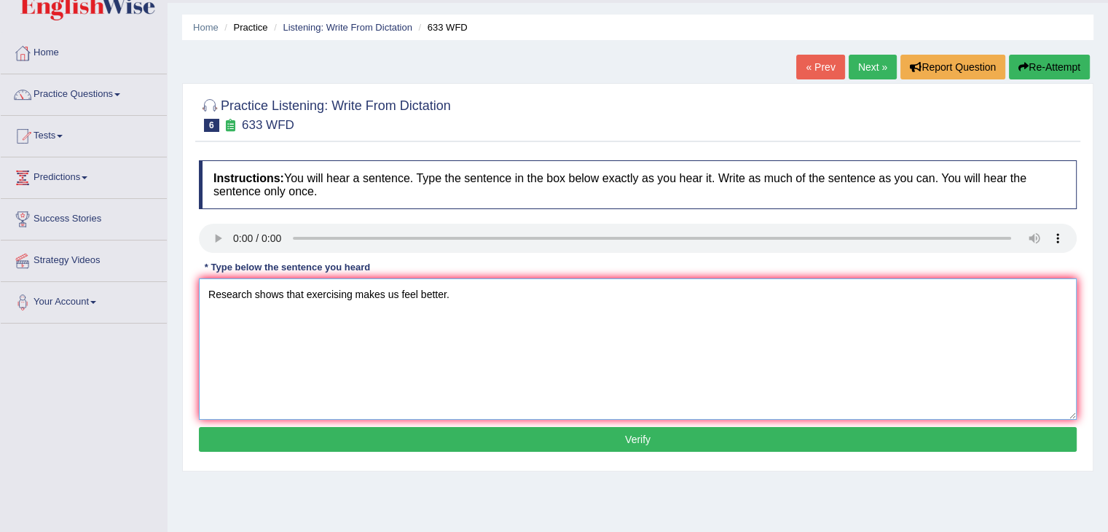
type textarea "Research shows that exercising makes us feel better."
click at [539, 431] on button "Verify" at bounding box center [638, 439] width 878 height 25
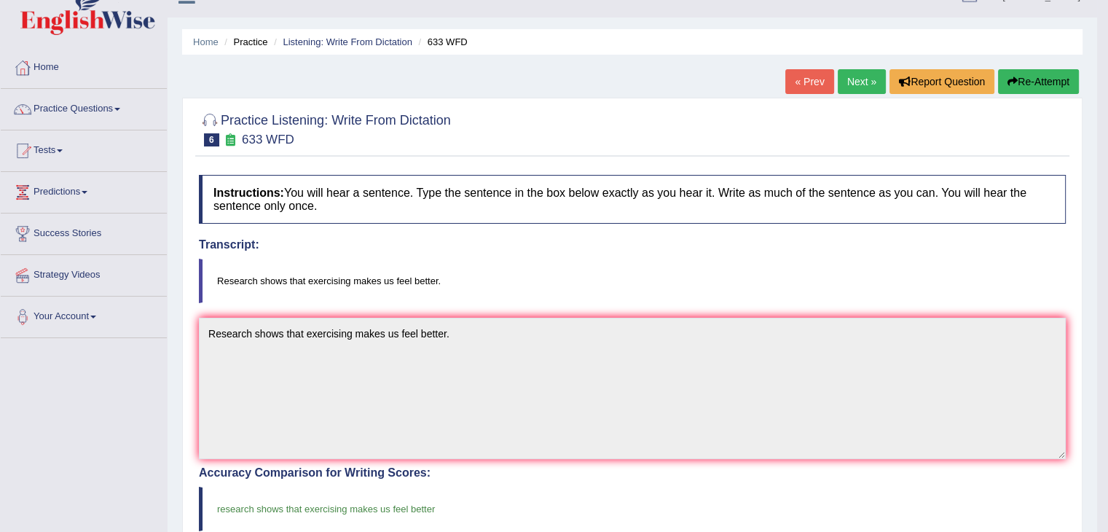
scroll to position [23, 0]
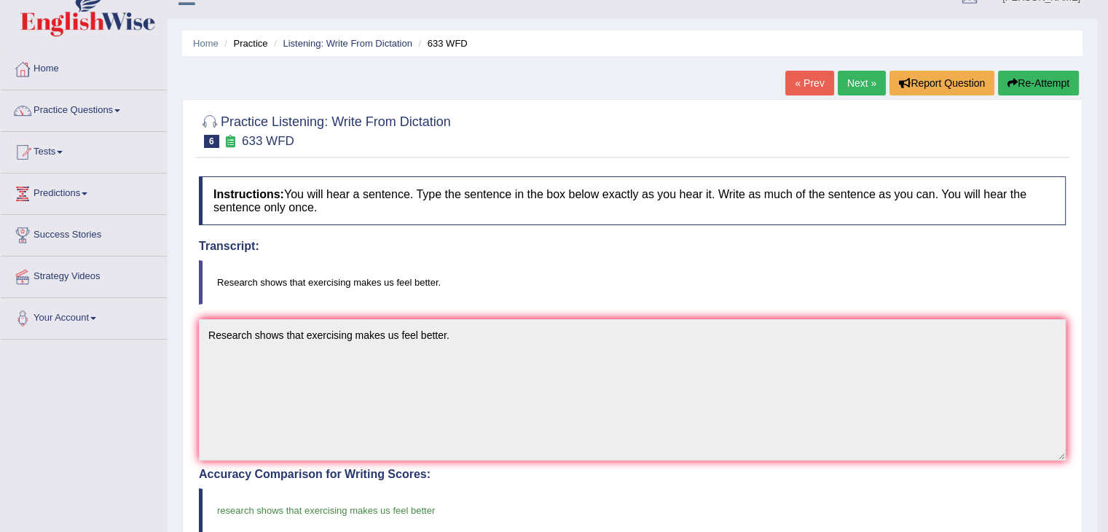
click at [846, 80] on link "Next »" at bounding box center [862, 83] width 48 height 25
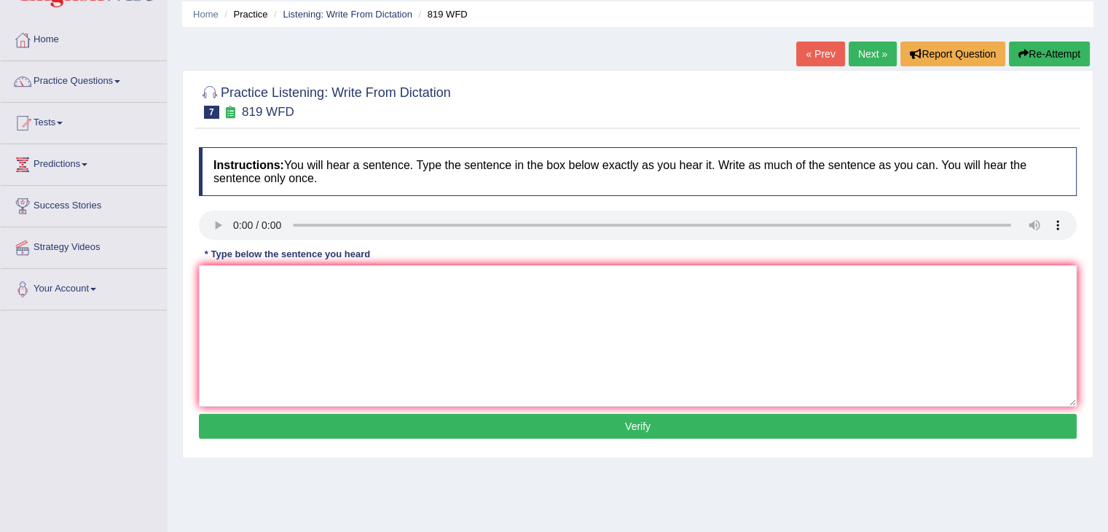
scroll to position [52, 0]
click at [230, 310] on textarea at bounding box center [638, 336] width 878 height 141
type textarea "Plants are able to continue growing throughout their lives life."
click at [538, 423] on button "Verify" at bounding box center [638, 426] width 878 height 25
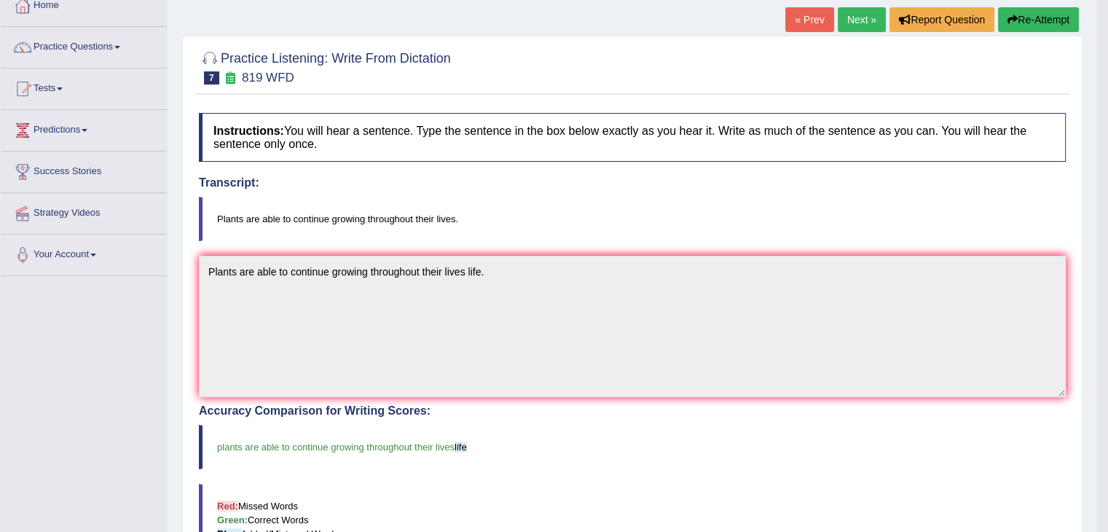
scroll to position [0, 0]
